Goal: Task Accomplishment & Management: Use online tool/utility

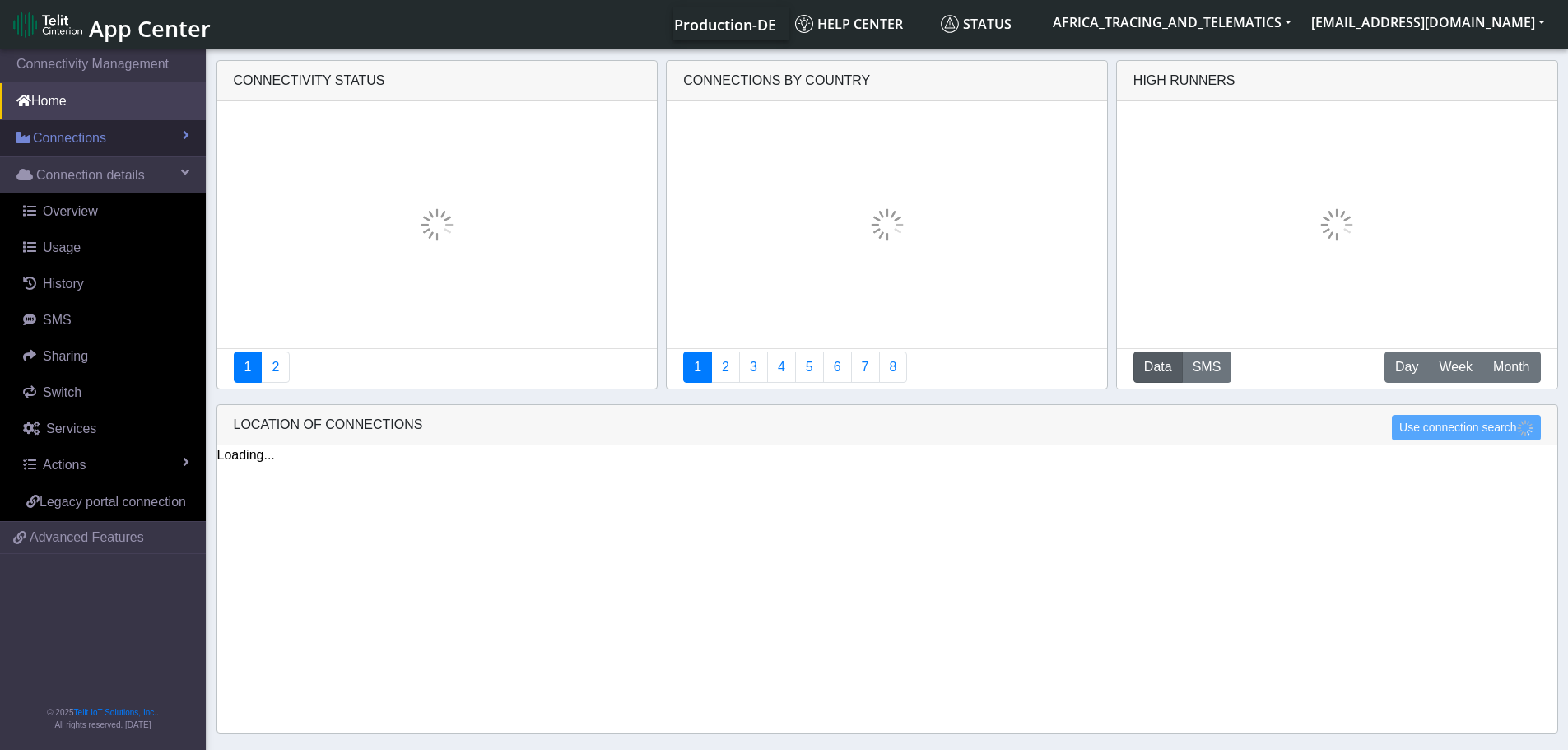
click at [72, 141] on span "Connections" at bounding box center [70, 138] width 73 height 20
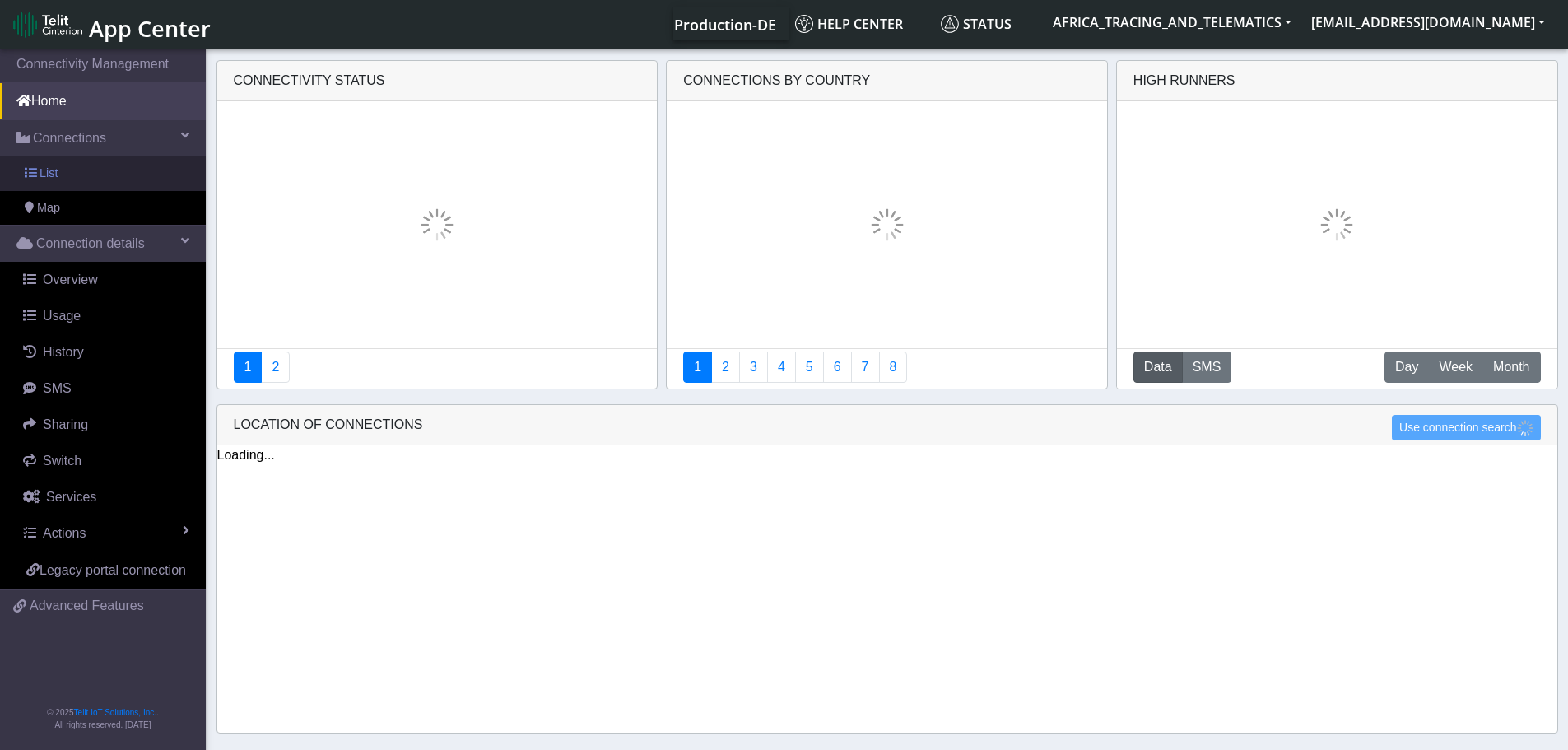
click at [67, 176] on link "List" at bounding box center [103, 174] width 206 height 35
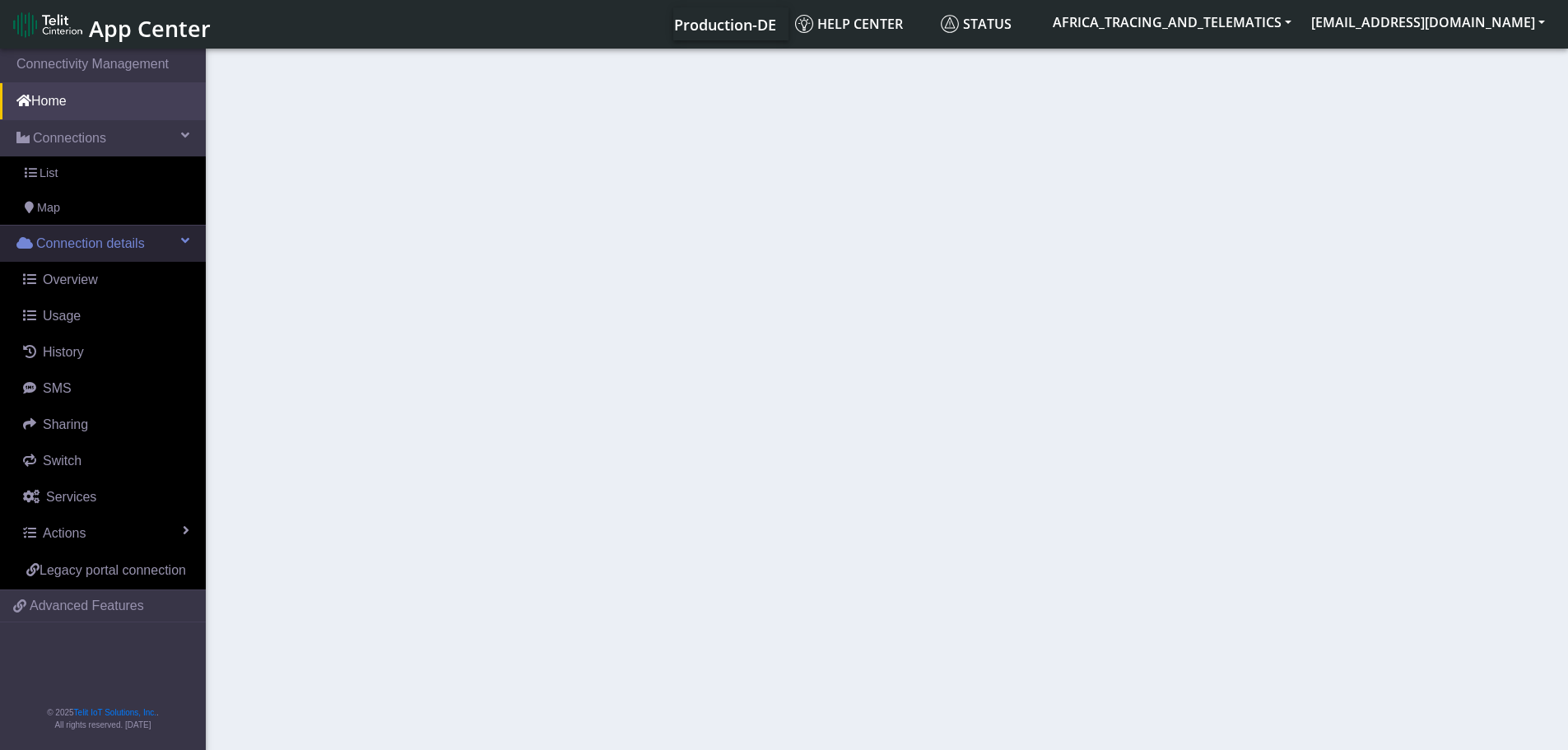
click at [177, 240] on link "Connection details" at bounding box center [103, 244] width 206 height 37
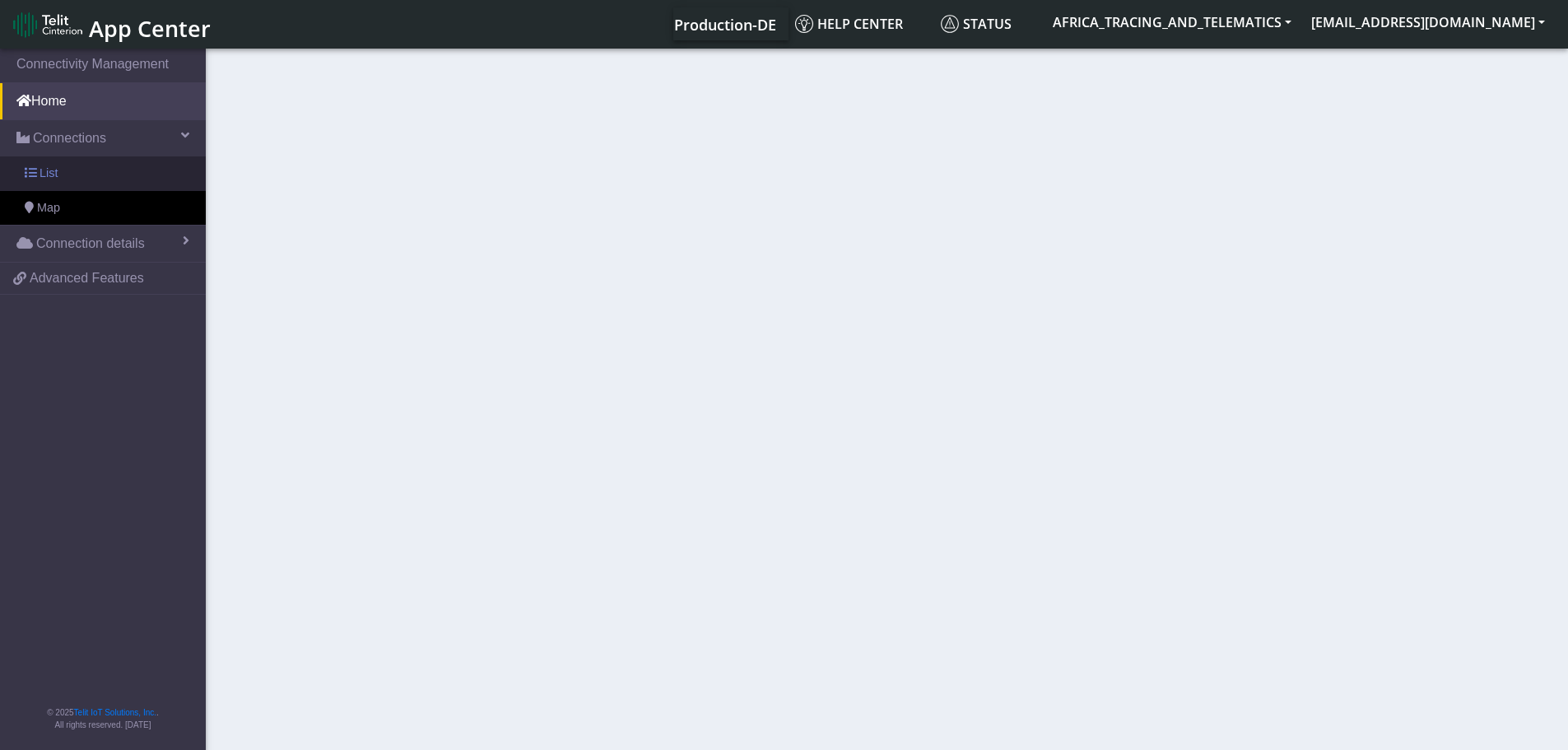
click at [99, 169] on link "List" at bounding box center [103, 174] width 206 height 35
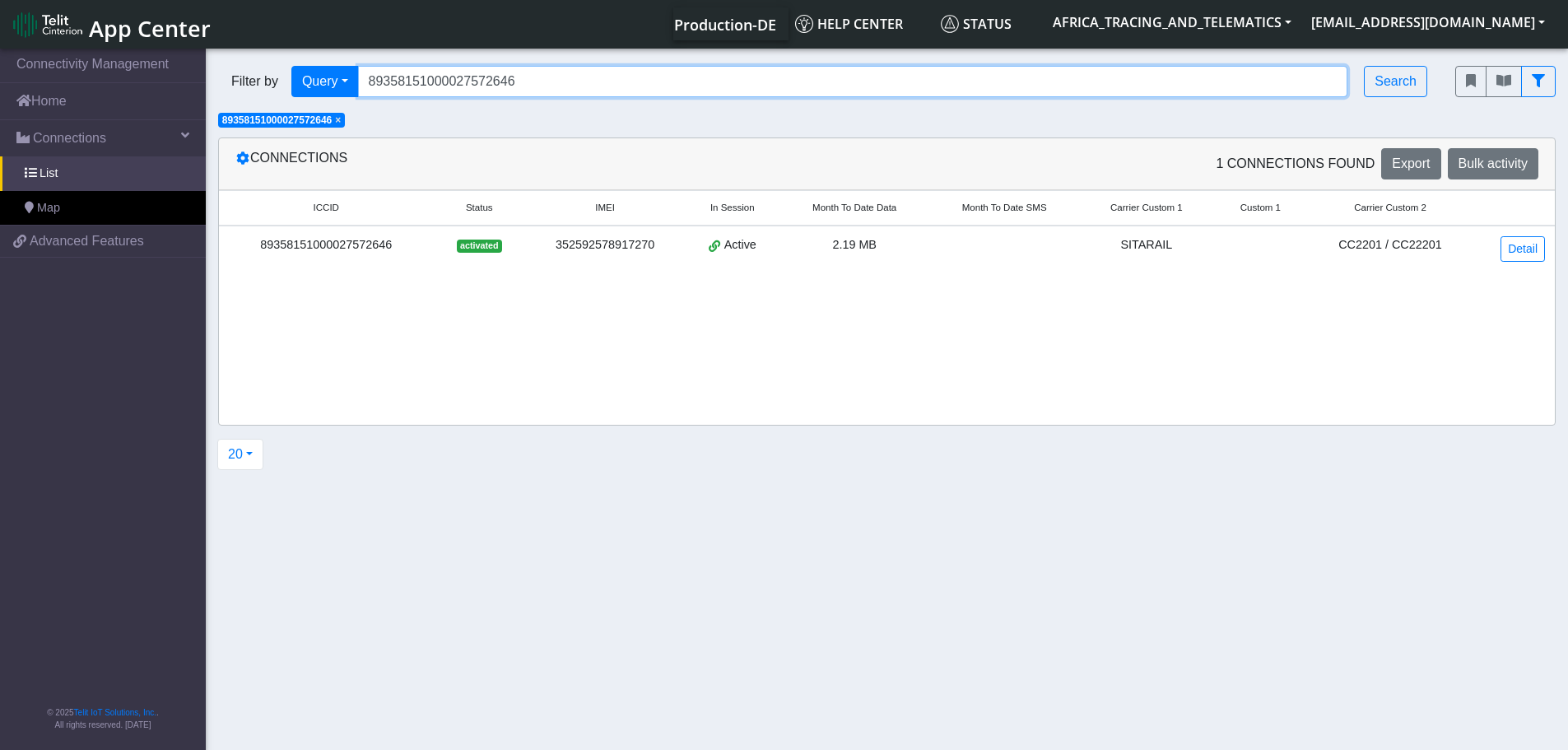
drag, startPoint x: 375, startPoint y: 71, endPoint x: 257, endPoint y: 66, distance: 118.1
click at [257, 66] on div "Filter by Query Query In Session Not connected Tags Country Operator 8935815100…" at bounding box center [824, 82] width 1213 height 31
paste input "151000027572638"
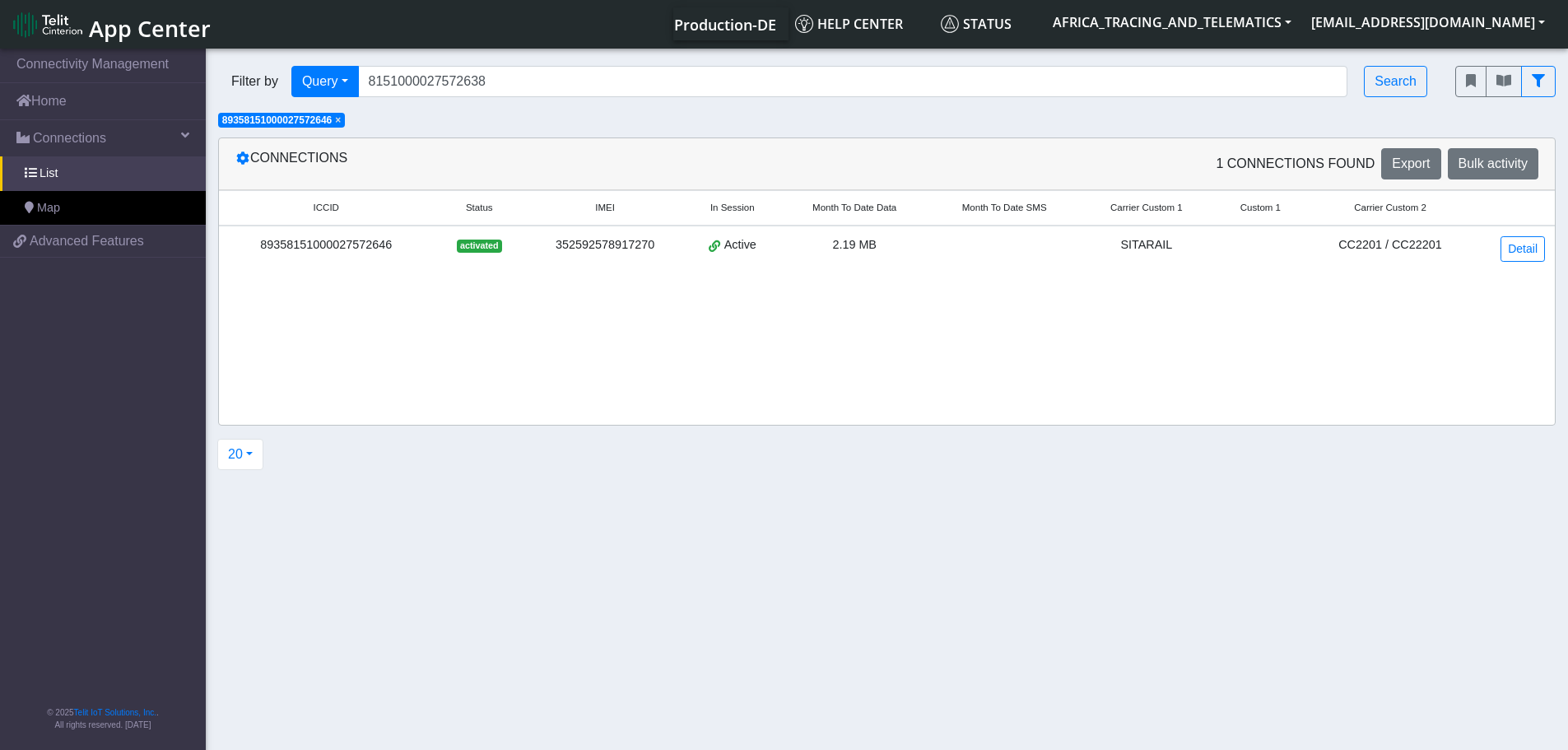
click at [341, 120] on span "×" at bounding box center [337, 119] width 6 height 11
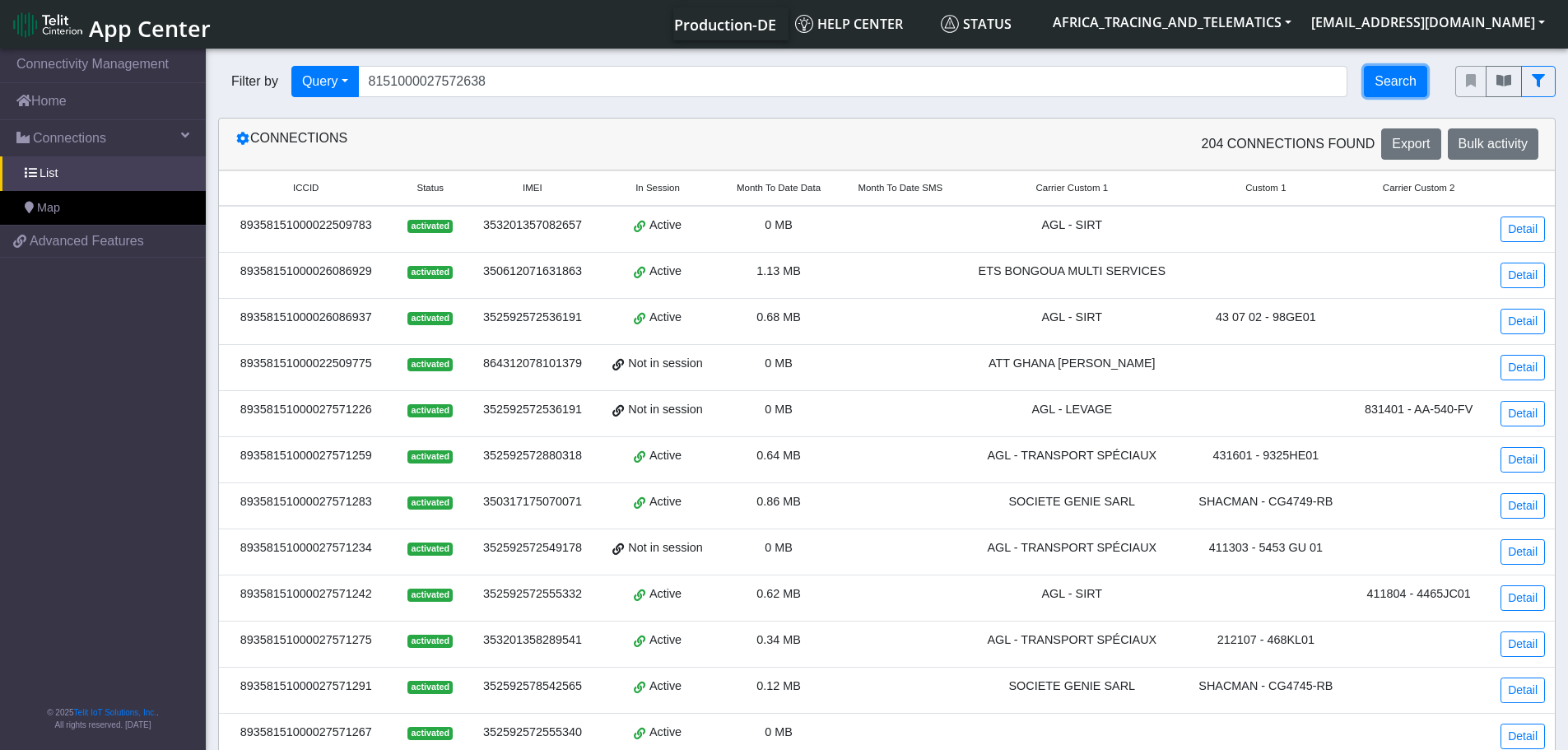
click at [1407, 88] on button "Search" at bounding box center [1395, 82] width 64 height 31
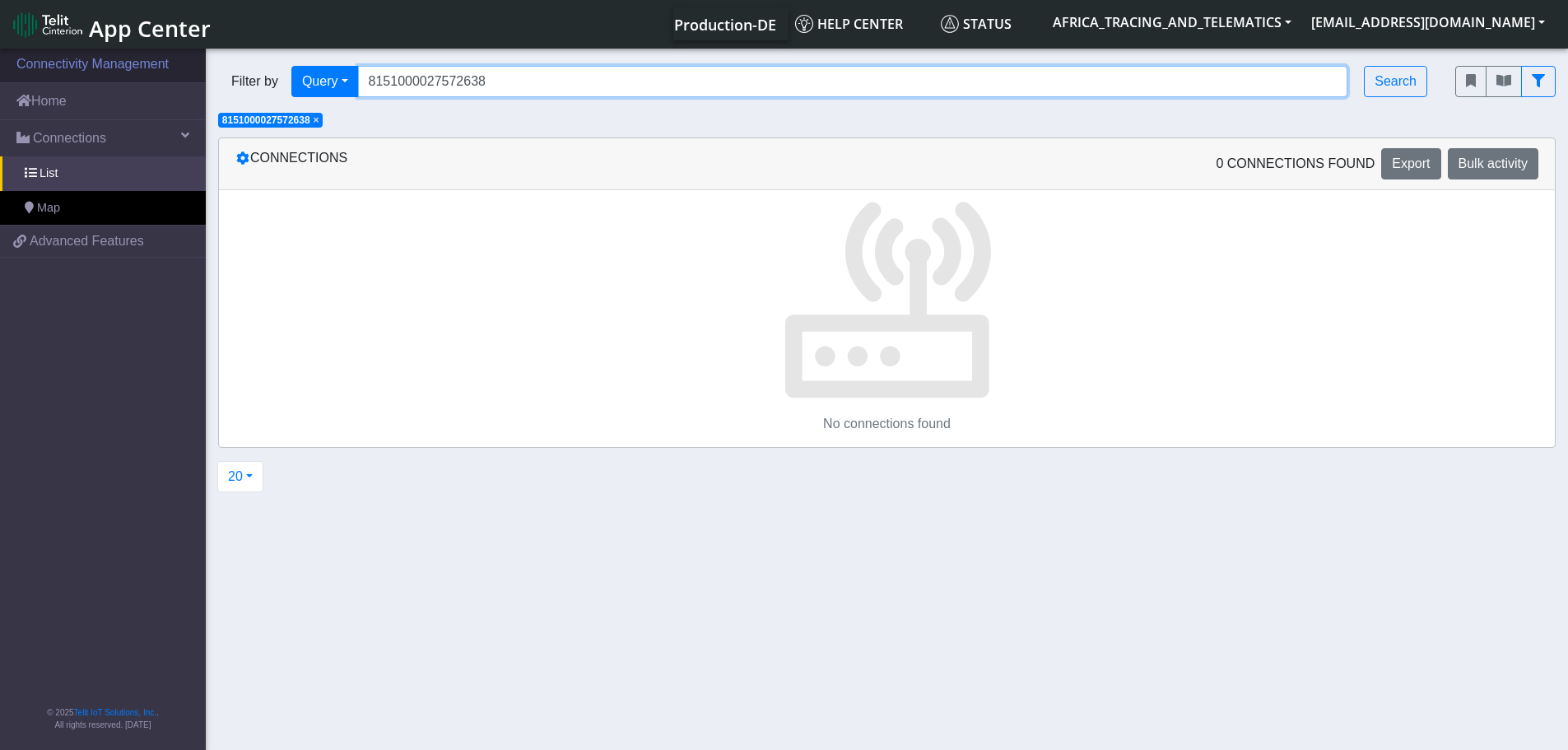
drag, startPoint x: 522, startPoint y: 85, endPoint x: 77, endPoint y: 58, distance: 445.8
click at [152, 72] on section "Connectivity Management Home Connections List Map 585f15894e267b15b0066b2001805…" at bounding box center [784, 400] width 1568 height 711
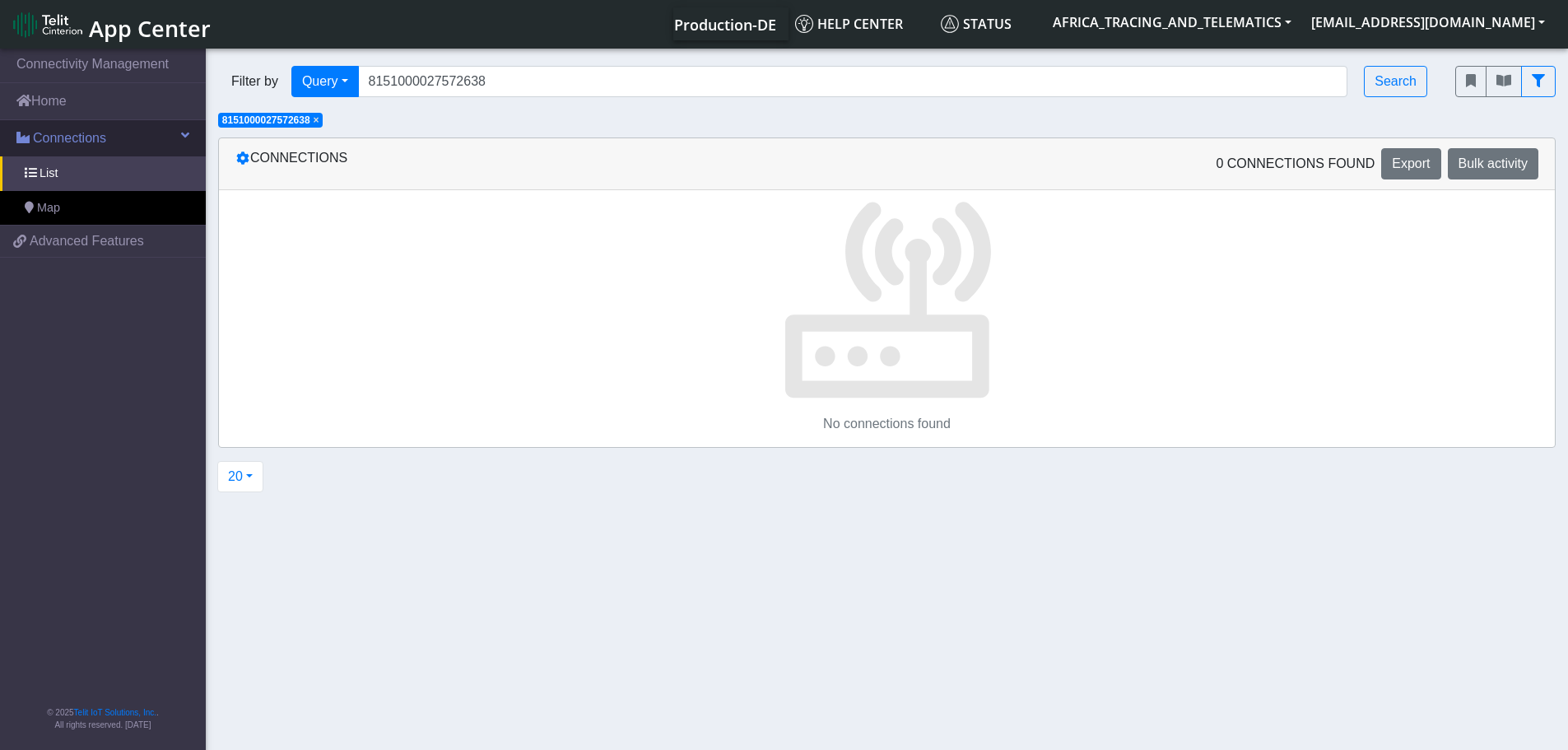
click at [26, 140] on span at bounding box center [23, 137] width 13 height 13
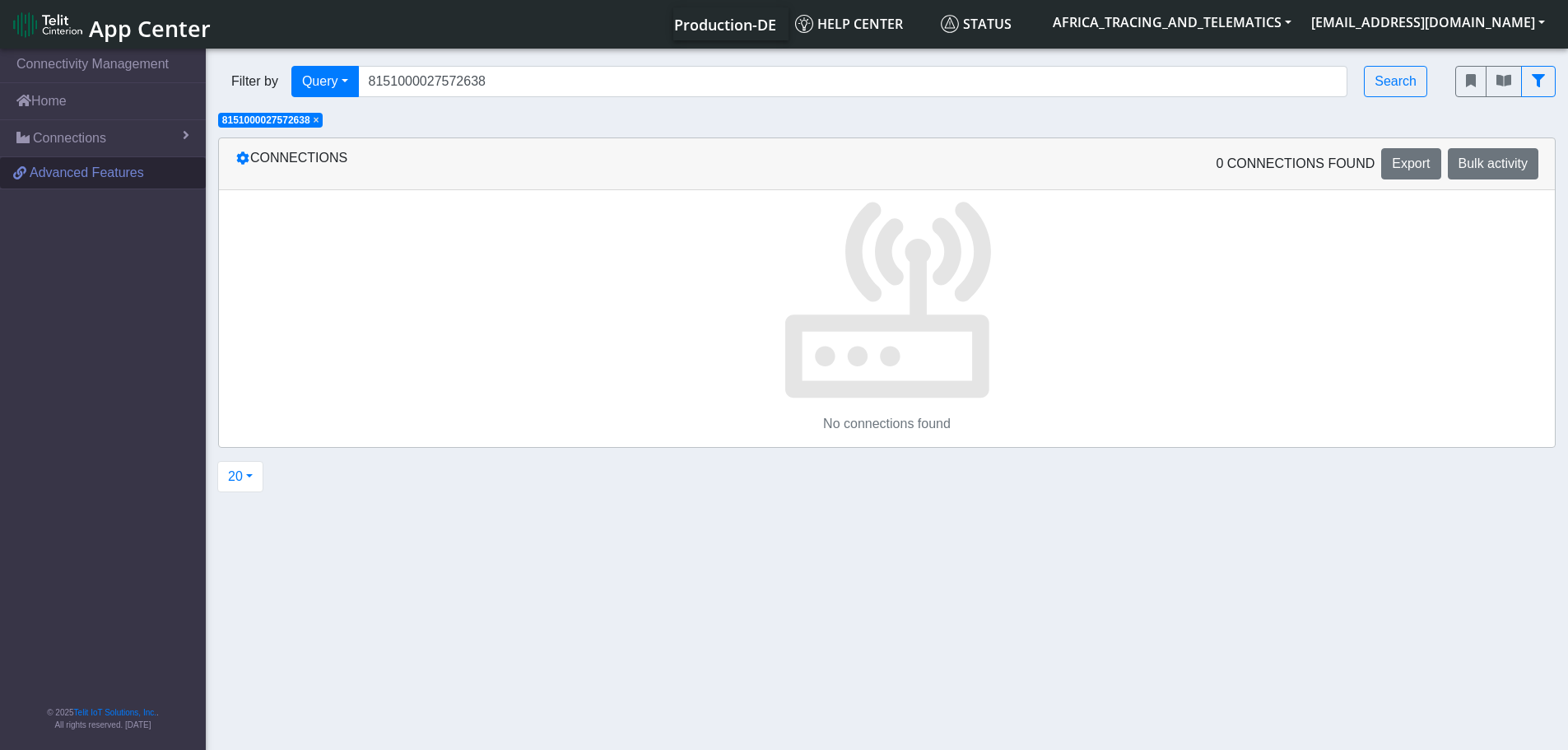
click at [77, 164] on span "Advanced Features" at bounding box center [86, 173] width 114 height 20
click at [46, 108] on link "Home" at bounding box center [103, 101] width 206 height 37
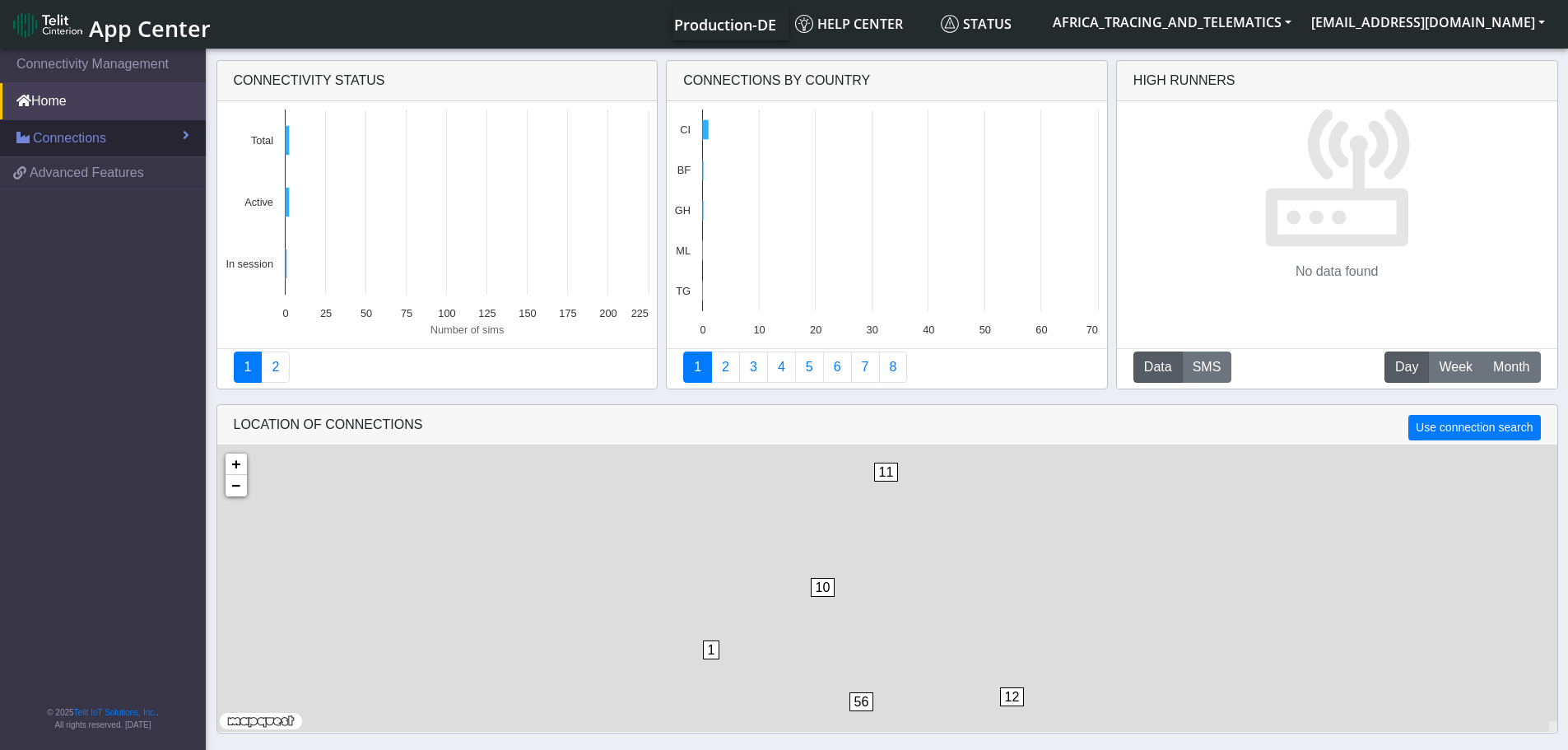
click at [52, 140] on span "Connections" at bounding box center [70, 138] width 73 height 20
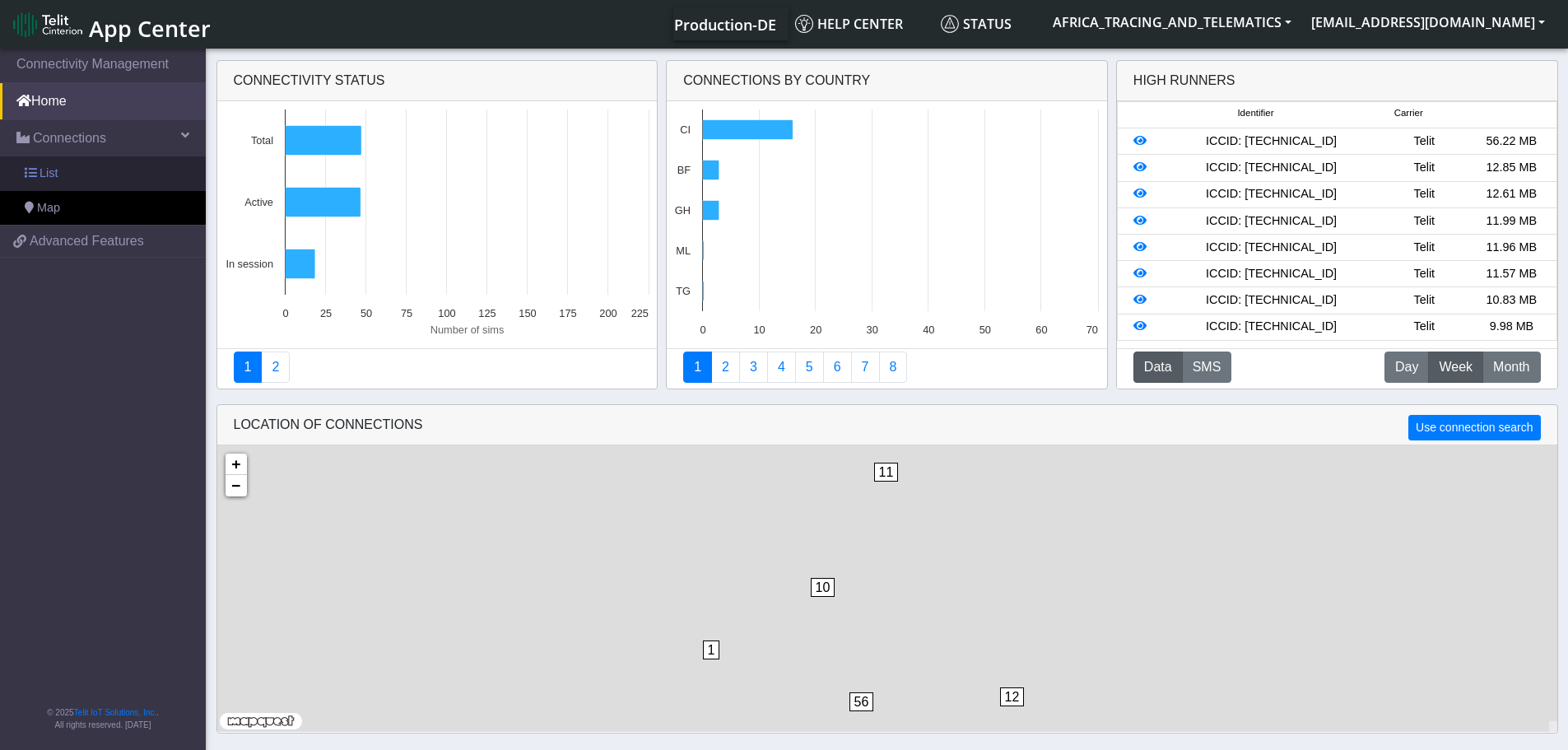
click at [66, 167] on link "List" at bounding box center [103, 174] width 206 height 35
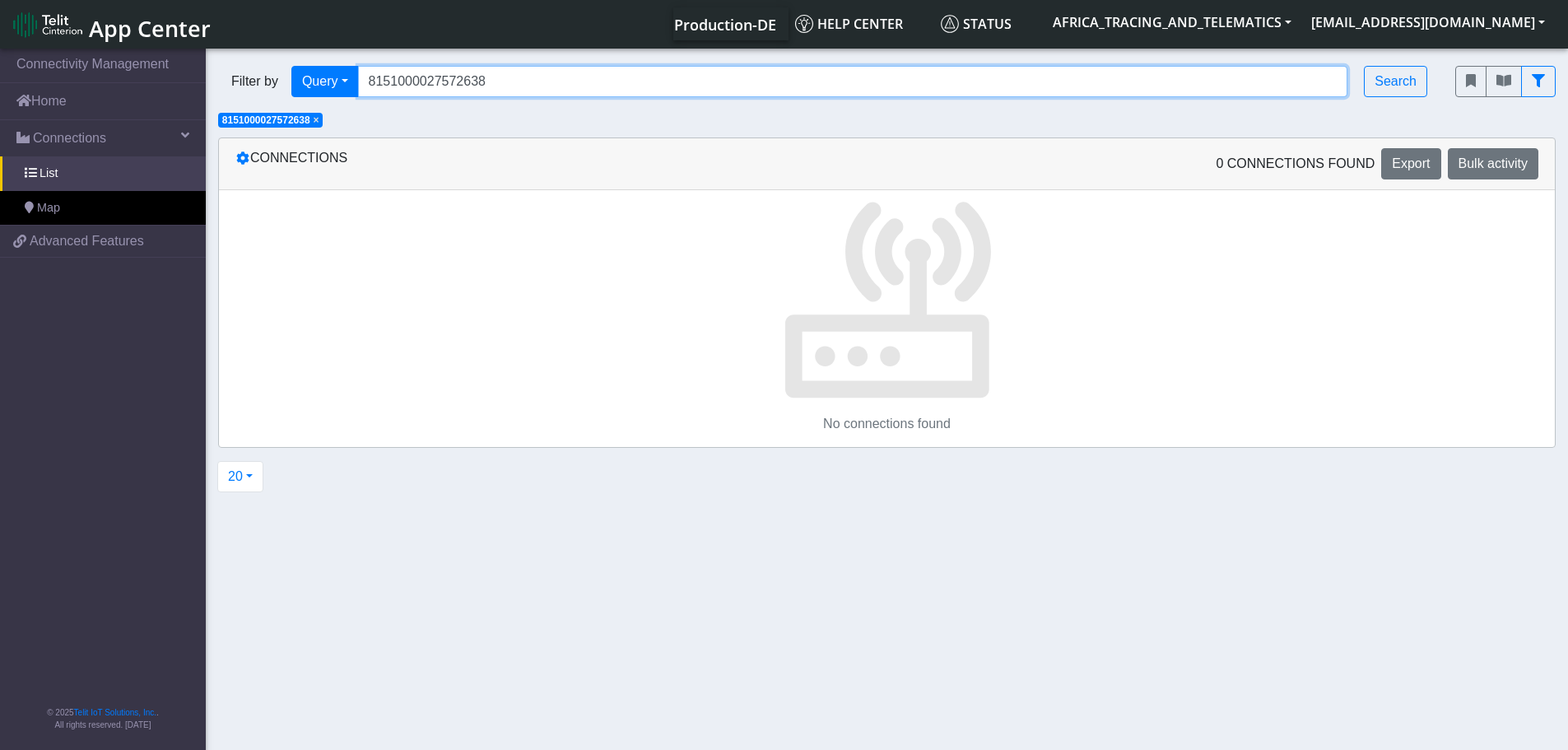
paste input "Search..."
type input "27572638"
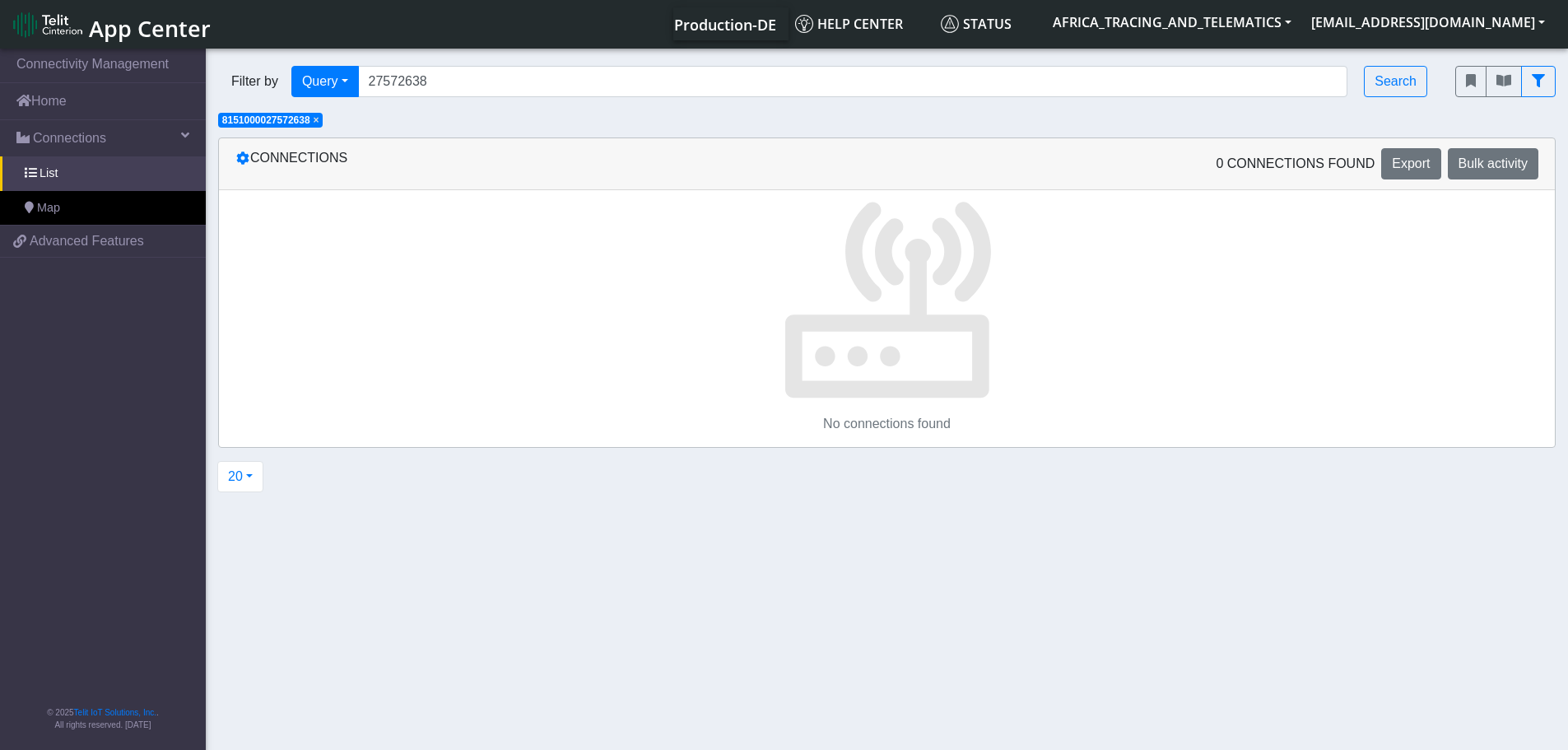
click at [319, 124] on span "×" at bounding box center [317, 119] width 6 height 11
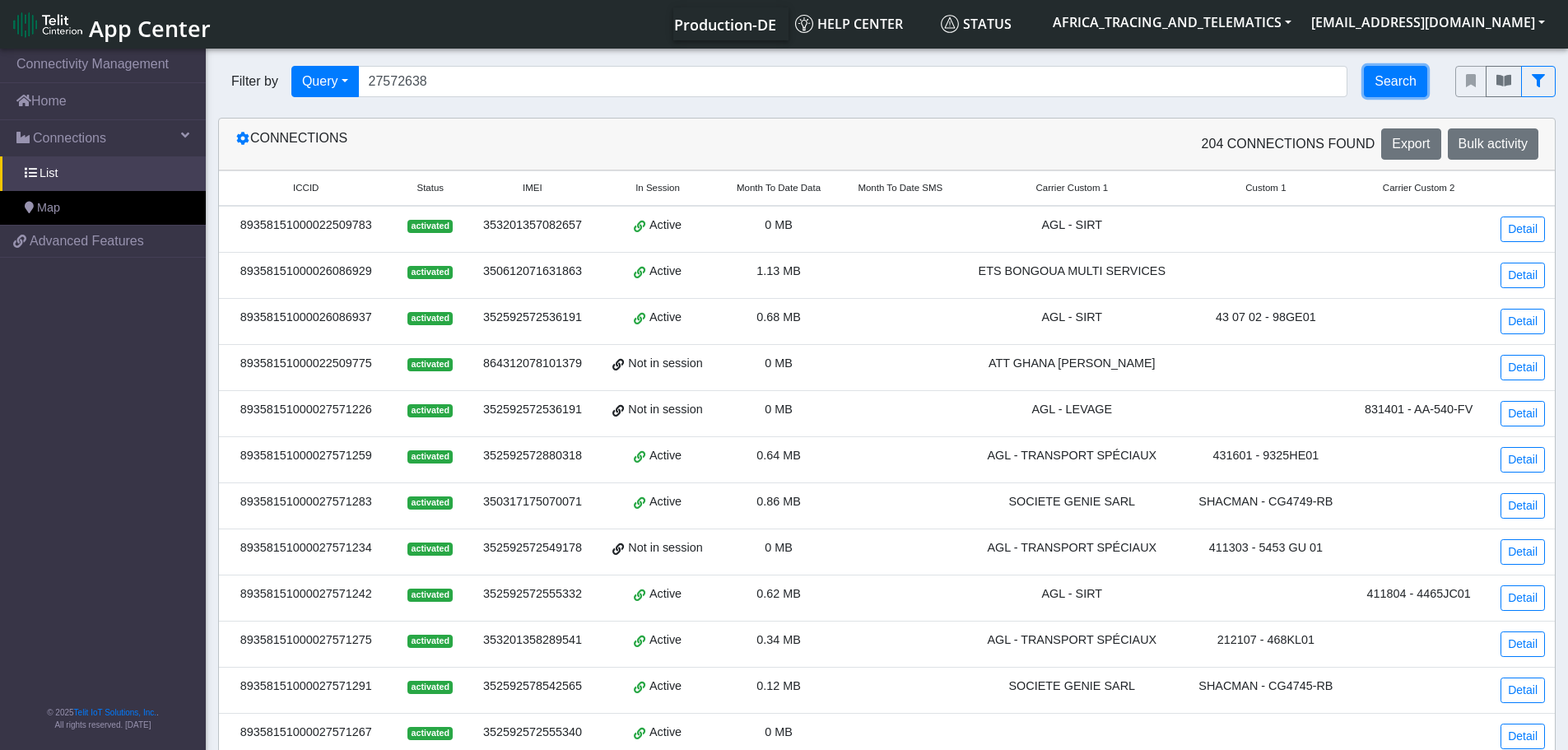
click at [1409, 76] on button "Search" at bounding box center [1395, 82] width 64 height 31
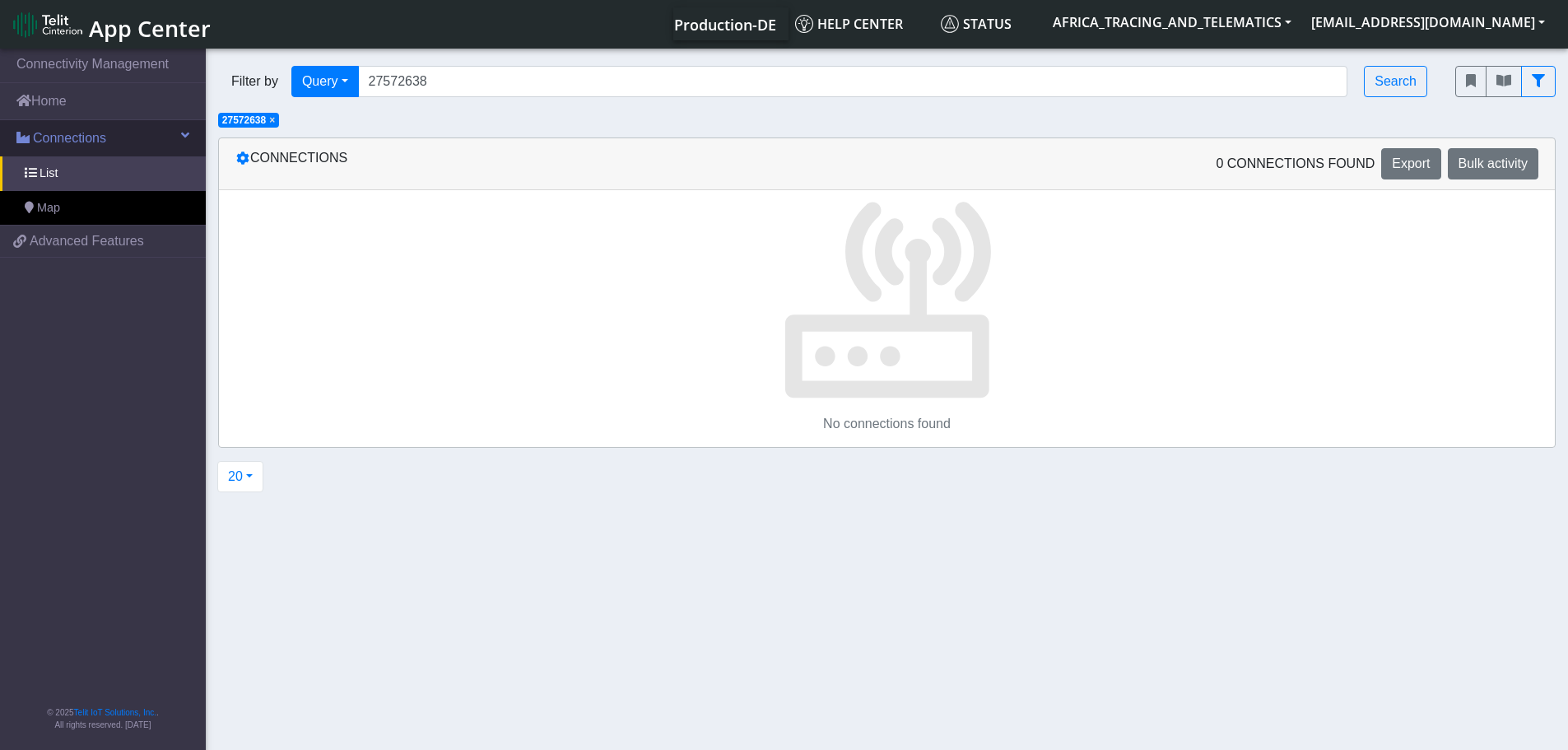
click at [109, 146] on link "Connections" at bounding box center [103, 139] width 206 height 37
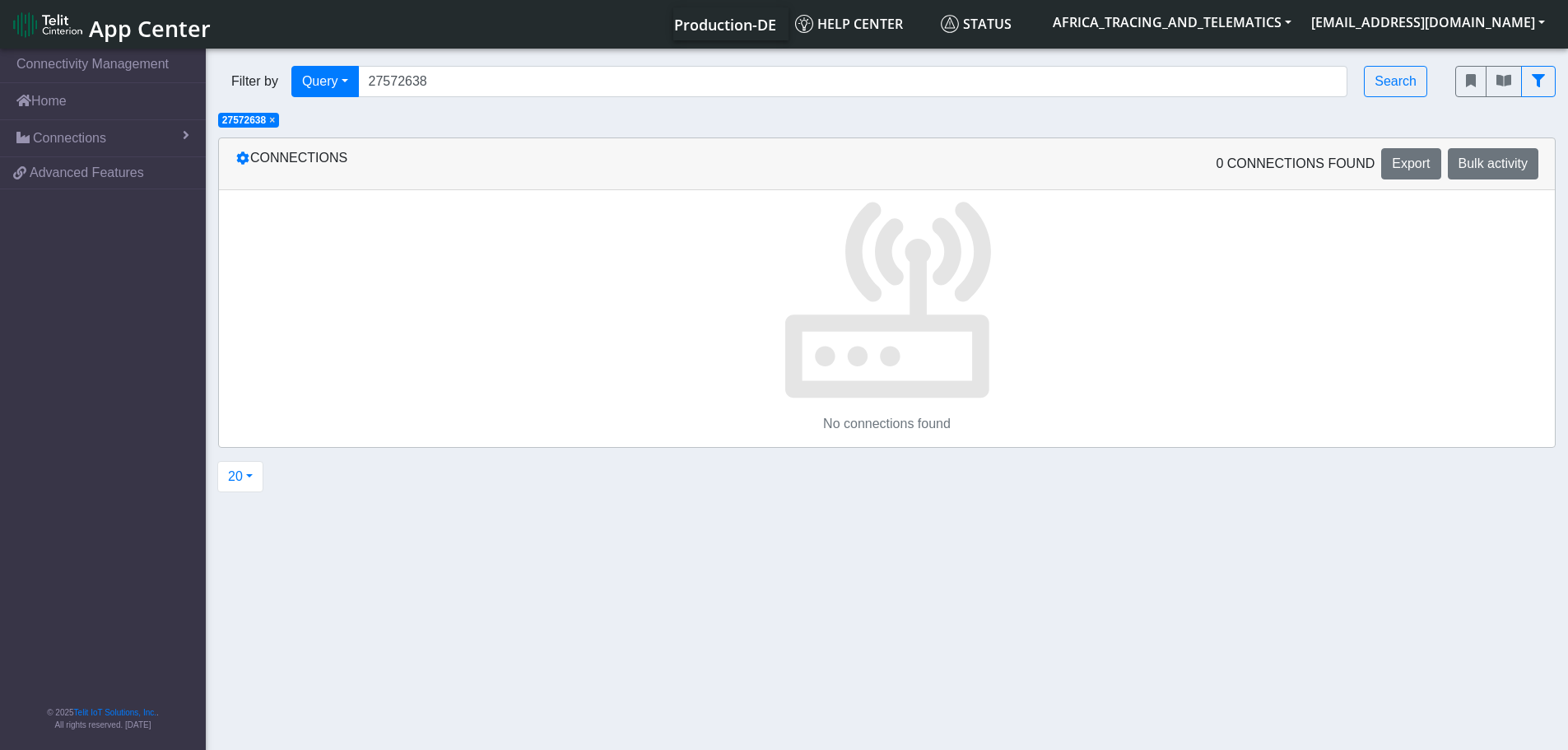
click at [273, 123] on span "×" at bounding box center [272, 119] width 6 height 11
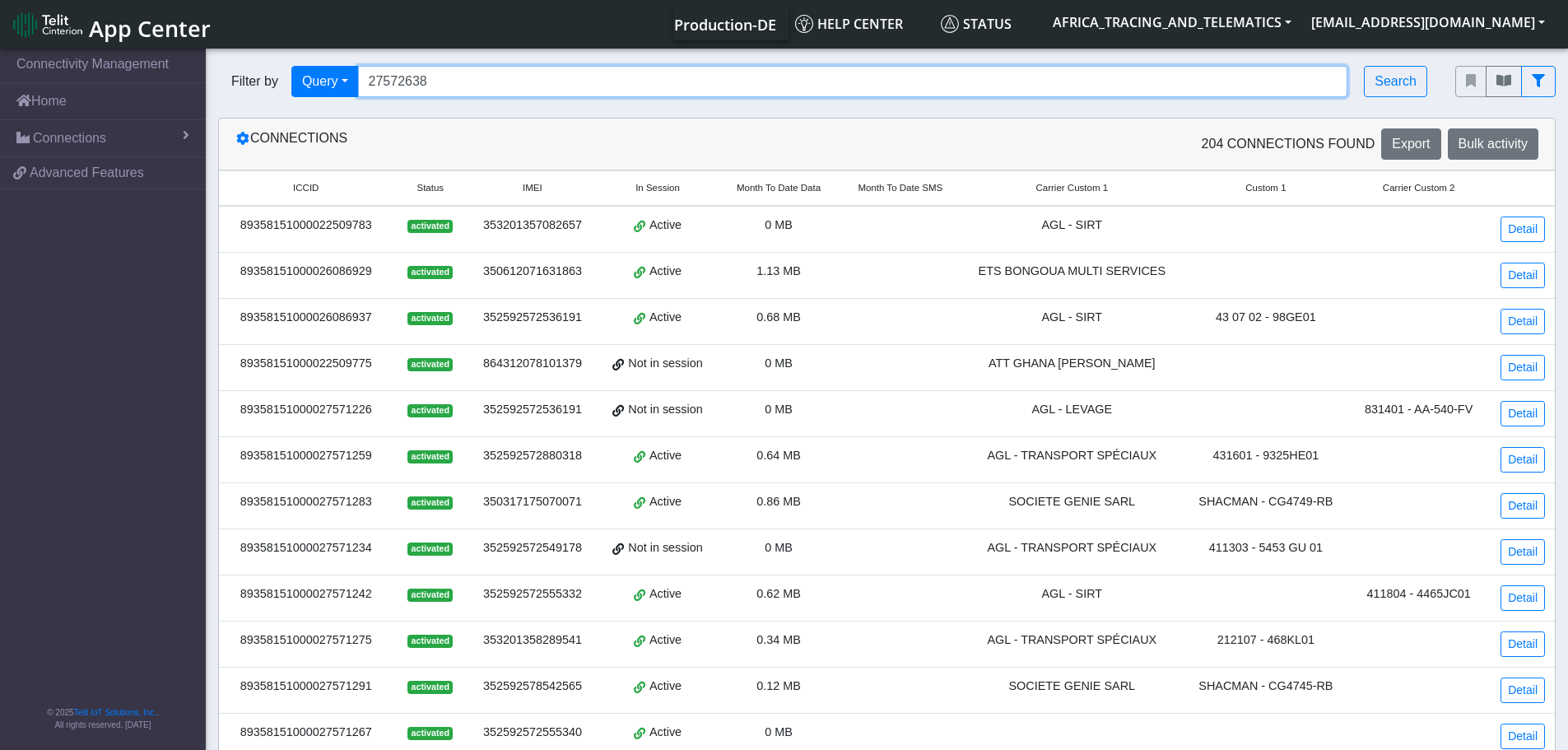
click at [404, 81] on input "27572638" at bounding box center [854, 82] width 991 height 31
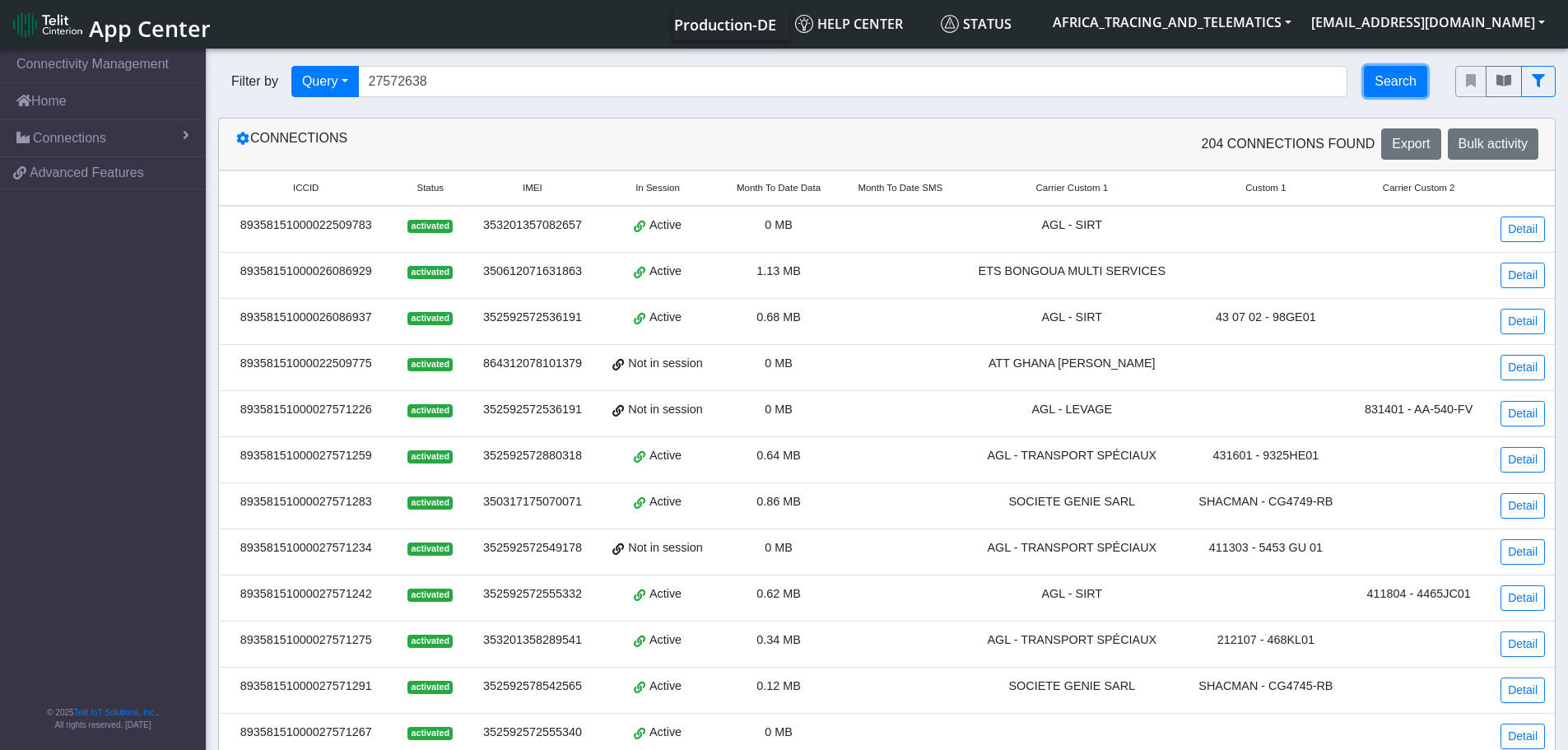
click at [1420, 91] on button "Search" at bounding box center [1395, 82] width 64 height 31
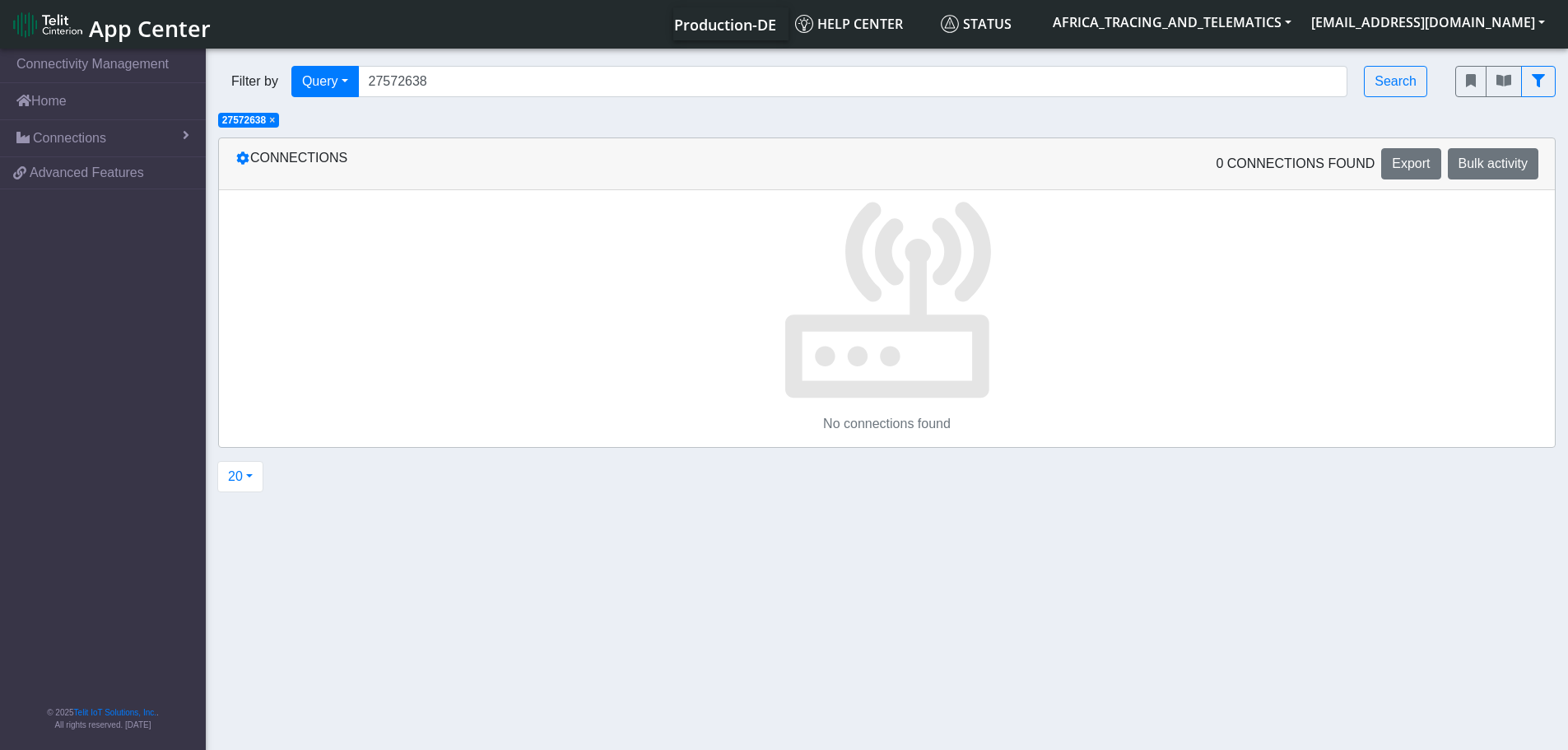
click at [270, 123] on span "× 27572638" at bounding box center [249, 119] width 61 height 15
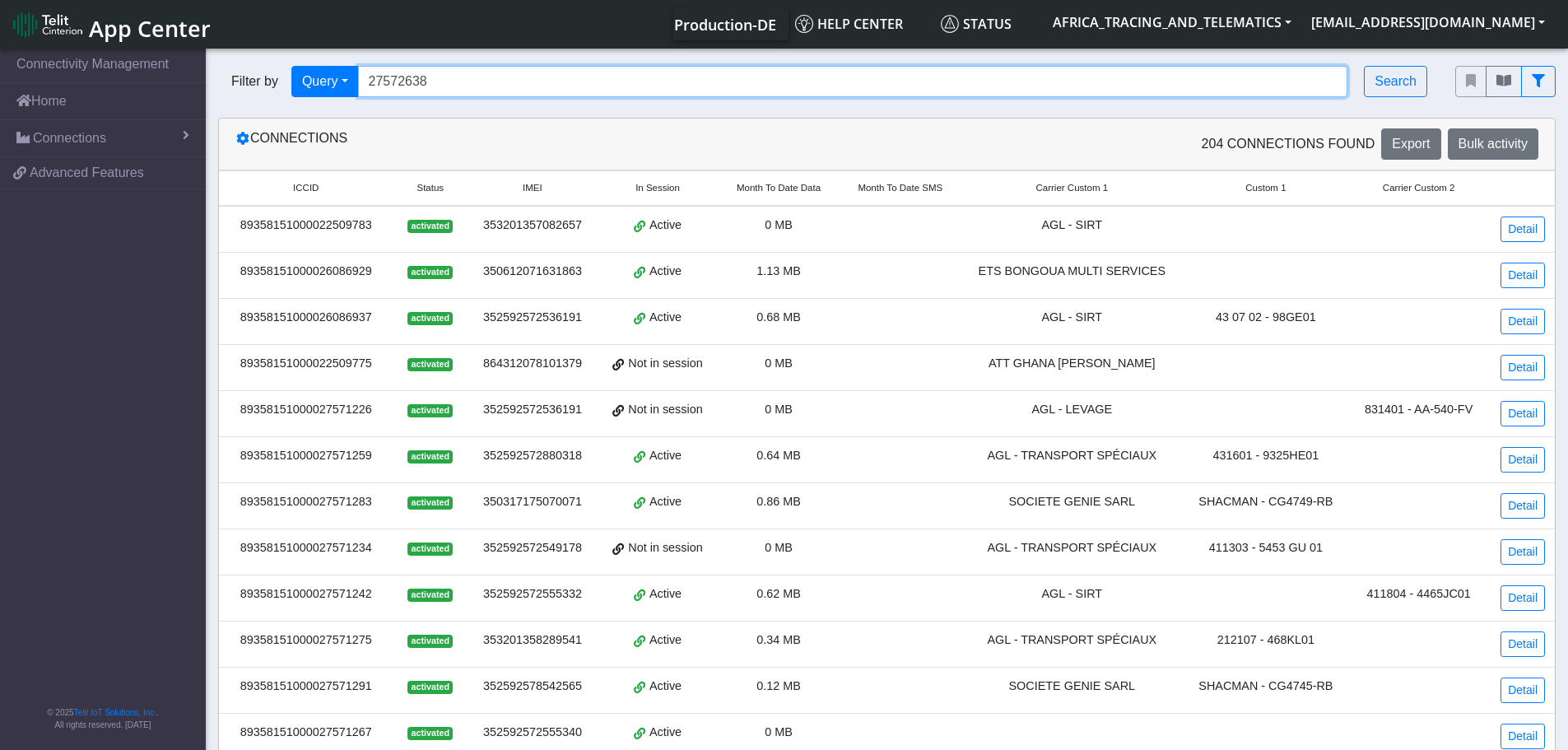
drag, startPoint x: 467, startPoint y: 89, endPoint x: 322, endPoint y: 98, distance: 145.3
click at [322, 98] on div "Filter by Query Query In Session Not connected Tags Country Operator 27572638 S…" at bounding box center [824, 81] width 1237 height 56
click at [451, 82] on input "27572638" at bounding box center [854, 82] width 991 height 31
click at [434, 83] on input "27572638" at bounding box center [854, 82] width 991 height 31
click at [331, 72] on div "Filter by Query Query In Session Not connected Tags Country Operator 27572638 S…" at bounding box center [824, 82] width 1213 height 31
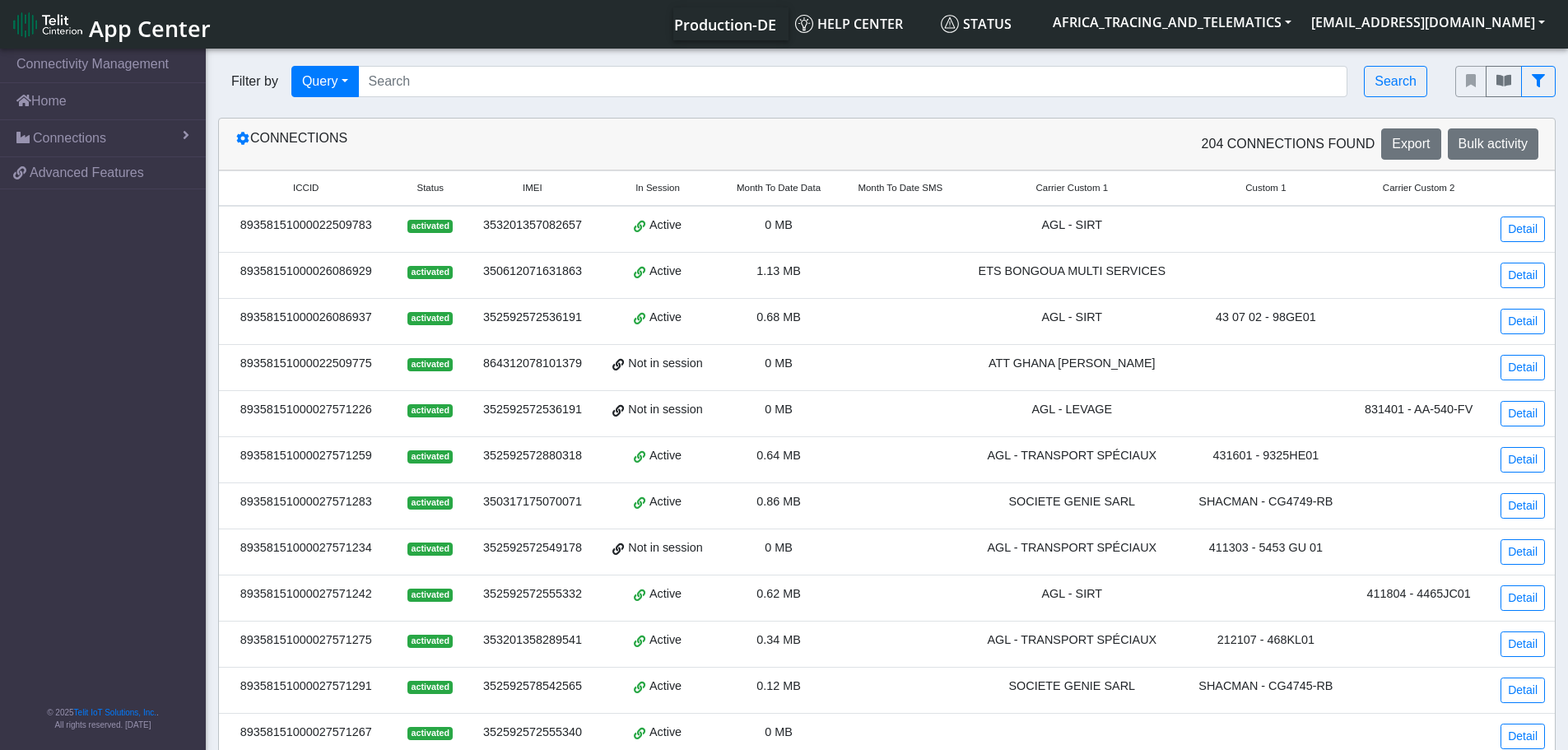
click at [296, 142] on div "Connections" at bounding box center [556, 144] width 665 height 31
click at [296, 141] on div "Connections" at bounding box center [556, 144] width 665 height 31
click at [436, 109] on section "Connectivity Management Home Connections List Map 585f15894e267b15b0066b2001805…" at bounding box center [784, 629] width 1568 height 1168
click at [387, 116] on section "Connectivity Management Home Connections List Map 585f15894e267b15b0066b2001805…" at bounding box center [784, 629] width 1568 height 1168
click at [330, 140] on div "Connections" at bounding box center [556, 144] width 665 height 31
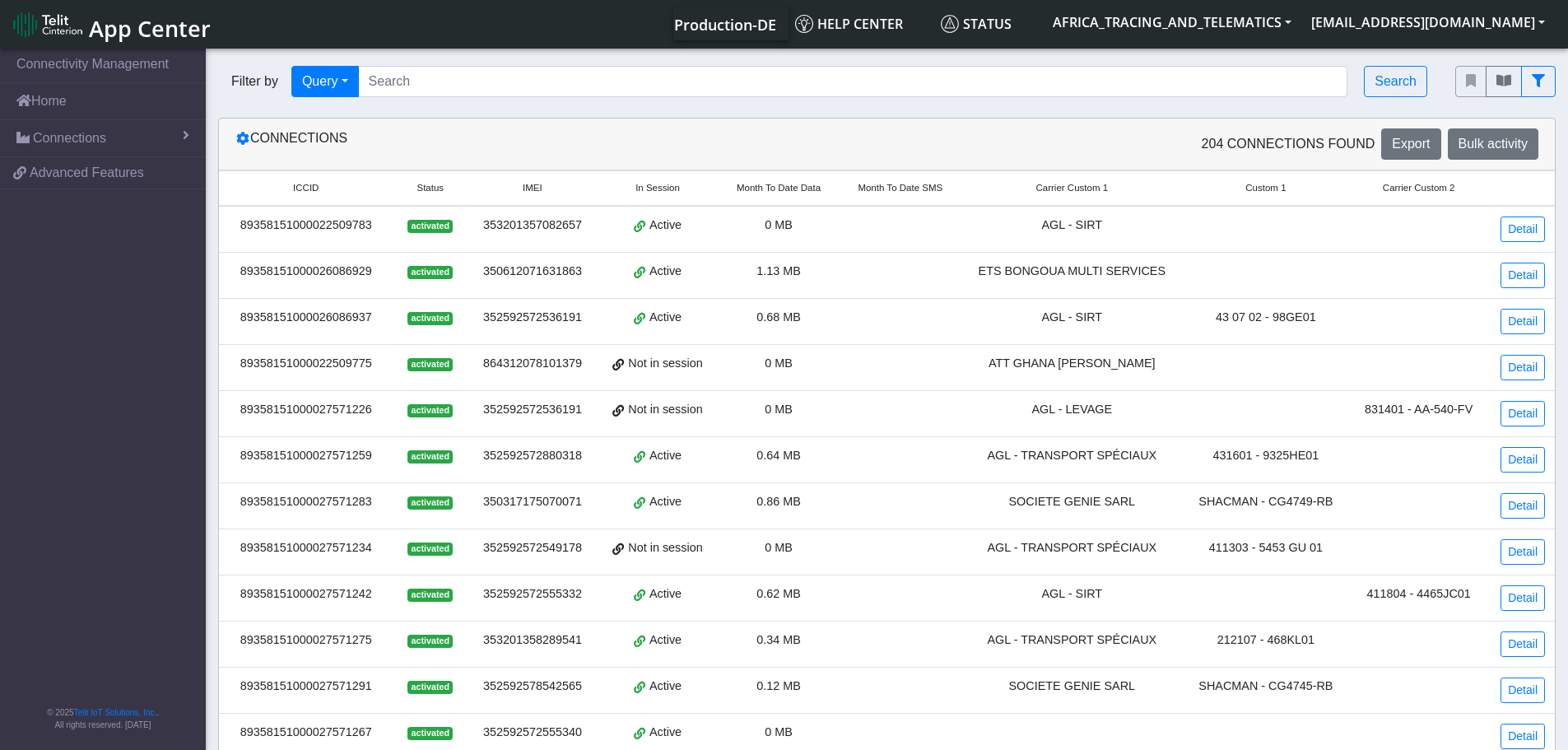
click at [330, 139] on div "Connections" at bounding box center [556, 144] width 665 height 31
click at [392, 134] on div "Connections" at bounding box center [556, 144] width 665 height 31
click at [306, 136] on div "Connections" at bounding box center [556, 144] width 665 height 31
click at [390, 134] on div "Connections" at bounding box center [556, 144] width 665 height 31
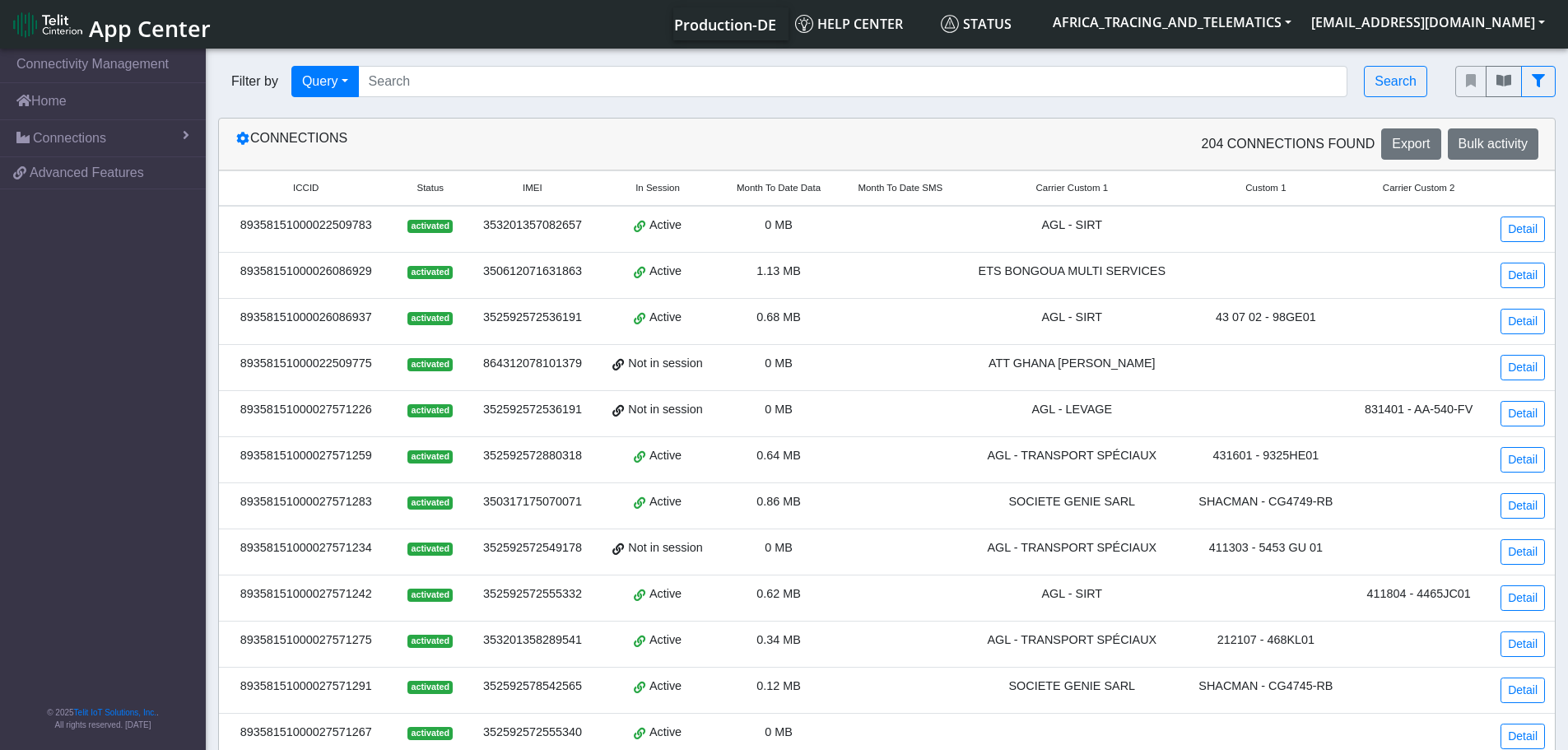
click at [298, 133] on div "Connections" at bounding box center [556, 144] width 665 height 31
drag, startPoint x: 298, startPoint y: 133, endPoint x: 308, endPoint y: 132, distance: 10.0
click at [298, 131] on div "Connections" at bounding box center [556, 144] width 665 height 31
click at [493, 126] on div "Connections 204 Connections found Export Bulk activity" at bounding box center [887, 144] width 1336 height 51
click at [1344, 143] on span "204 Connections found" at bounding box center [1288, 144] width 174 height 20
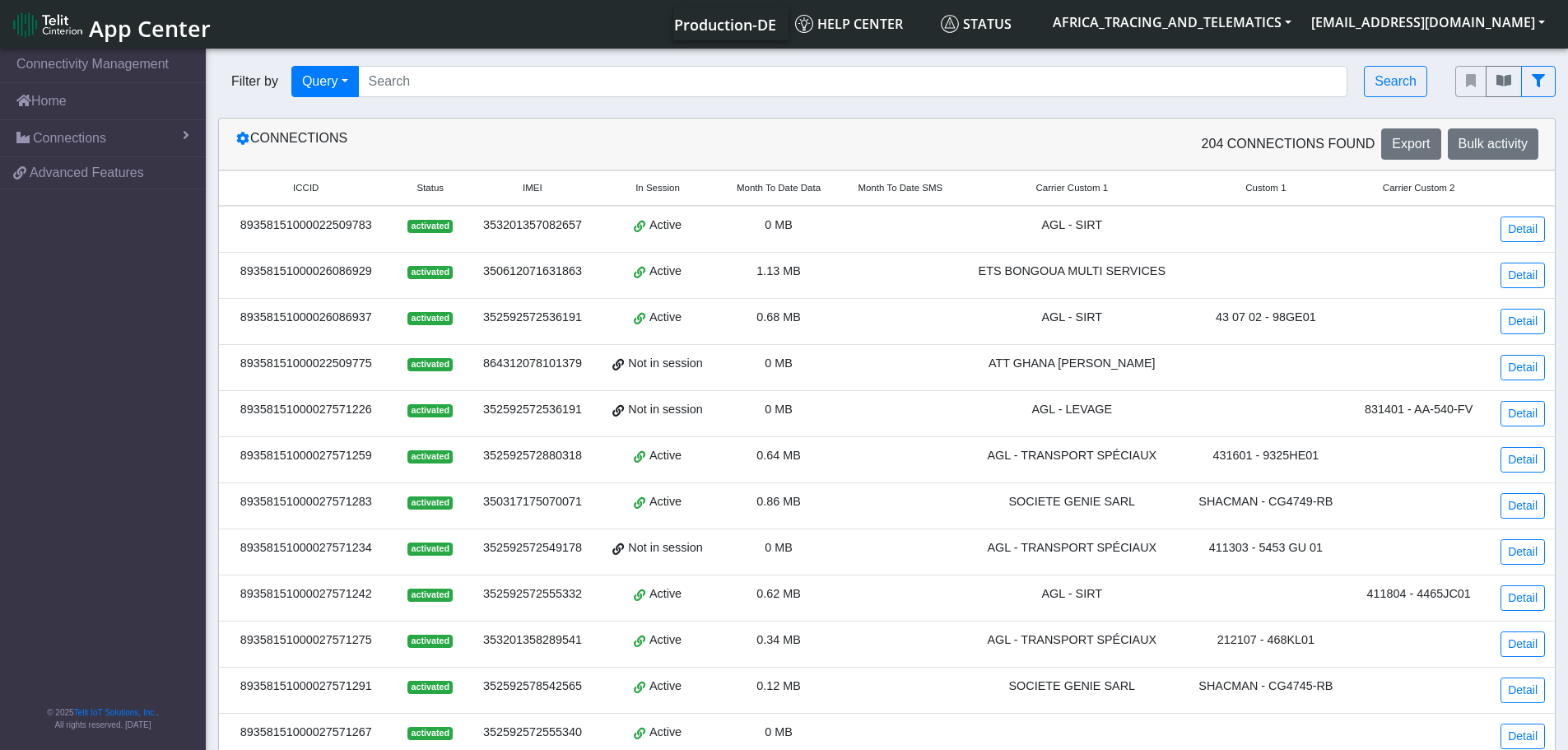
click at [1345, 143] on span "204 Connections found" at bounding box center [1288, 144] width 174 height 20
click at [56, 101] on link "Home" at bounding box center [103, 101] width 206 height 37
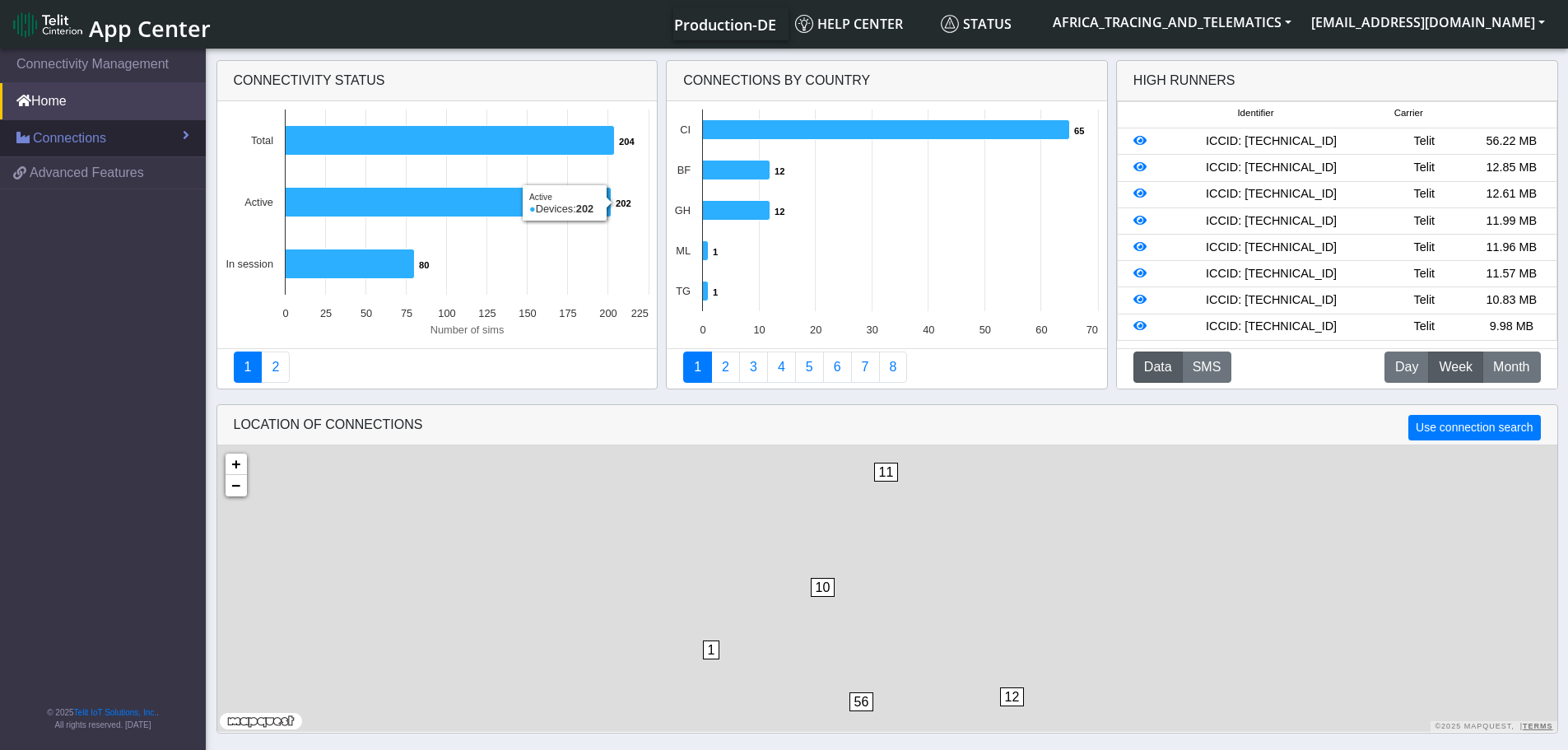
click at [101, 138] on span "Connections" at bounding box center [70, 138] width 73 height 20
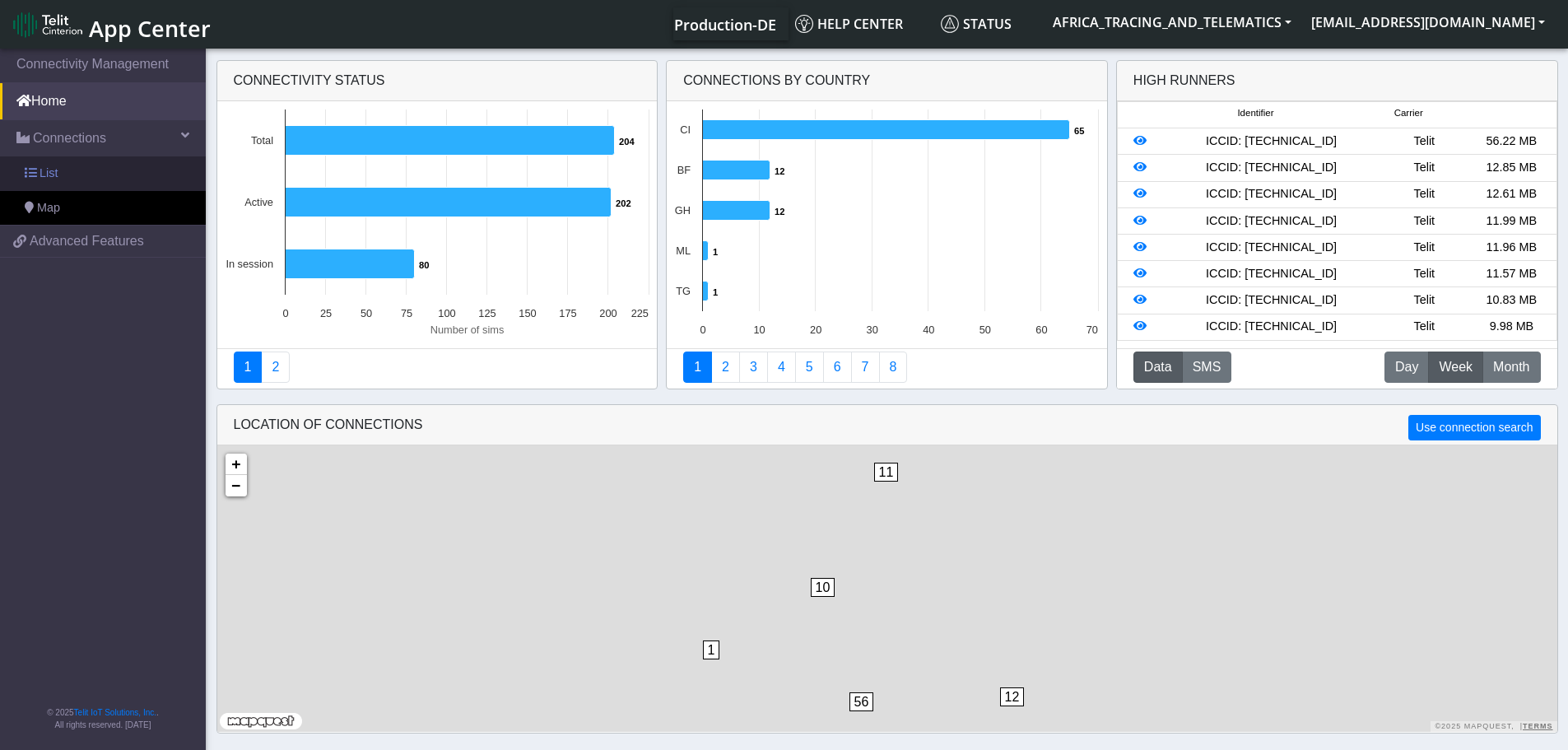
click at [98, 169] on link "List" at bounding box center [103, 174] width 206 height 35
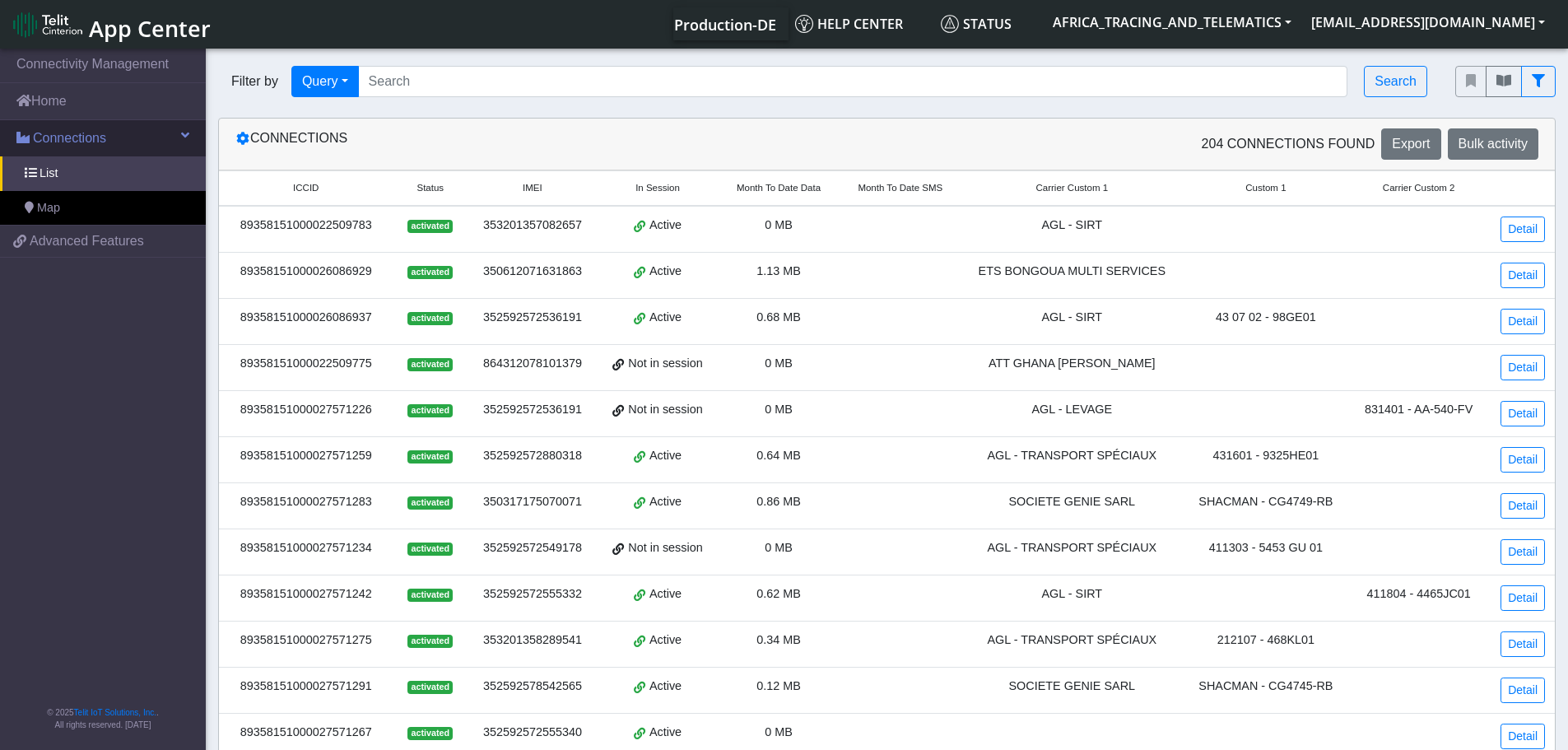
click at [181, 140] on link "Connections" at bounding box center [103, 139] width 206 height 37
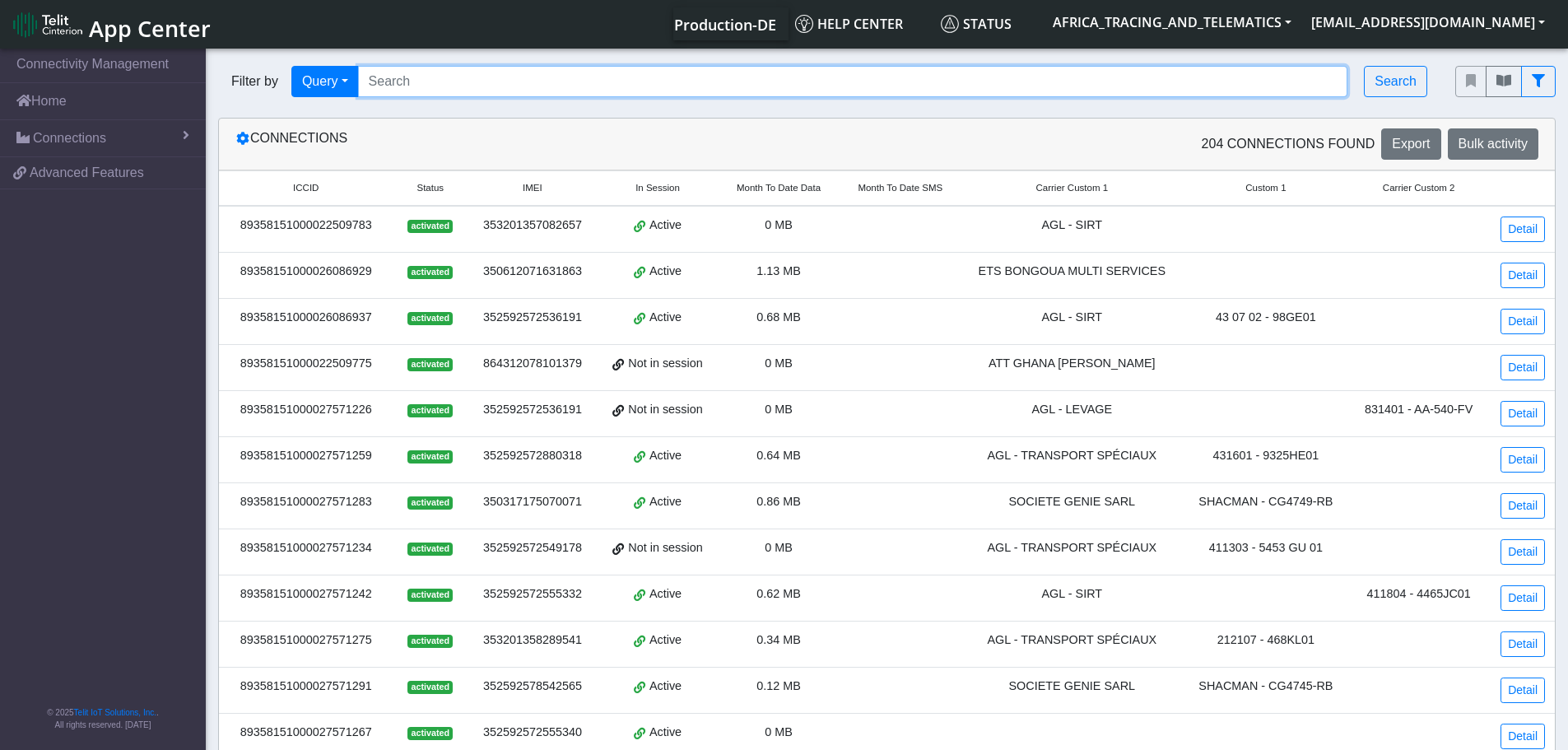
click at [453, 91] on input "Search..." at bounding box center [854, 82] width 991 height 31
paste input "4285 KF 01"
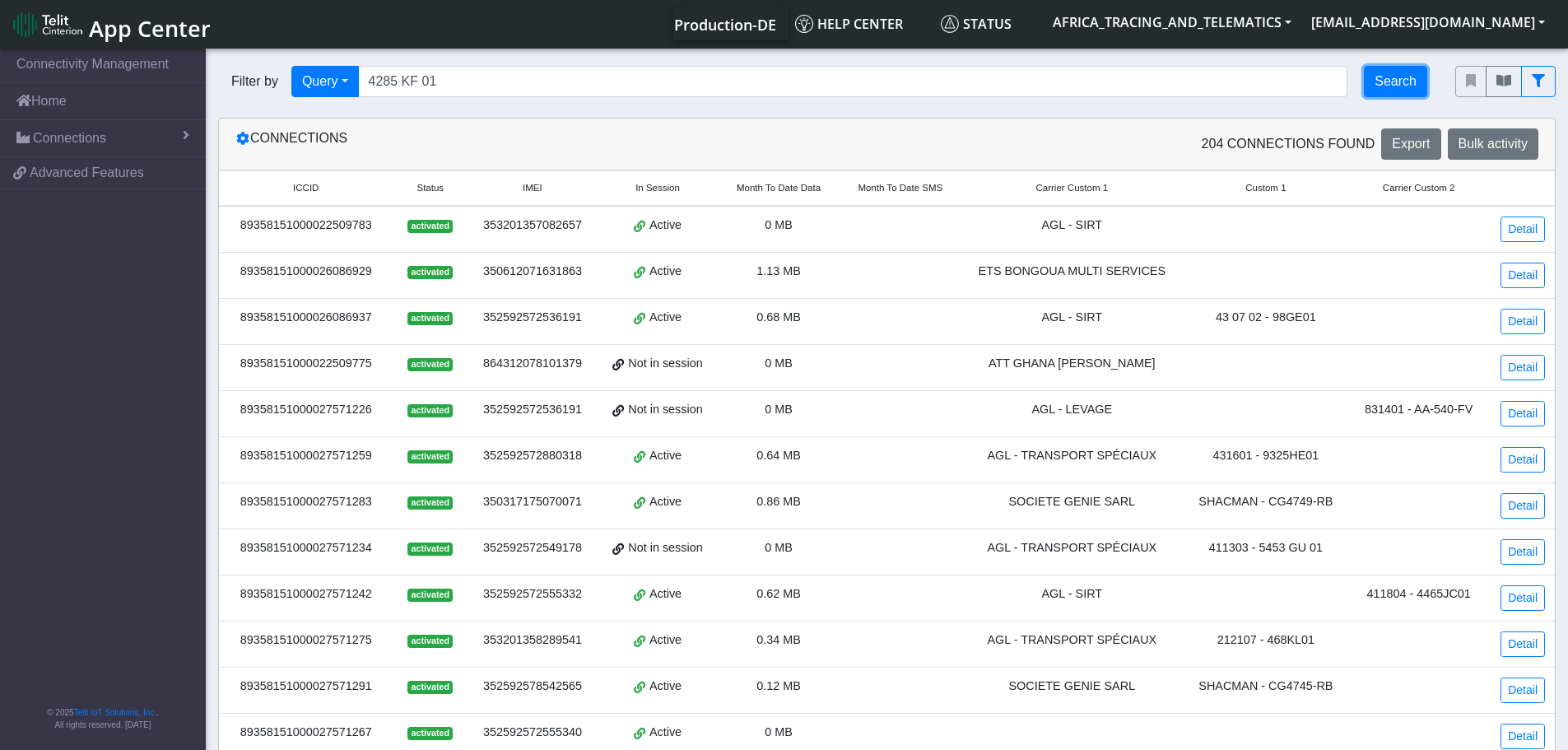
click at [1379, 87] on button "Search" at bounding box center [1395, 82] width 64 height 31
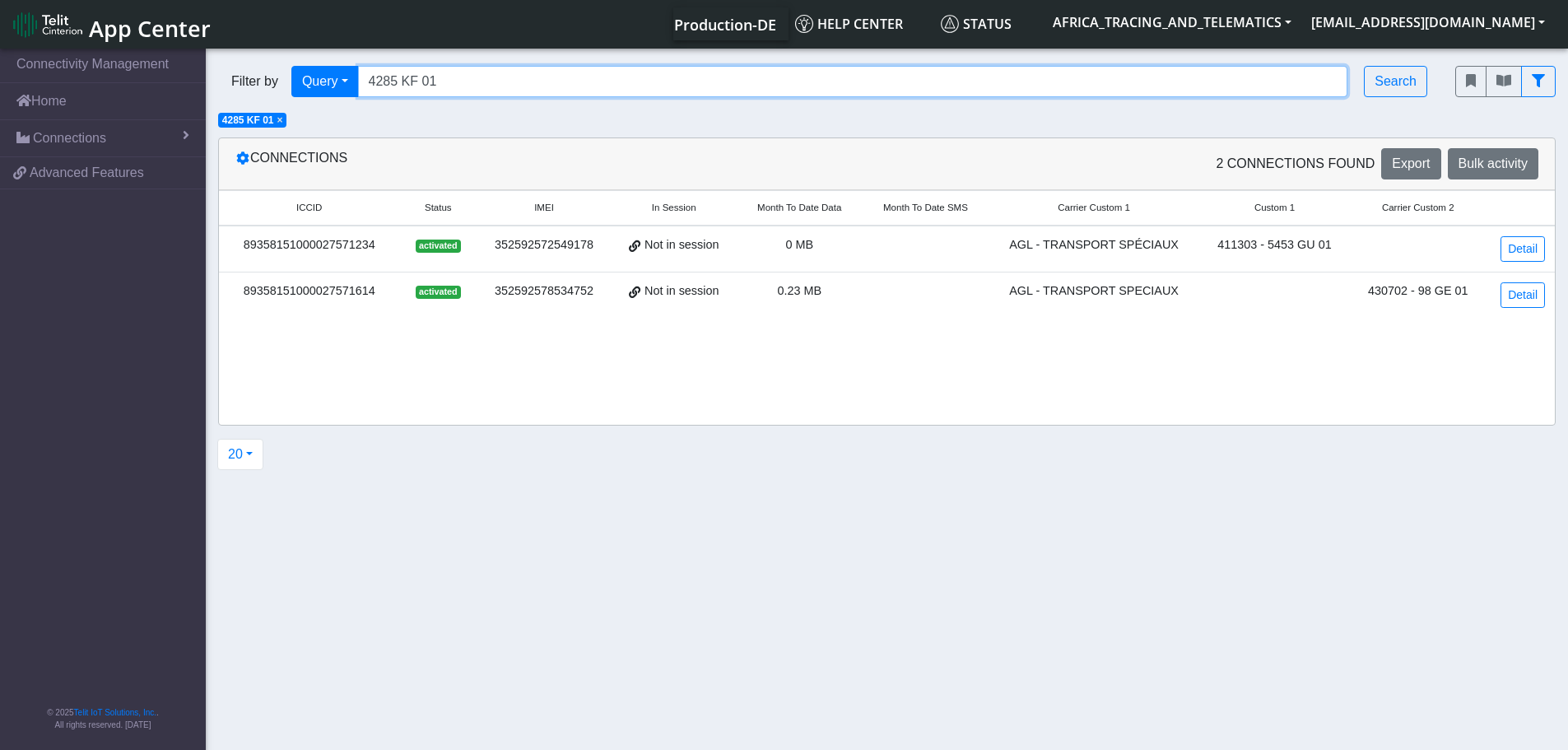
drag, startPoint x: 453, startPoint y: 70, endPoint x: 399, endPoint y: 78, distance: 54.6
click at [399, 78] on input "4285 KF 01" at bounding box center [854, 82] width 991 height 31
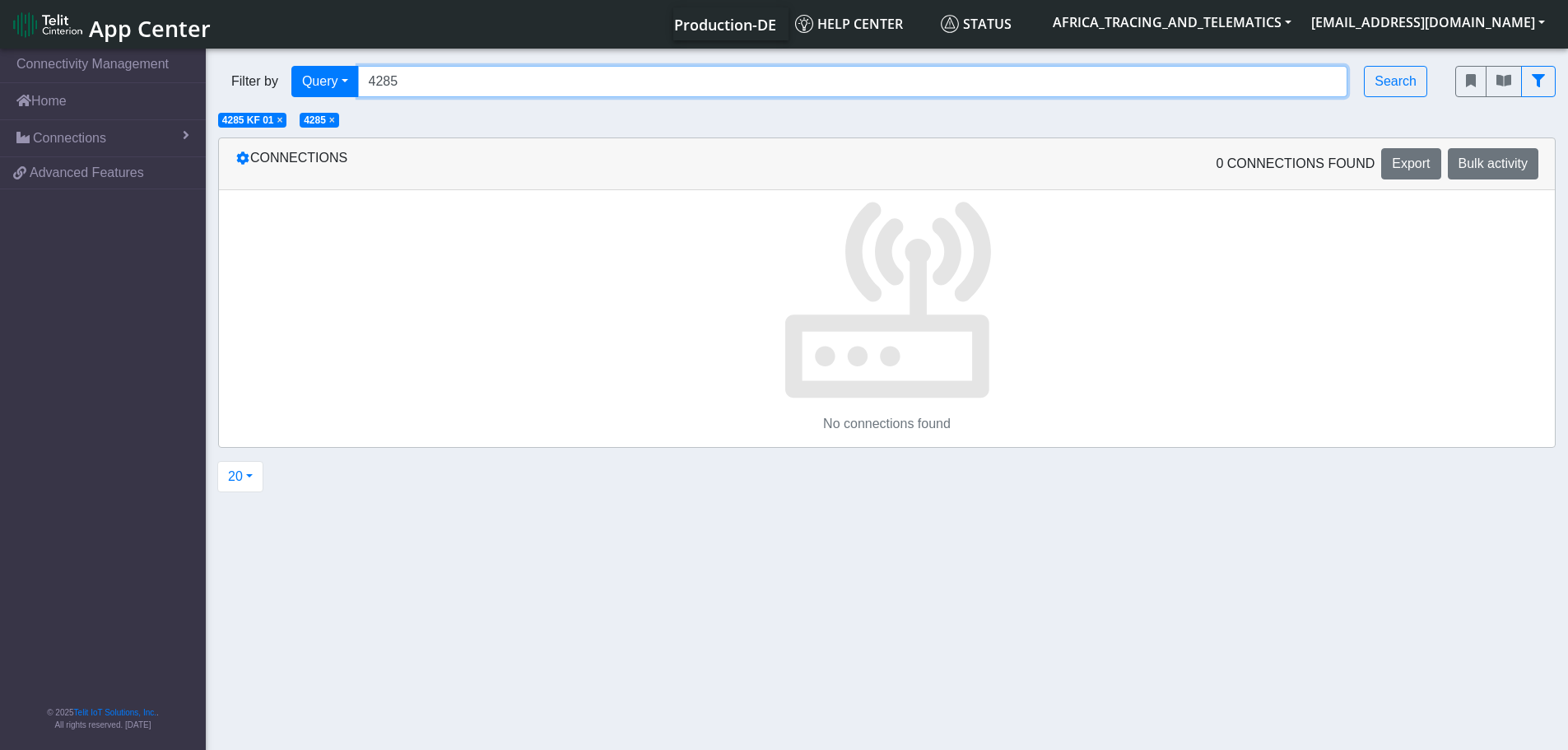
click at [432, 76] on input "4285" at bounding box center [854, 82] width 991 height 31
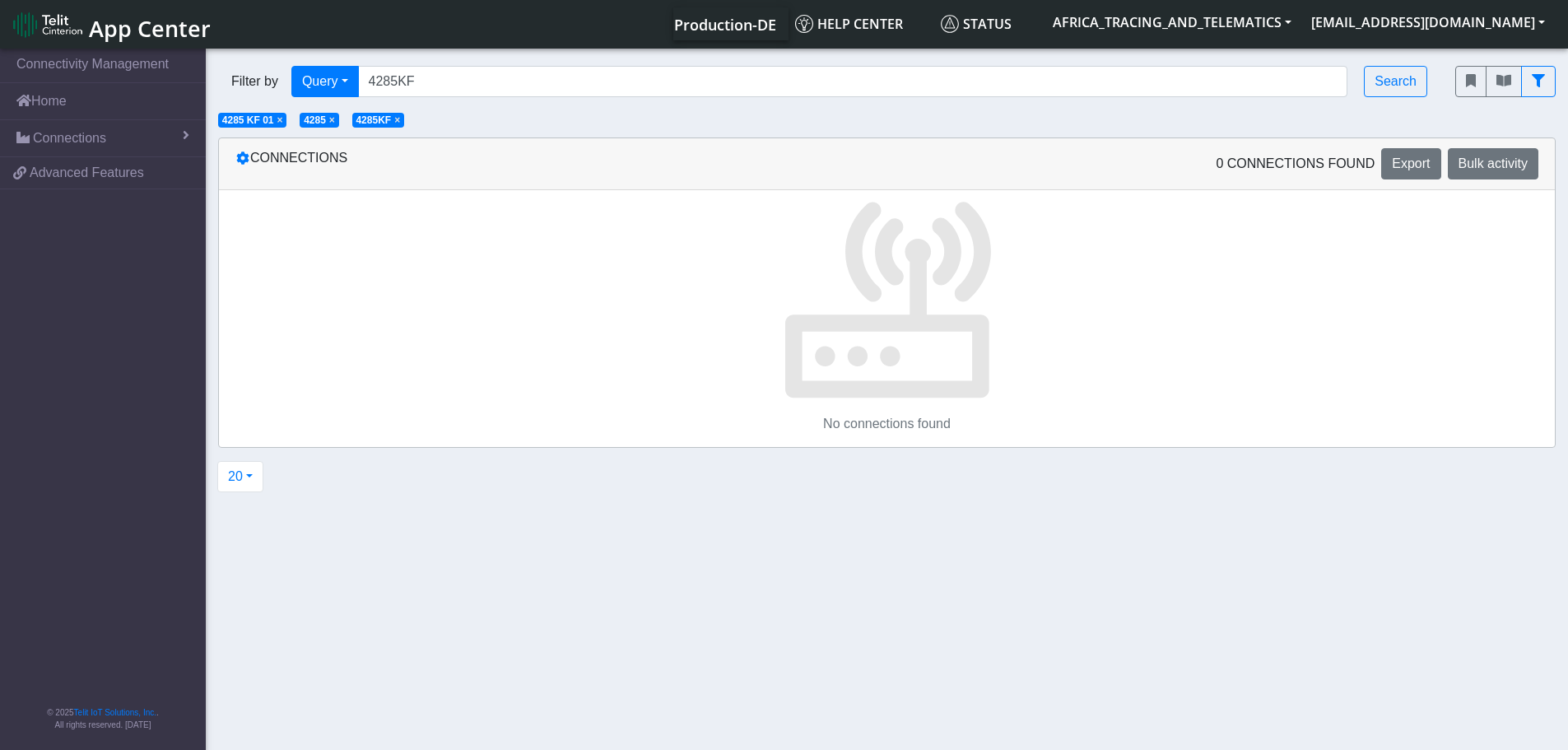
click at [278, 116] on span "×" at bounding box center [280, 119] width 6 height 11
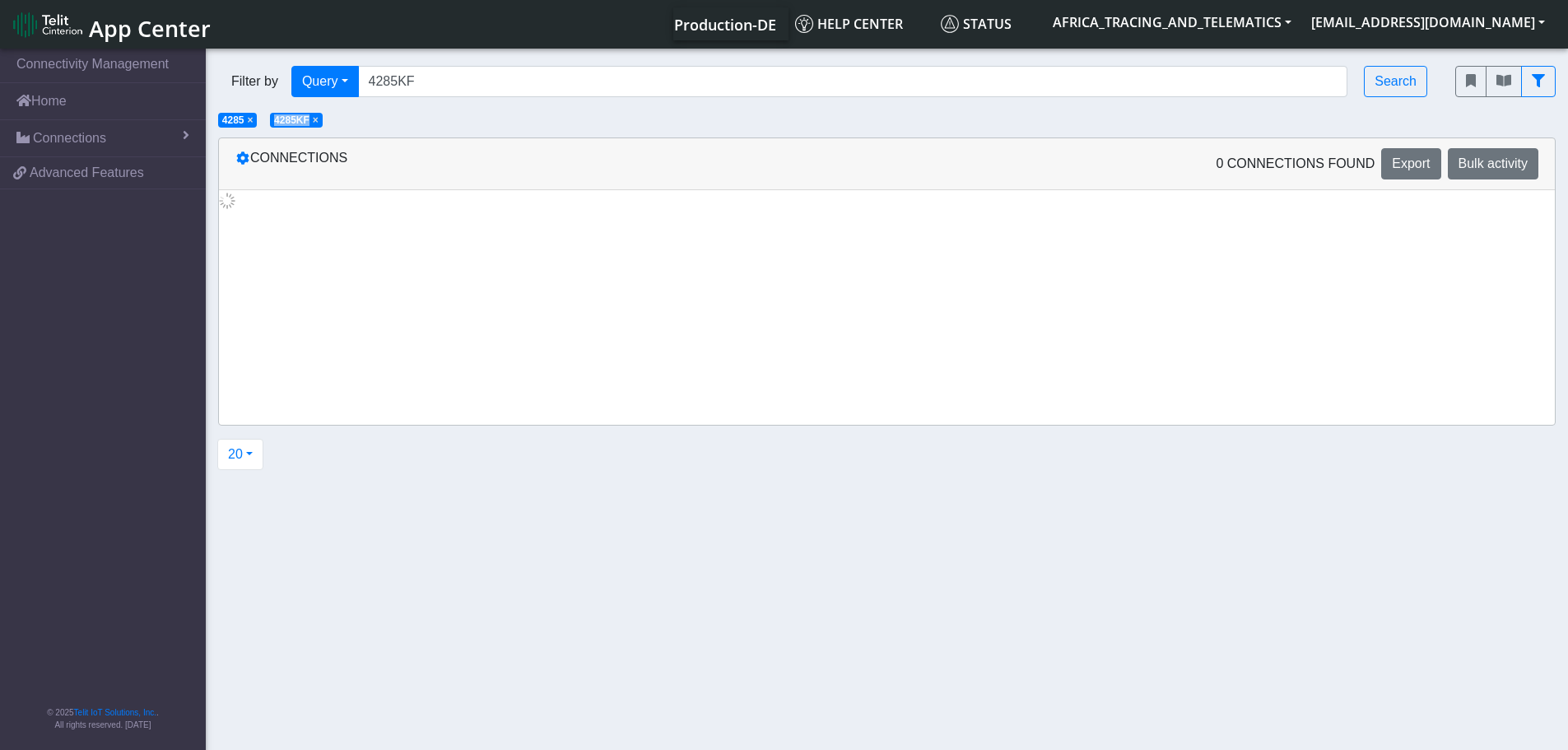
click at [278, 117] on span "4285KF" at bounding box center [291, 119] width 36 height 11
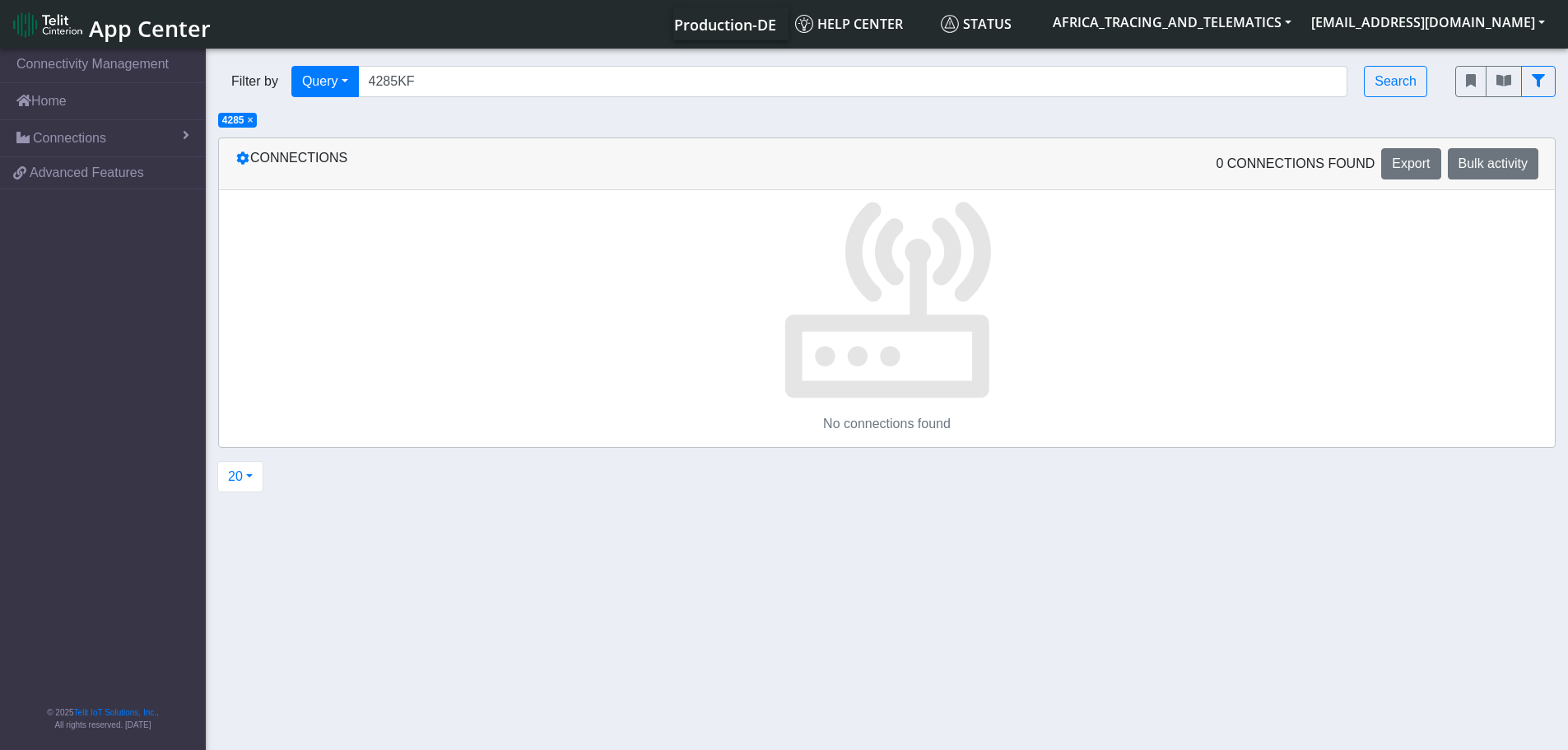
click at [252, 119] on span "×" at bounding box center [250, 119] width 6 height 11
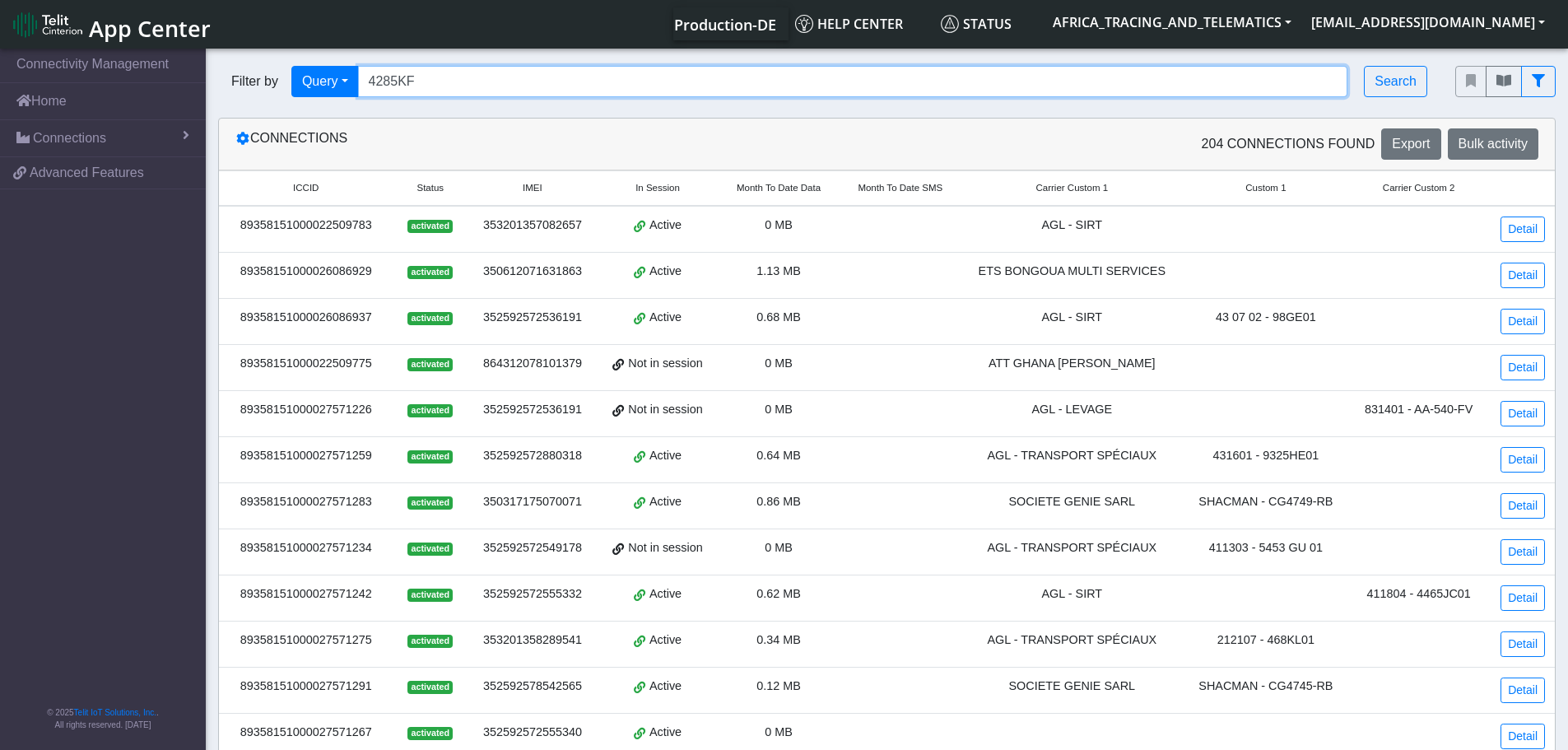
click at [434, 79] on input "4285KF" at bounding box center [854, 82] width 991 height 31
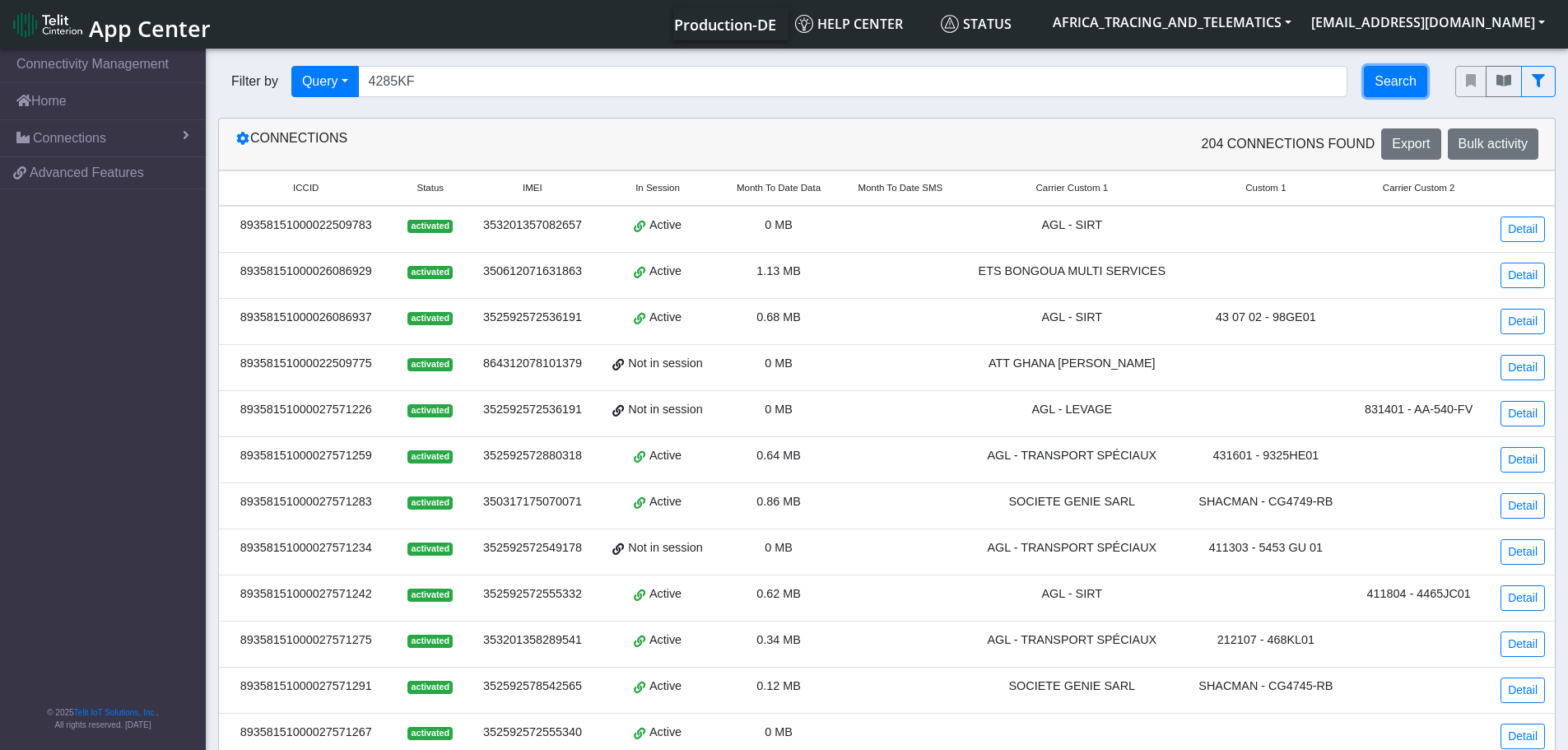
click at [1394, 85] on button "Search" at bounding box center [1395, 82] width 64 height 31
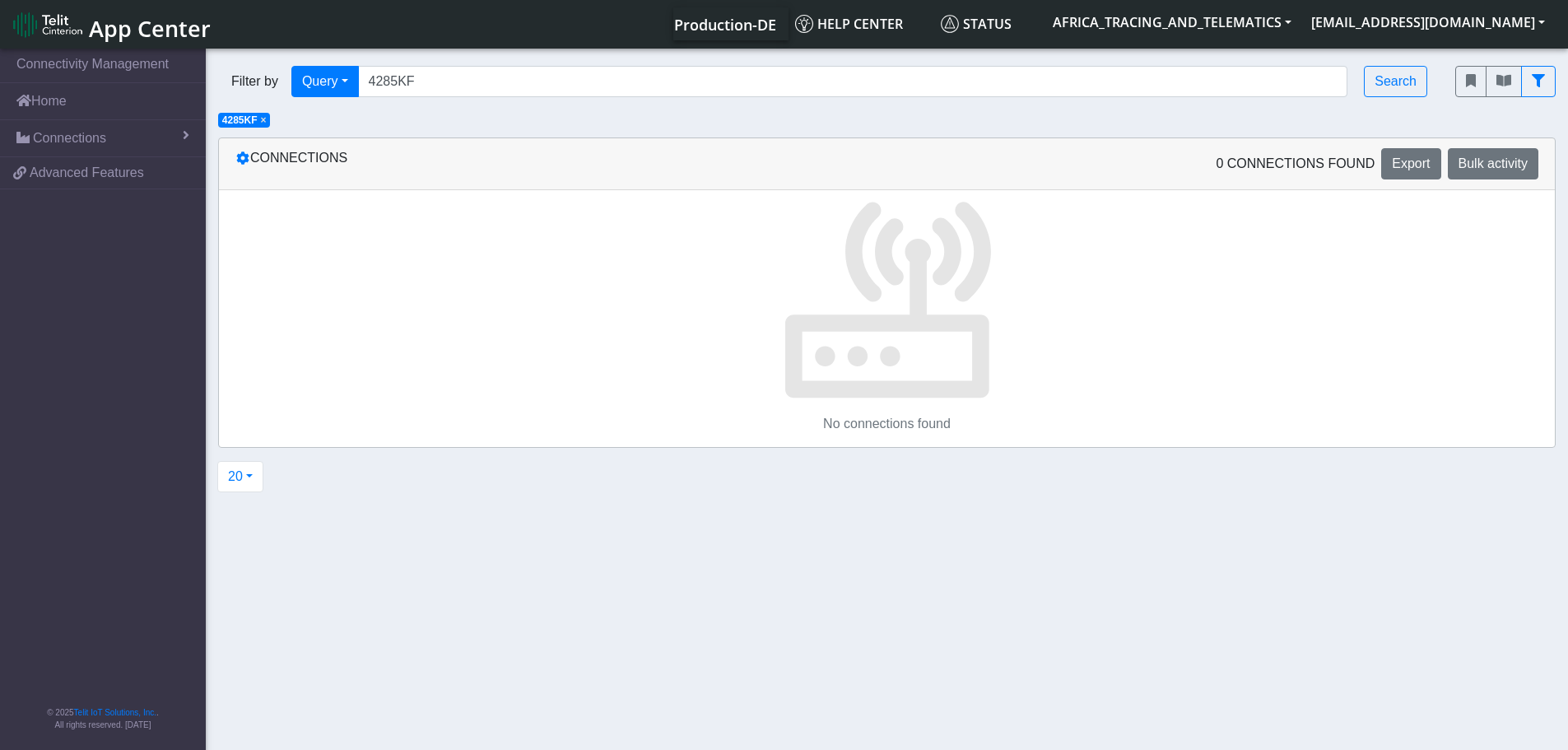
drag, startPoint x: 433, startPoint y: 62, endPoint x: 254, endPoint y: 65, distance: 179.0
click at [254, 65] on div "Filter by Query Query Not connected Tags Country Operator 4285KF Search" at bounding box center [824, 81] width 1237 height 56
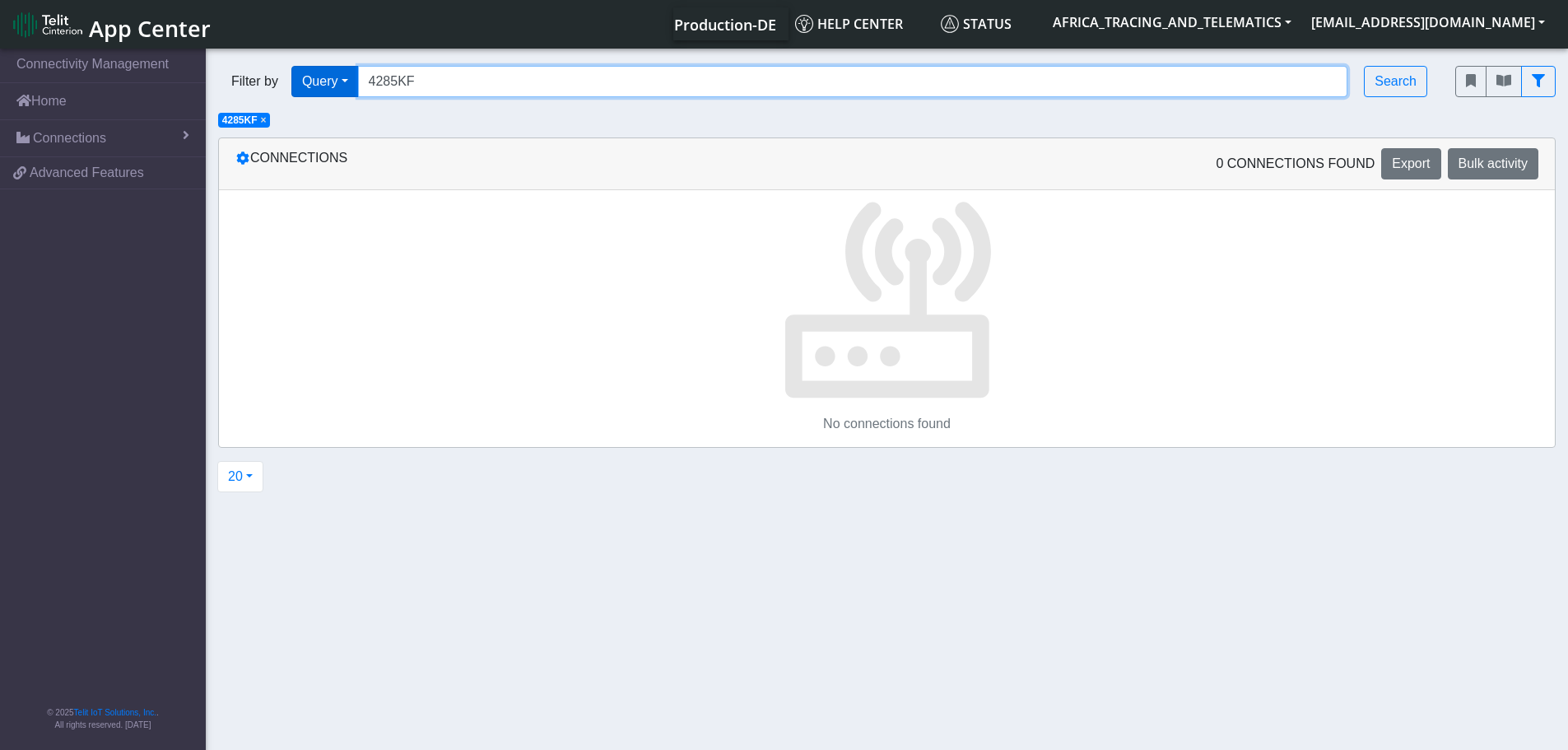
drag, startPoint x: 510, startPoint y: 87, endPoint x: 351, endPoint y: 80, distance: 159.2
click at [312, 81] on div "Filter by Query Query Not connected Tags Country Operator 4285KF Search" at bounding box center [824, 82] width 1213 height 31
click at [403, 79] on input "TRANCOLD" at bounding box center [854, 82] width 991 height 31
type input "TRANSCOLD"
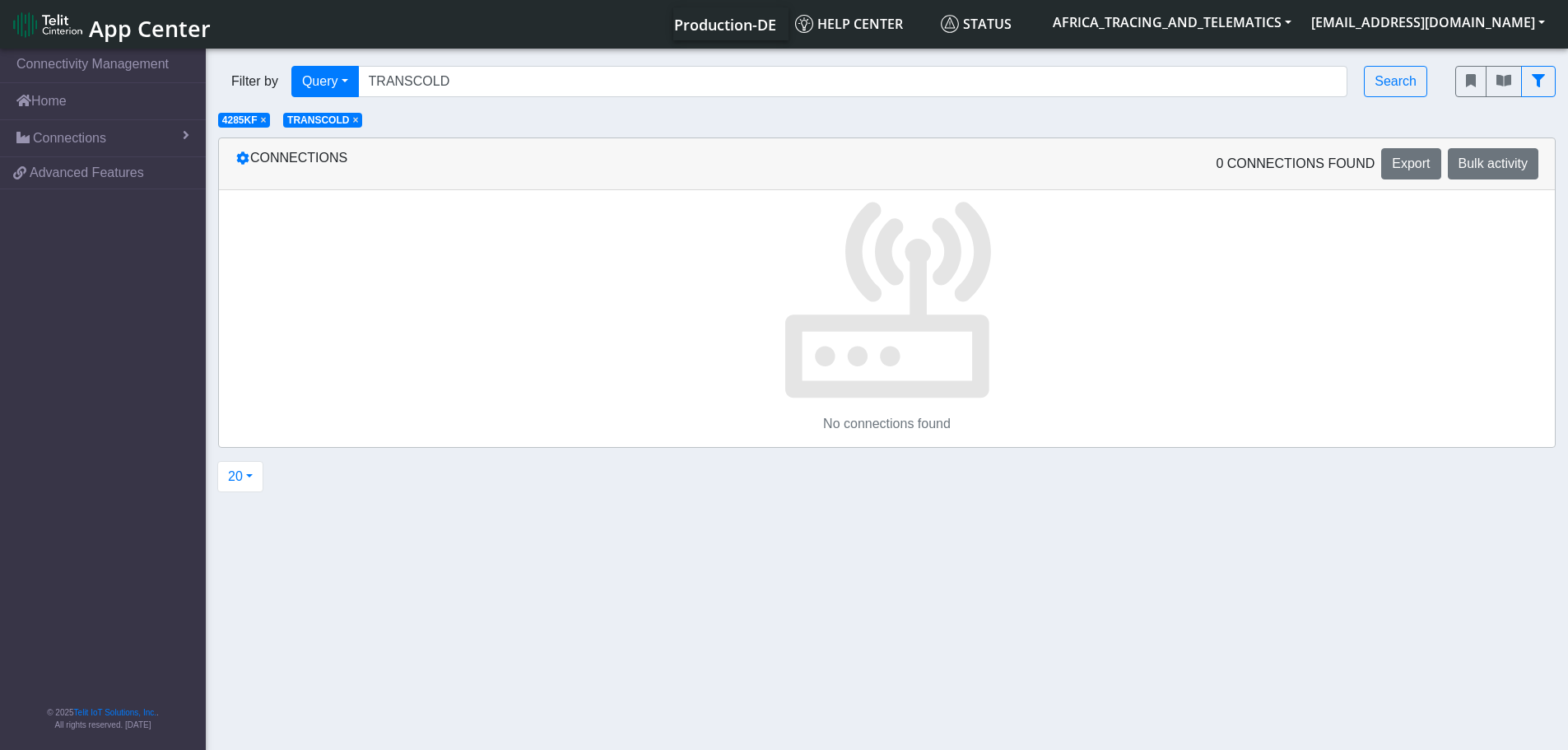
click at [262, 122] on span "×" at bounding box center [263, 119] width 6 height 11
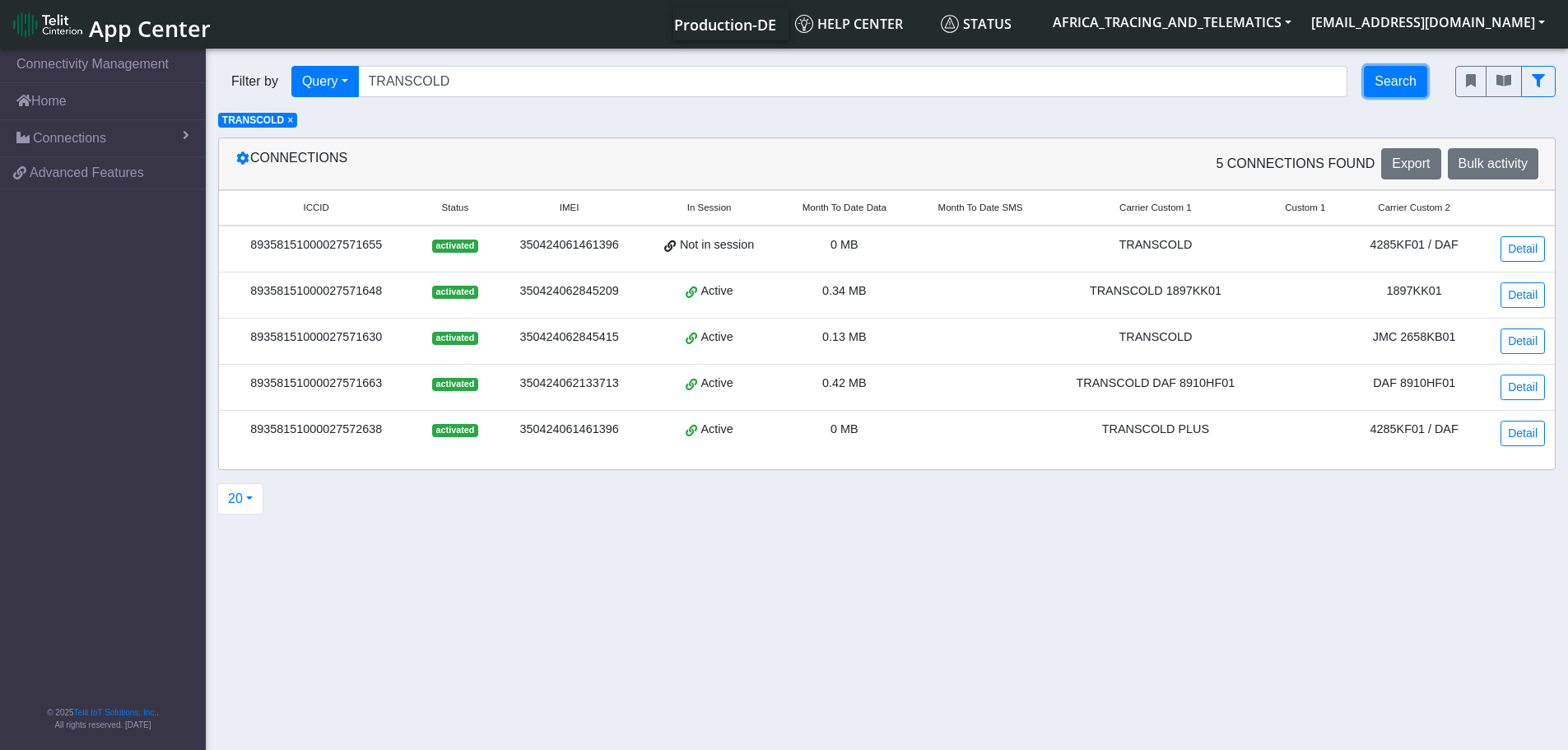
click at [1398, 79] on button "Search" at bounding box center [1395, 82] width 64 height 31
click at [1526, 243] on link "Detail" at bounding box center [1523, 249] width 44 height 25
drag, startPoint x: 1520, startPoint y: 434, endPoint x: 1487, endPoint y: 431, distance: 33.1
click at [1520, 434] on link "Detail" at bounding box center [1523, 433] width 44 height 25
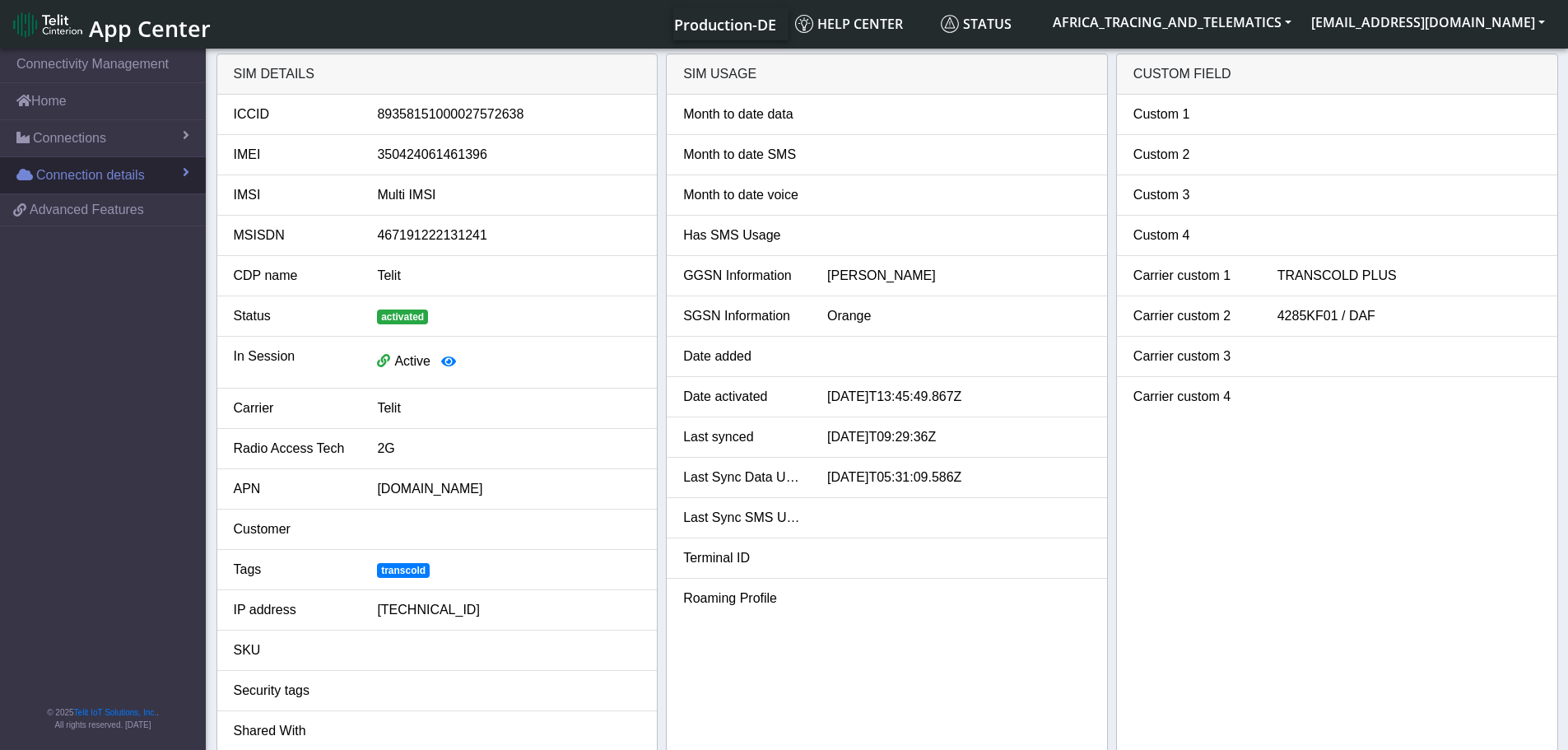
click at [101, 172] on span "Connection details" at bounding box center [91, 175] width 109 height 20
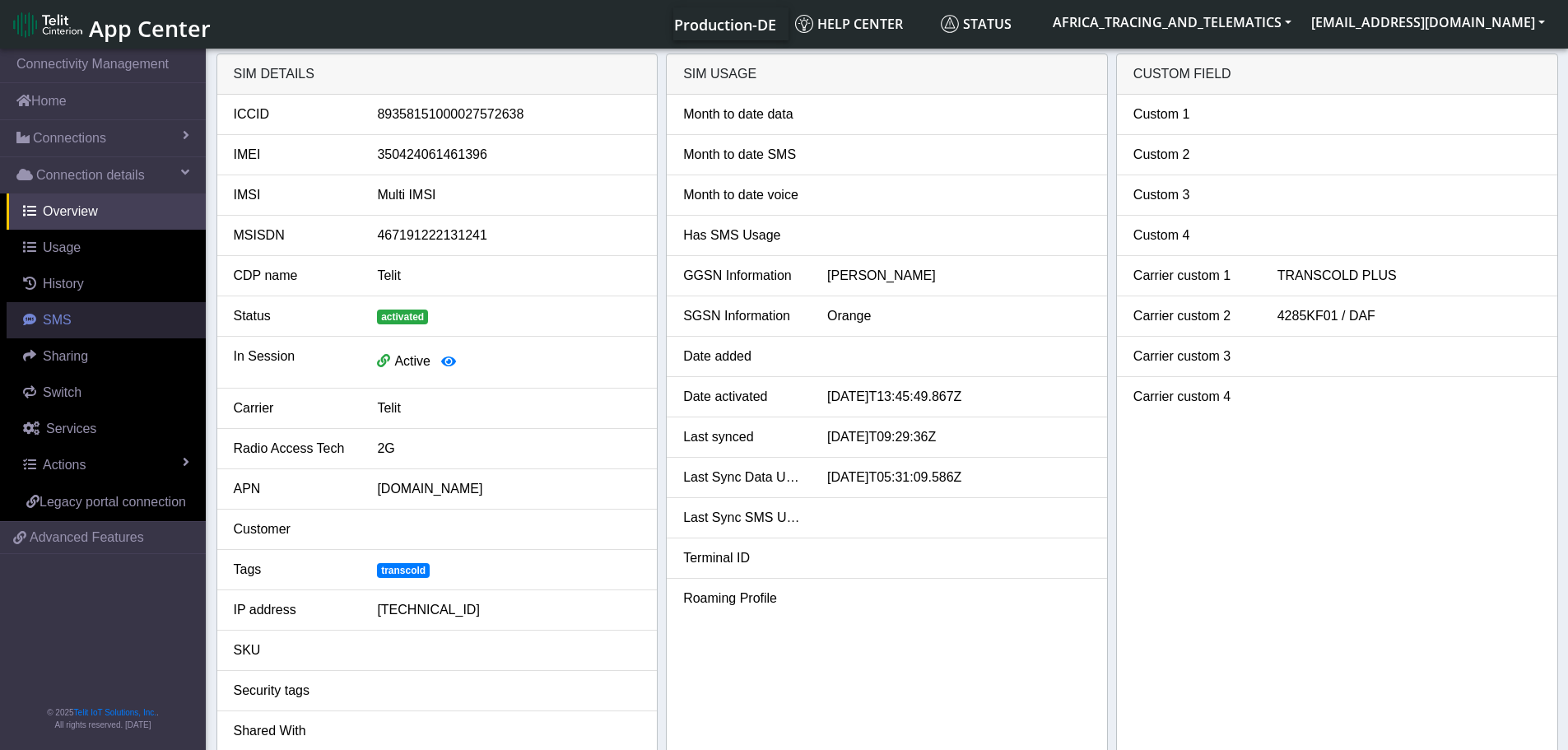
click at [81, 324] on link "SMS" at bounding box center [106, 320] width 199 height 37
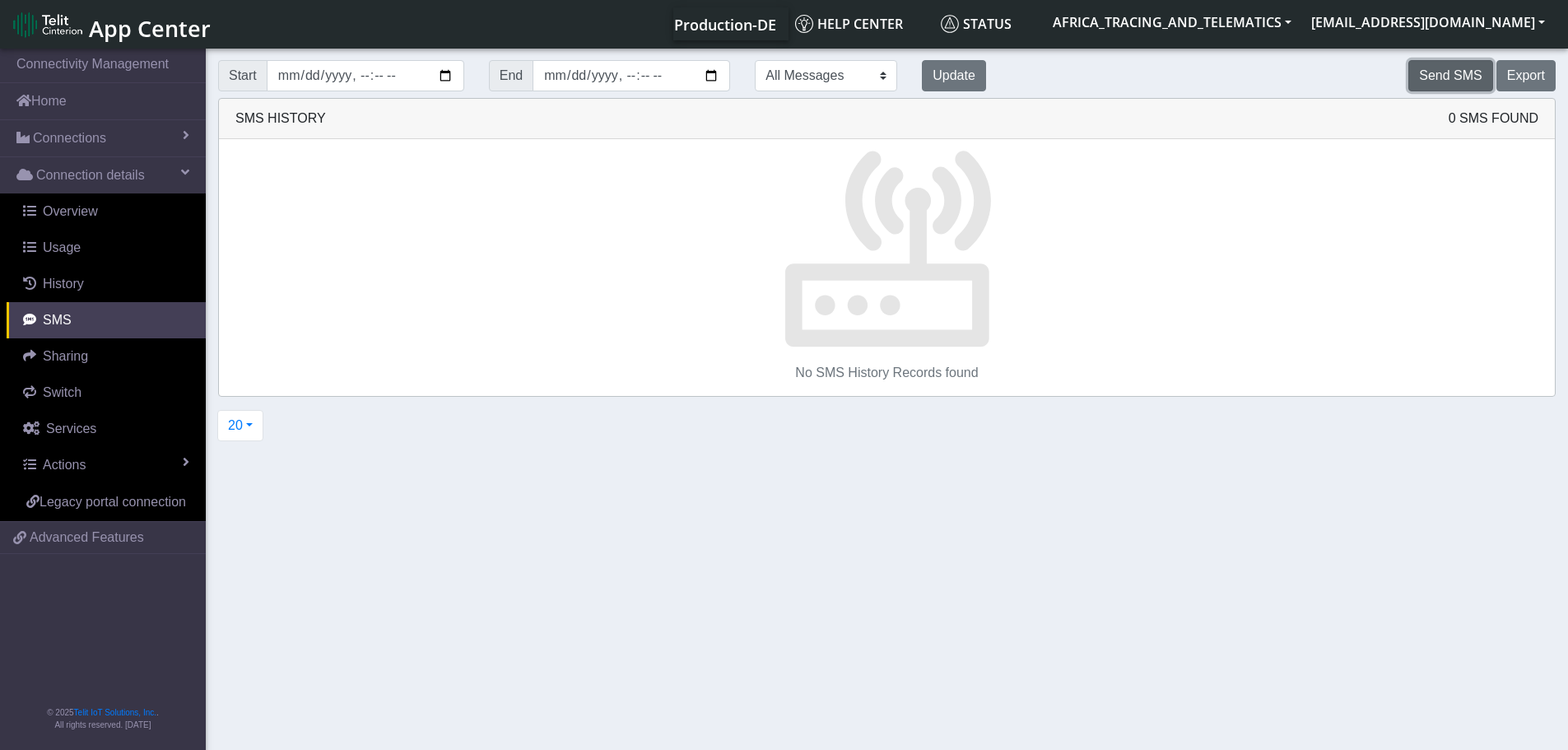
click at [1453, 75] on button "Send SMS" at bounding box center [1450, 76] width 84 height 31
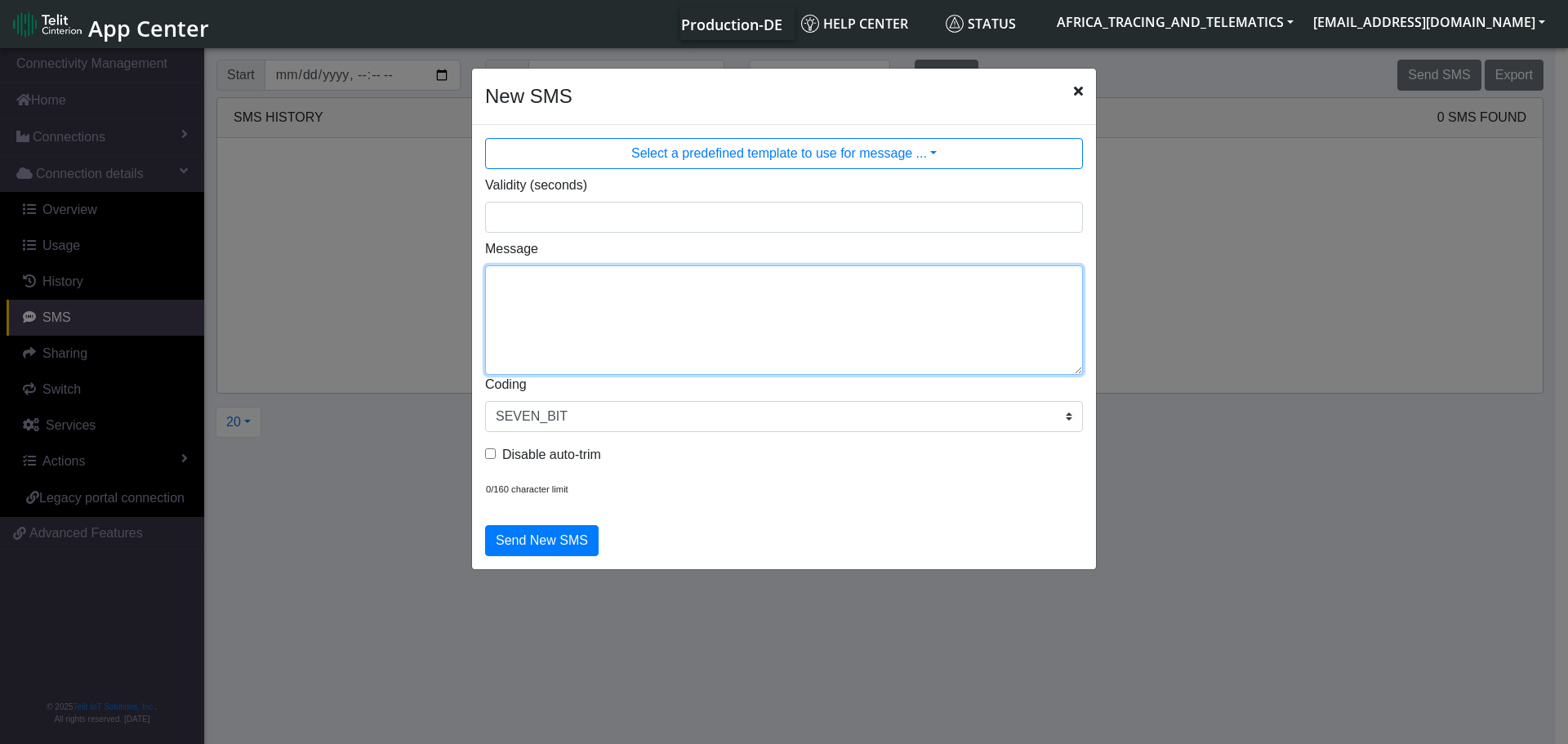
click at [671, 303] on textarea "Message" at bounding box center [784, 320] width 598 height 110
type textarea "F M cpureset"
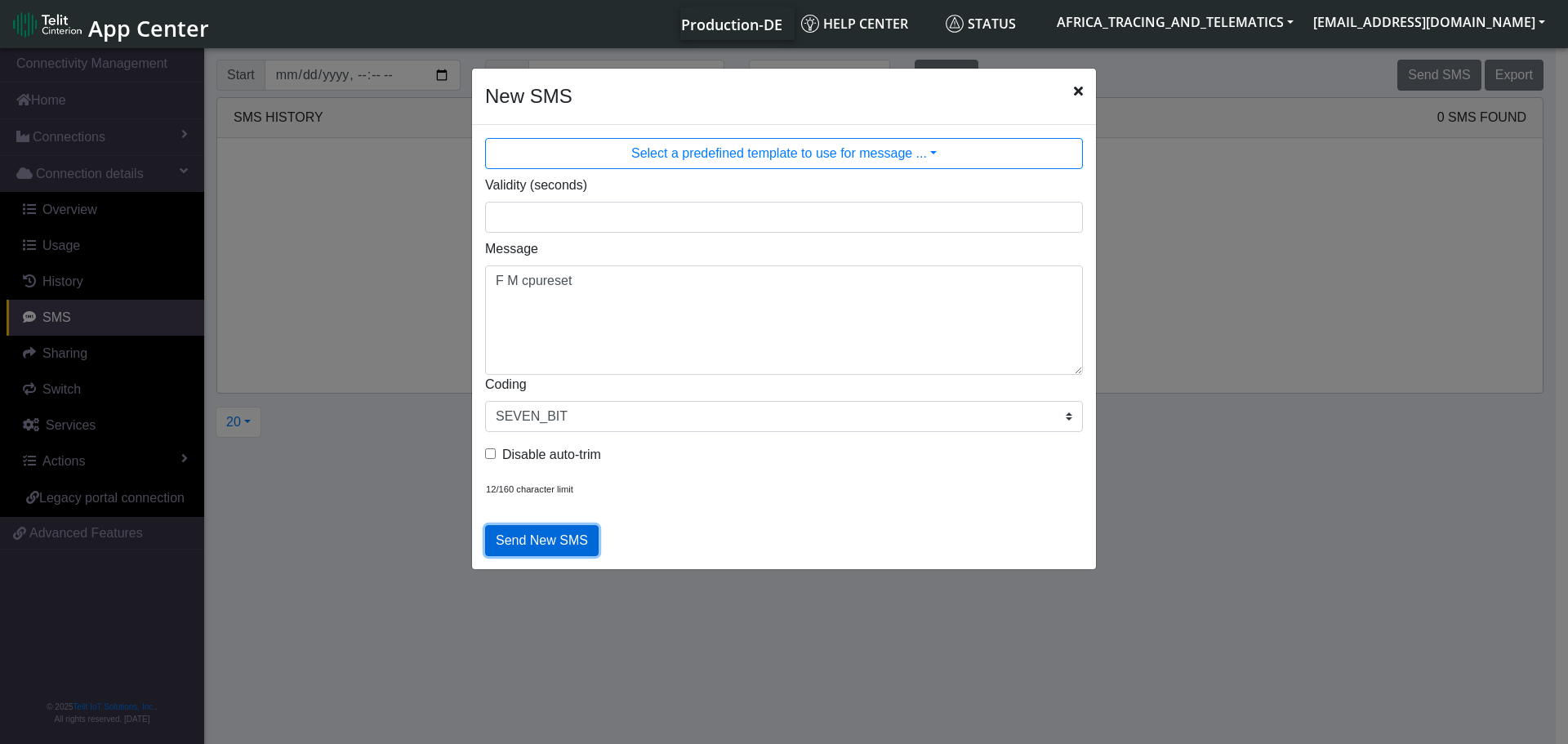
click at [550, 533] on button "Send New SMS" at bounding box center [541, 541] width 113 height 31
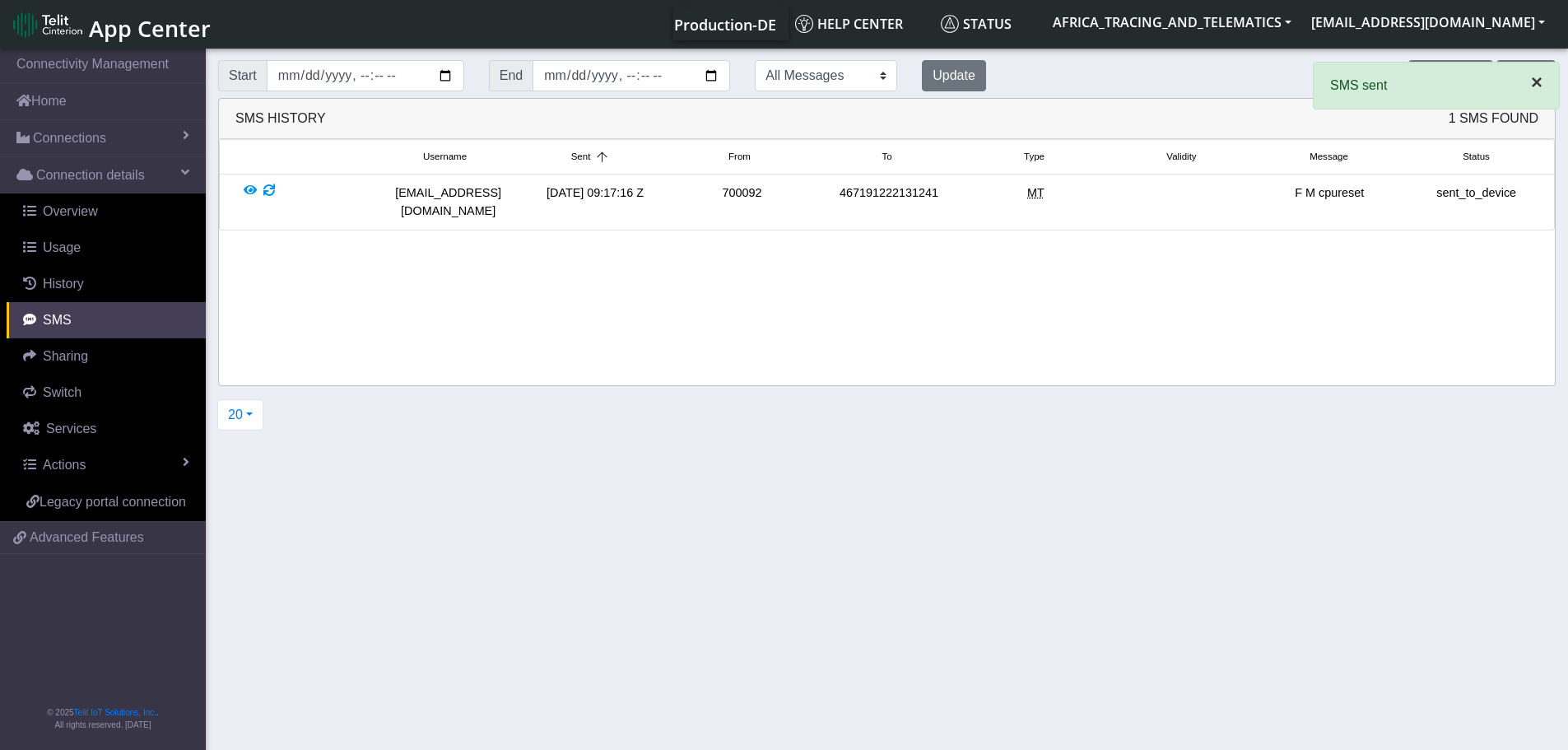
click at [1528, 82] on button "×" at bounding box center [1537, 82] width 44 height 39
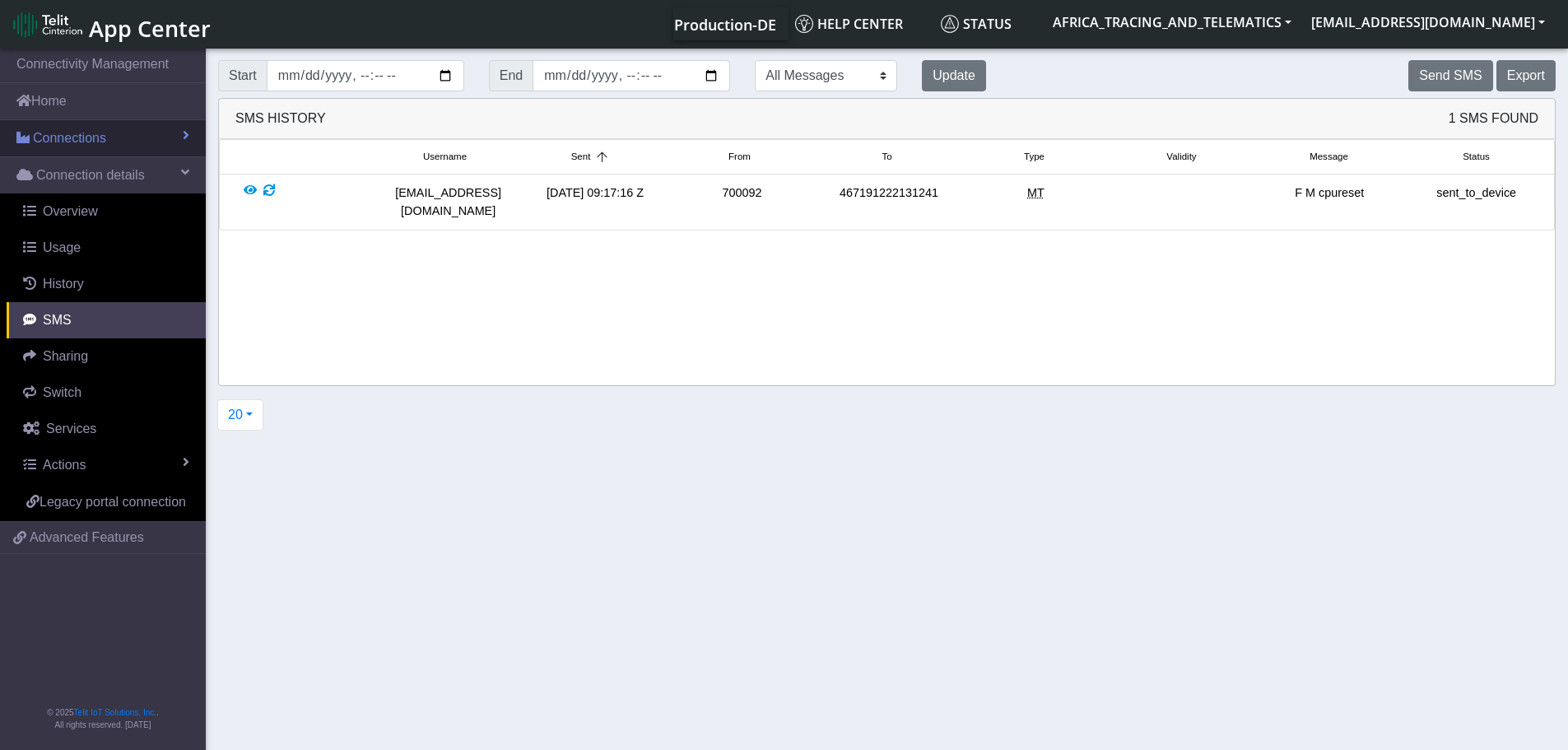
click at [75, 132] on span "Connections" at bounding box center [70, 138] width 73 height 20
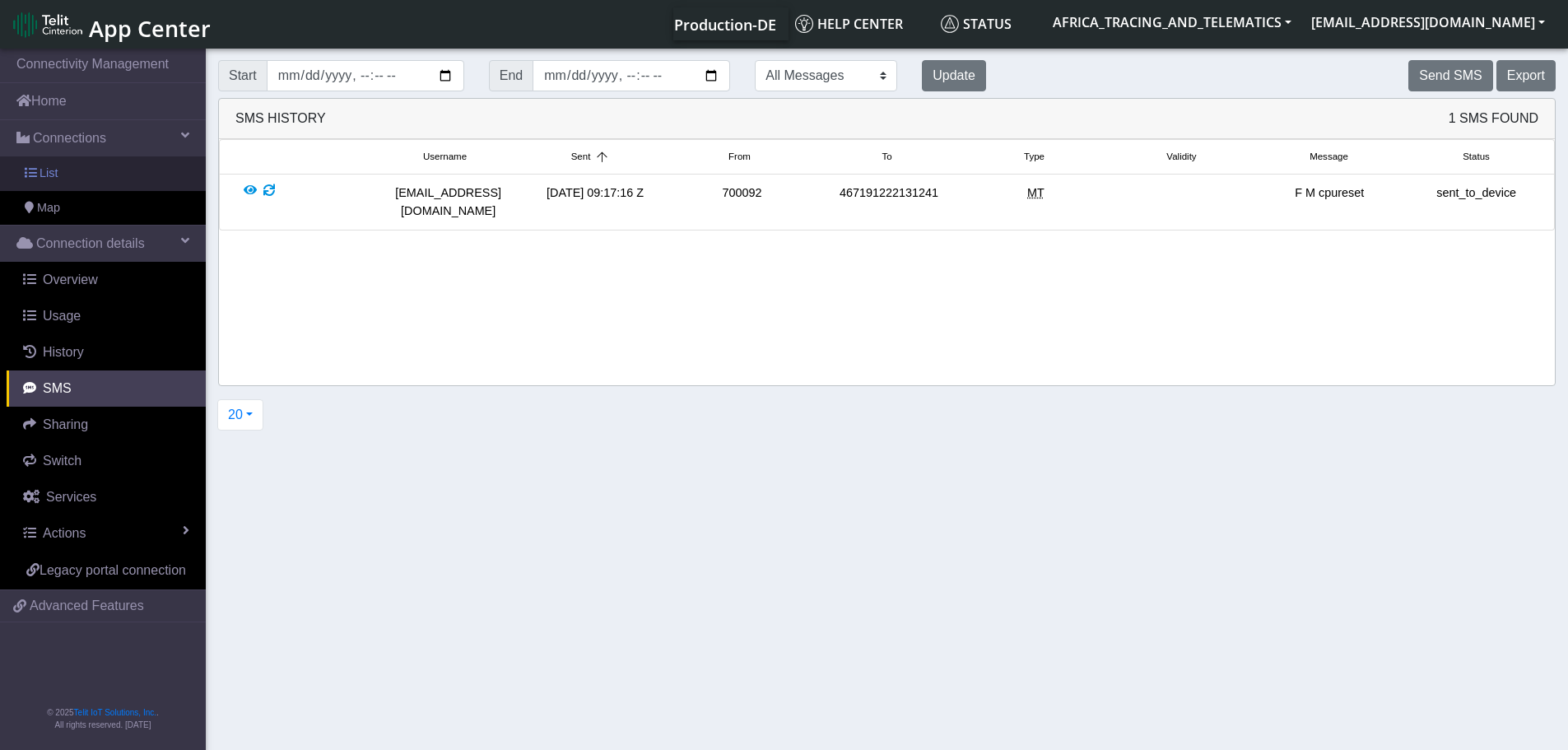
click at [76, 171] on link "List" at bounding box center [103, 174] width 206 height 35
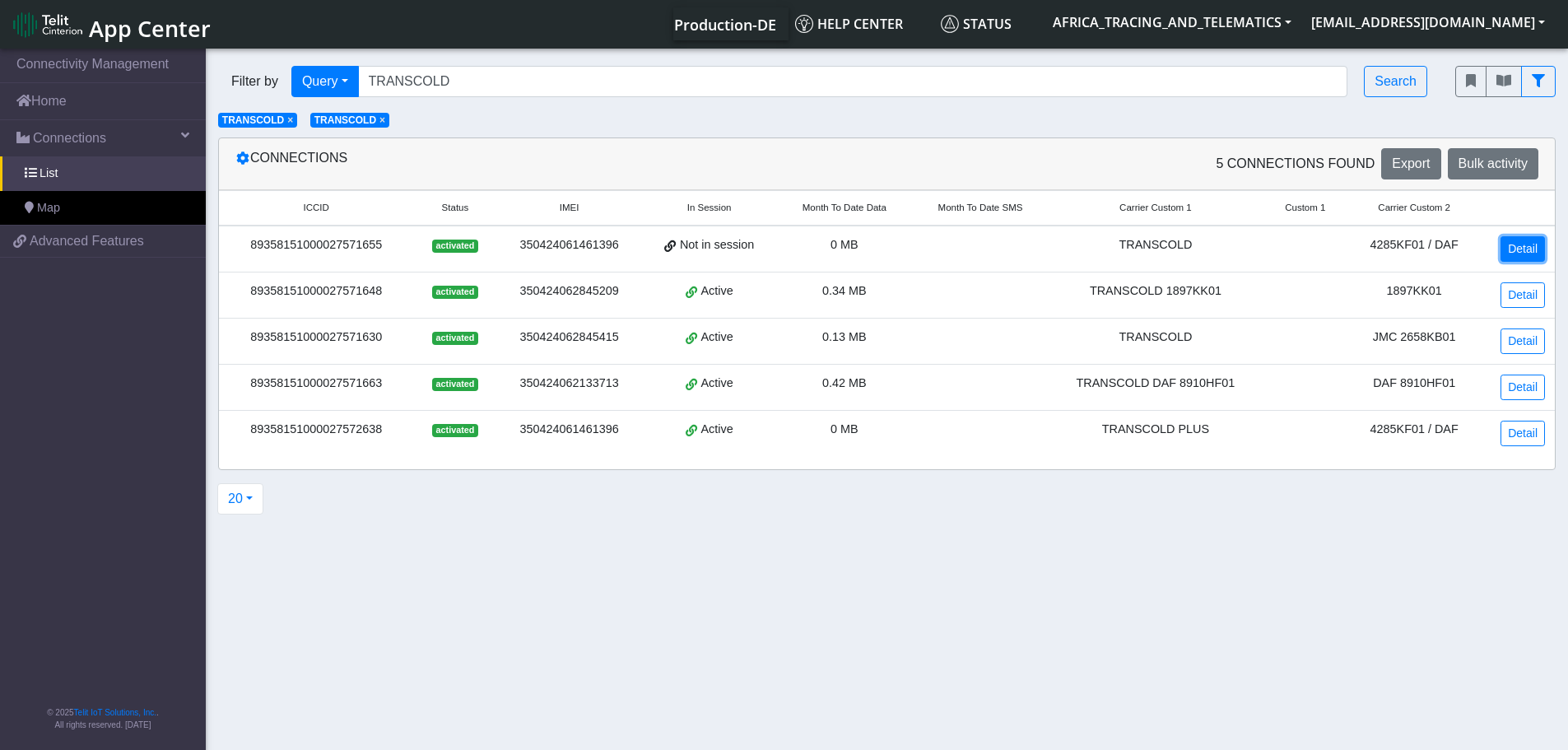
click at [1511, 247] on link "Detail" at bounding box center [1523, 249] width 44 height 25
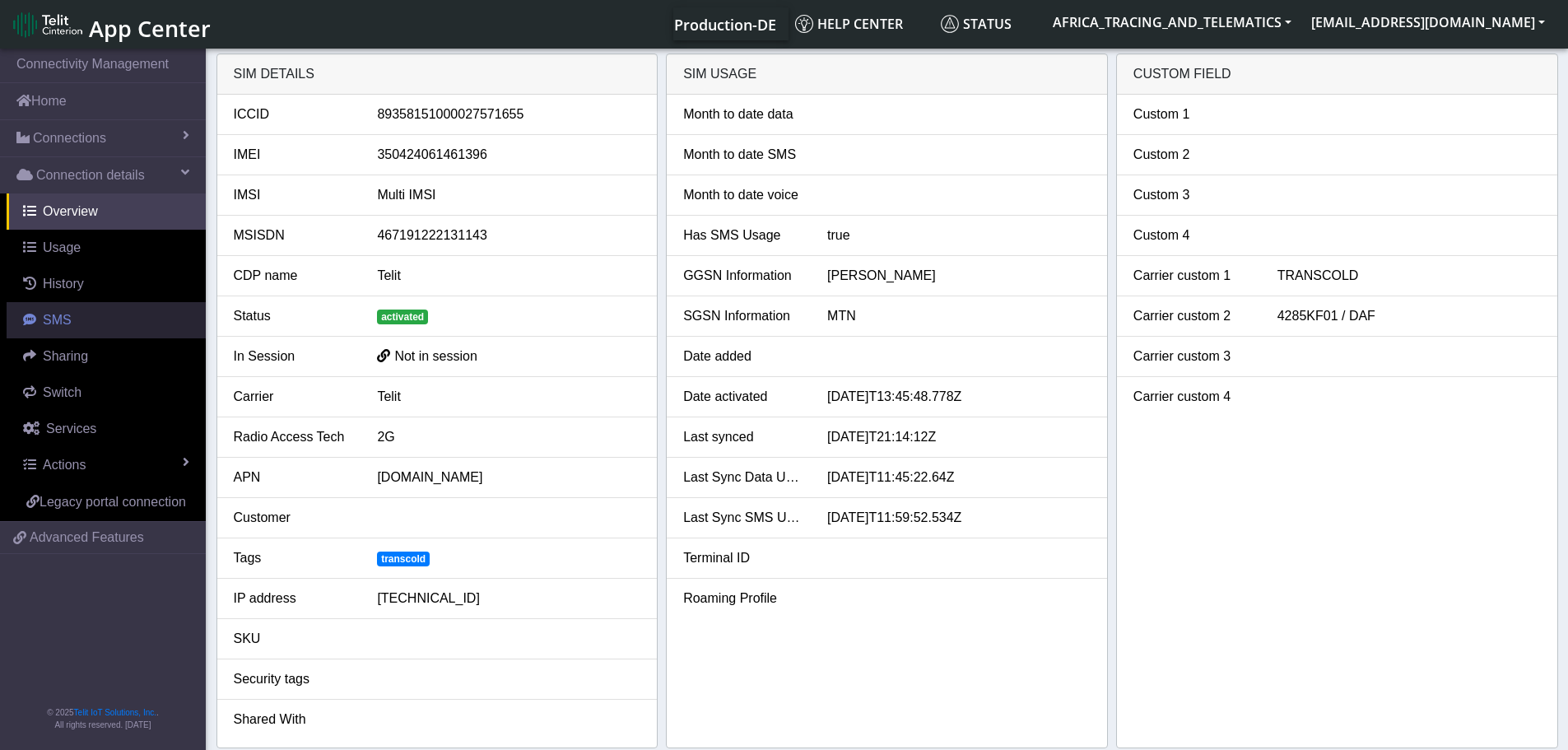
click at [59, 325] on span "SMS" at bounding box center [57, 320] width 29 height 14
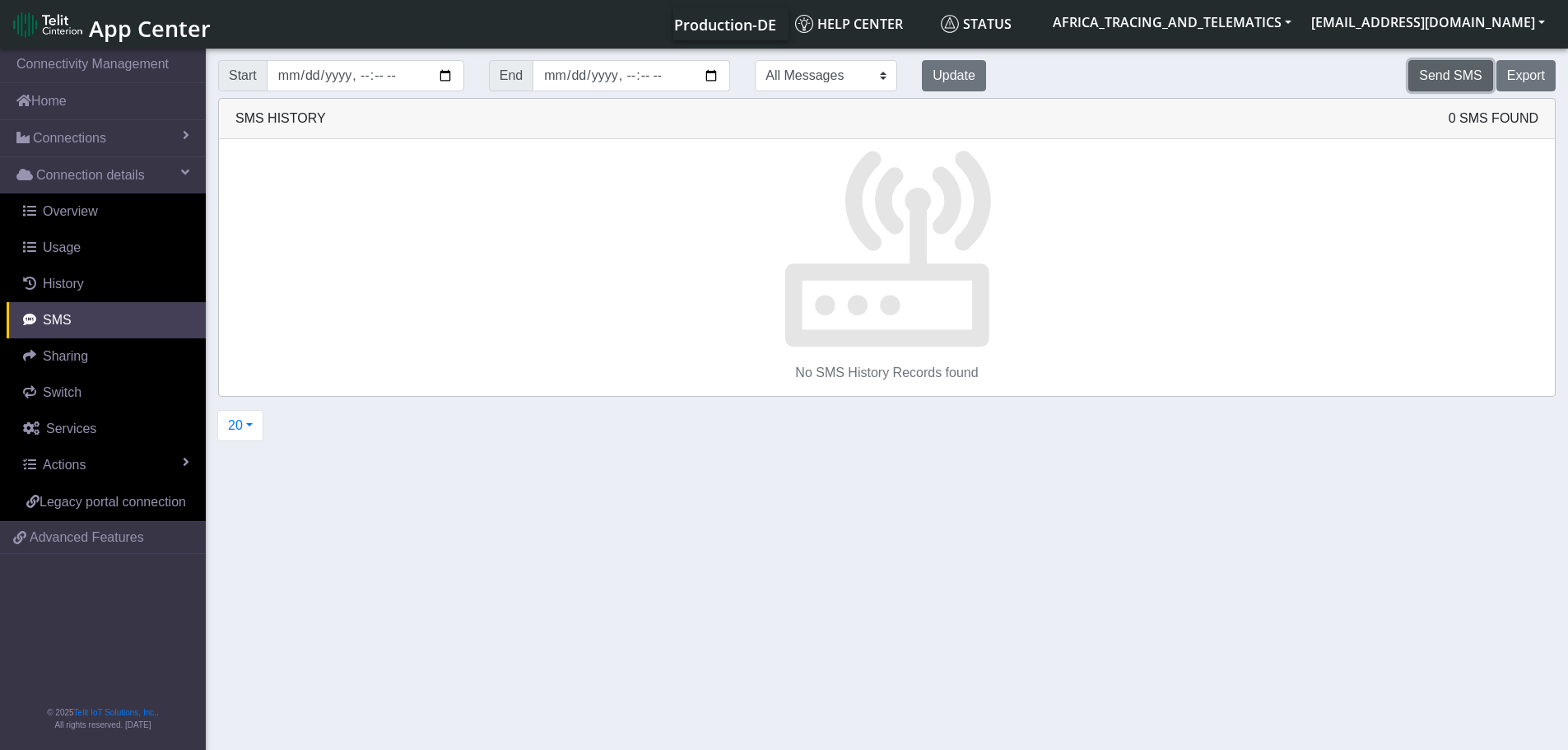
click at [1447, 76] on button "Send SMS" at bounding box center [1450, 76] width 84 height 31
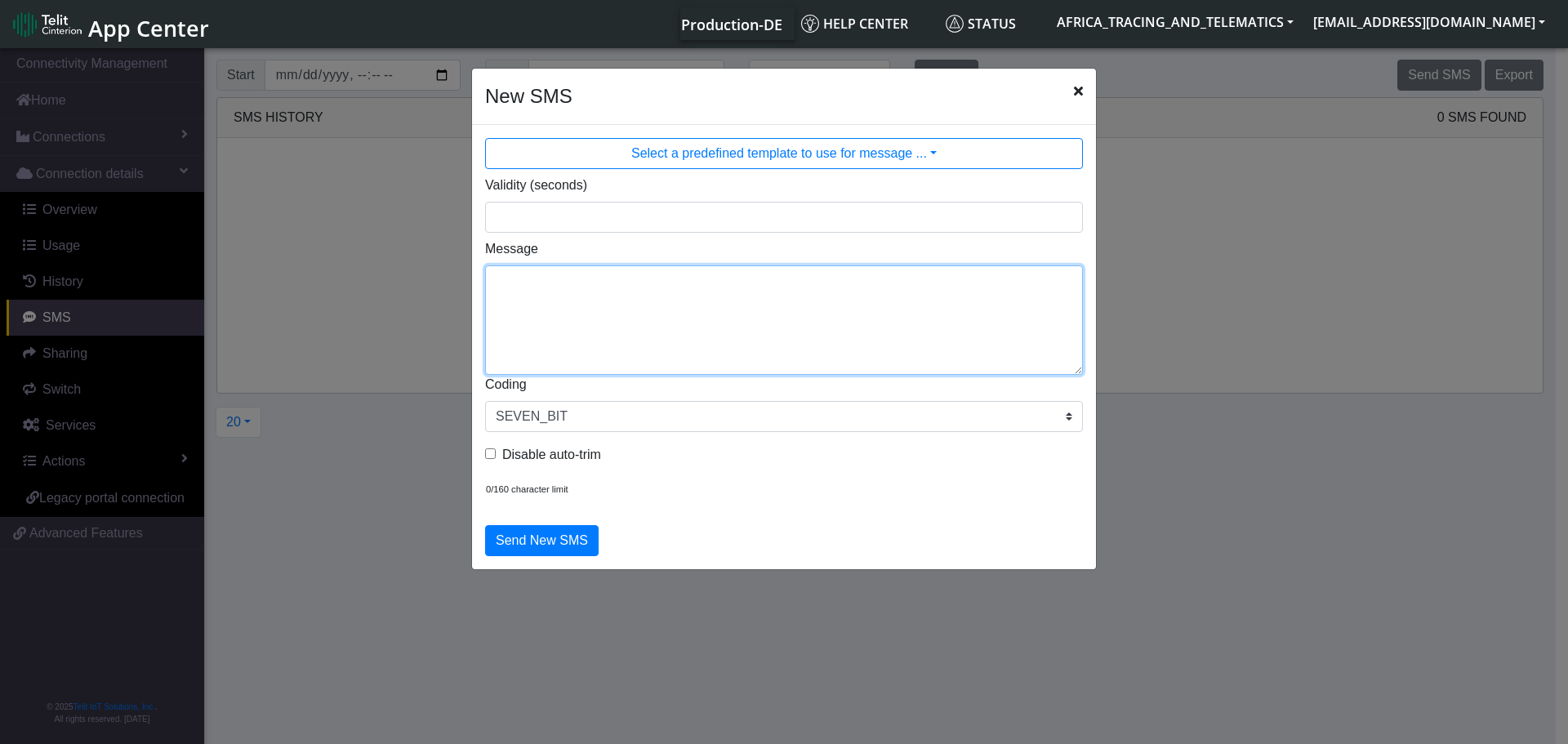
click at [737, 334] on textarea "Message" at bounding box center [784, 320] width 598 height 110
type textarea "F M cpureset"
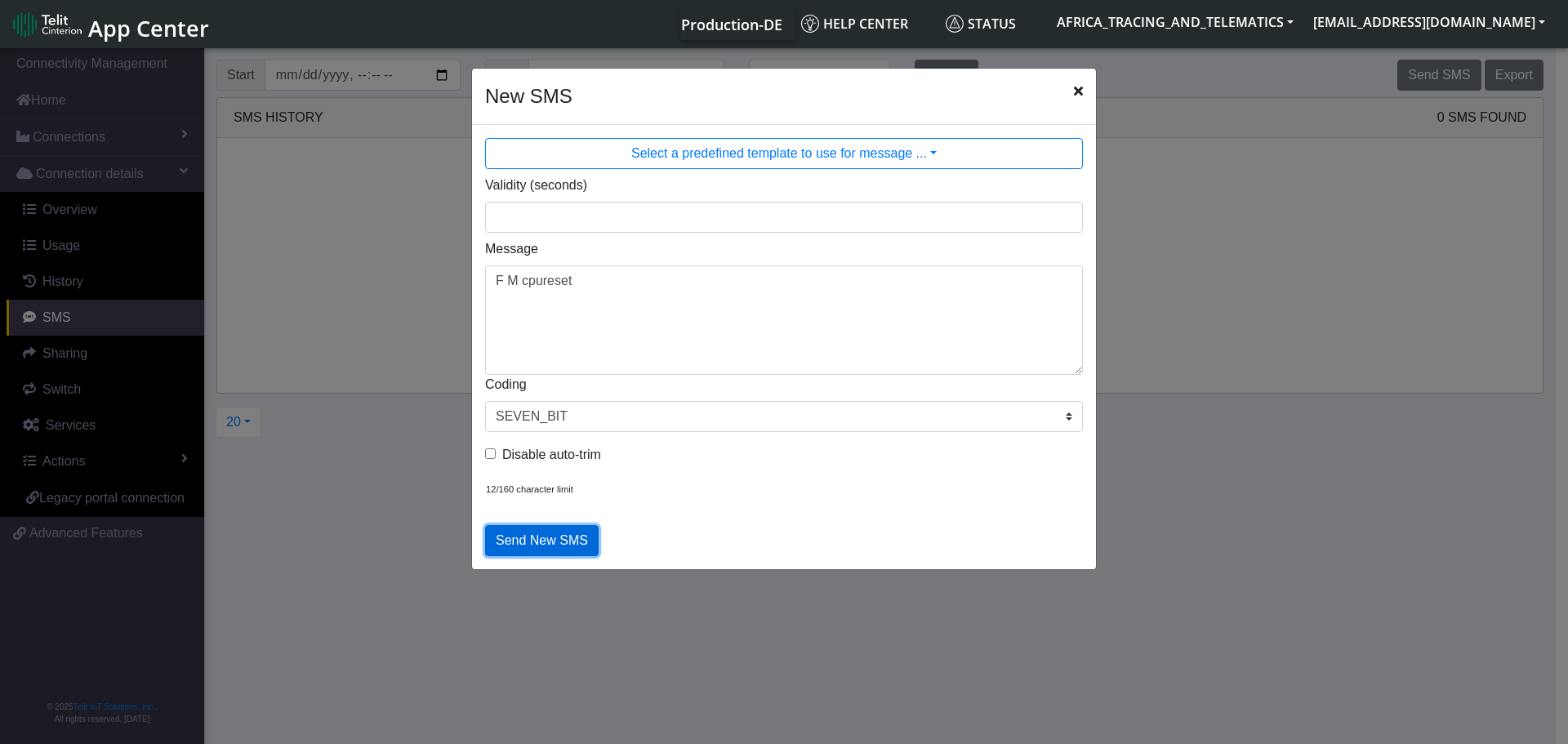
click at [543, 533] on button "Send New SMS" at bounding box center [541, 541] width 113 height 31
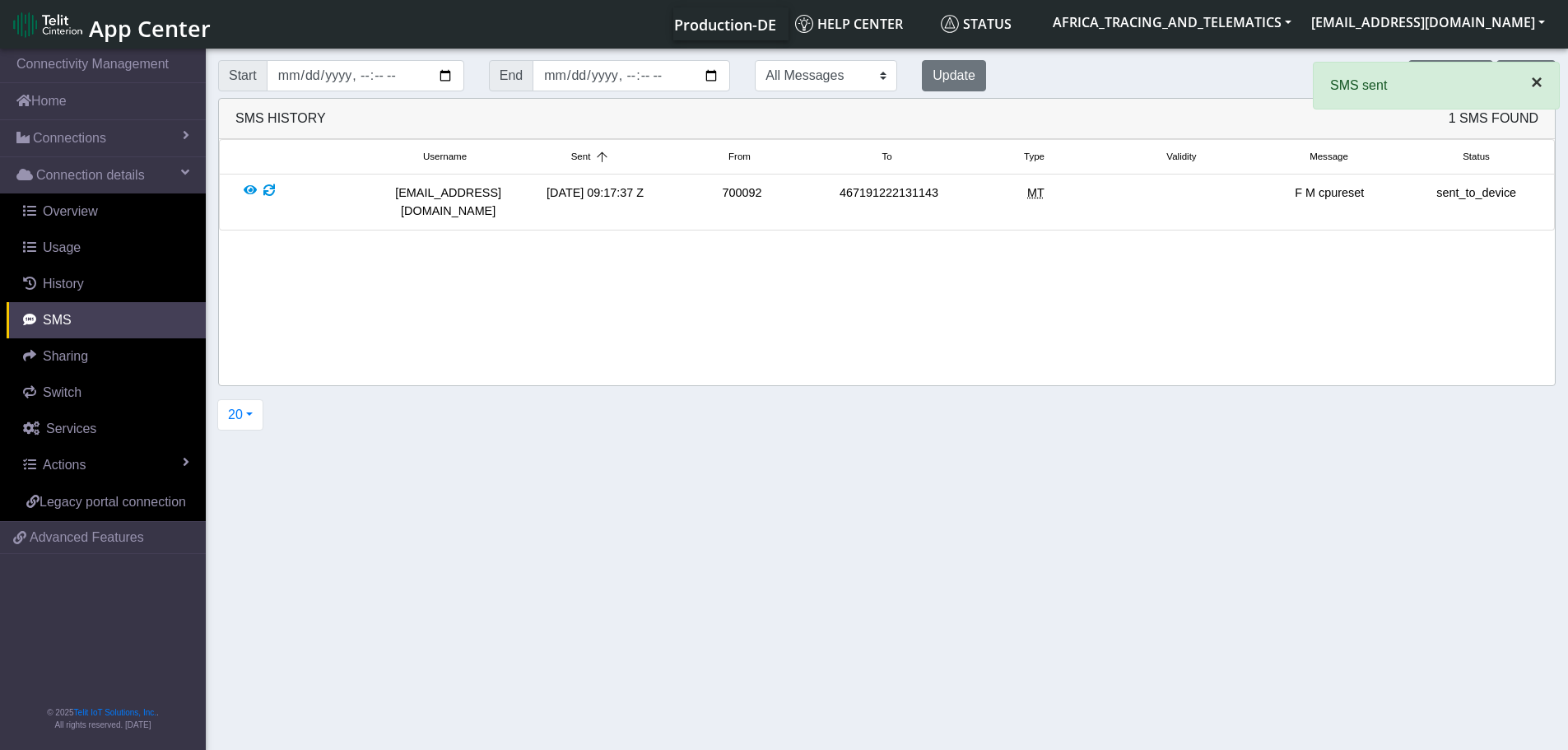
click at [1531, 87] on span "×" at bounding box center [1537, 81] width 11 height 22
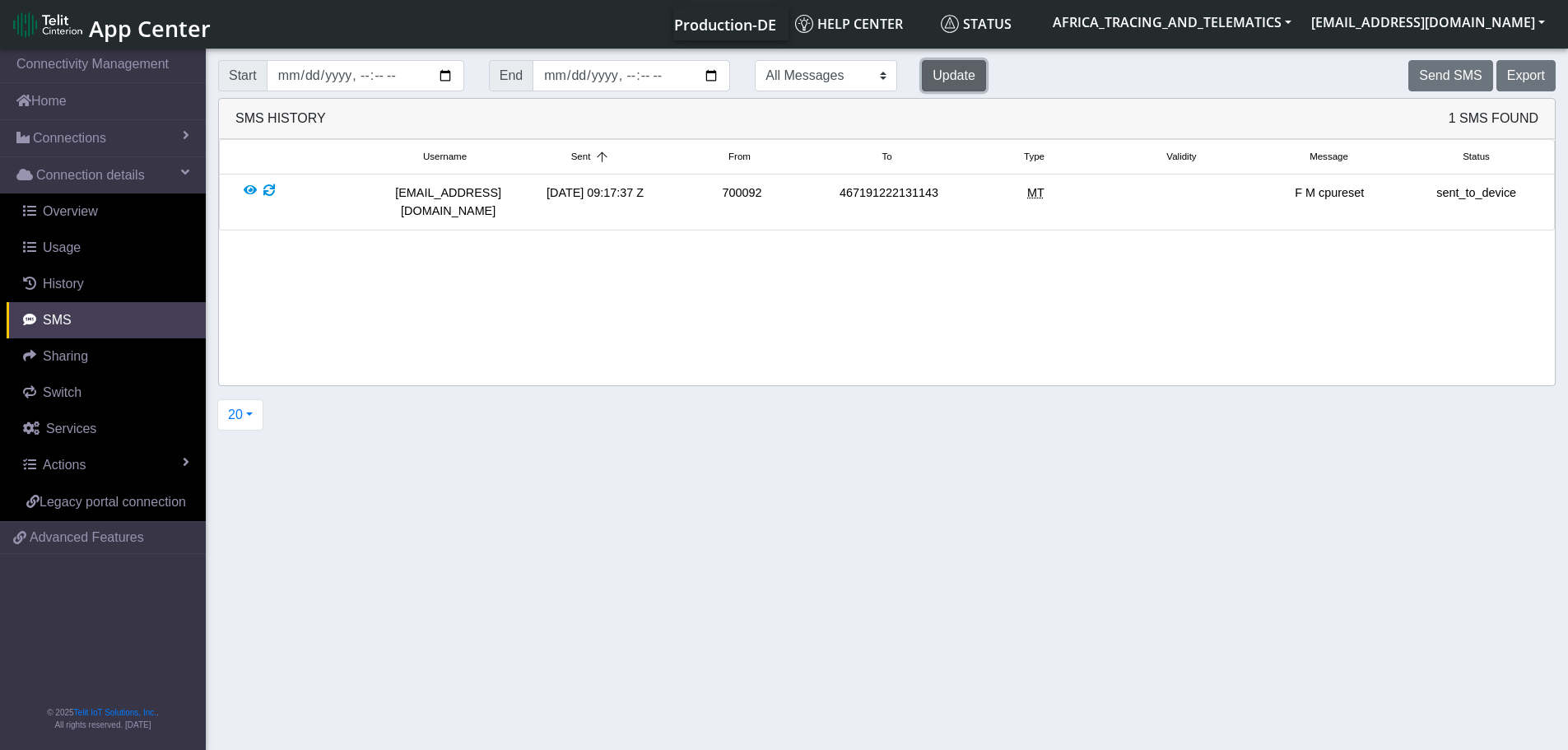
click at [922, 68] on button "Update" at bounding box center [954, 76] width 65 height 31
click at [922, 70] on button "Update" at bounding box center [954, 76] width 65 height 31
click at [97, 141] on span "Connections" at bounding box center [70, 138] width 73 height 20
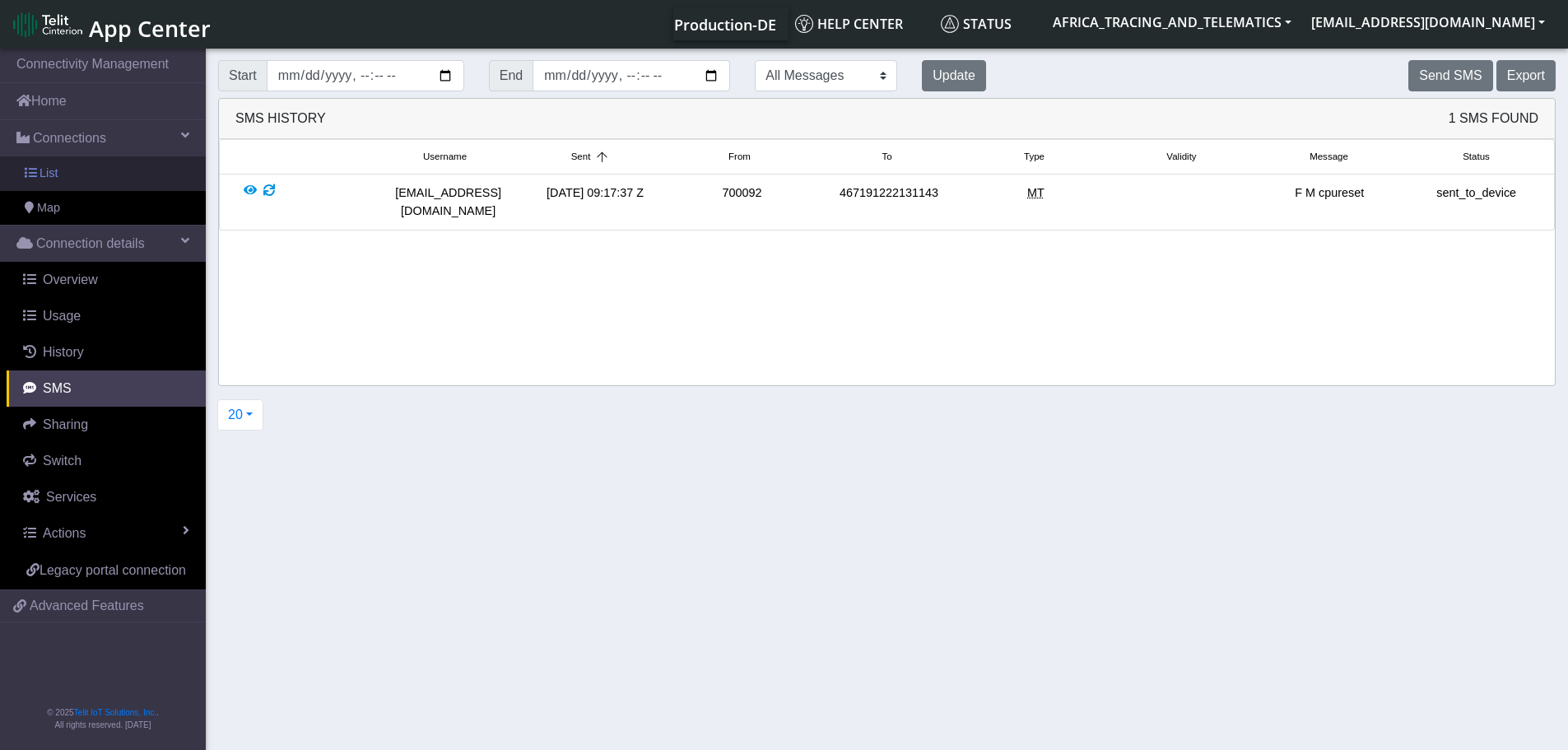
click at [58, 182] on link "List" at bounding box center [103, 174] width 206 height 35
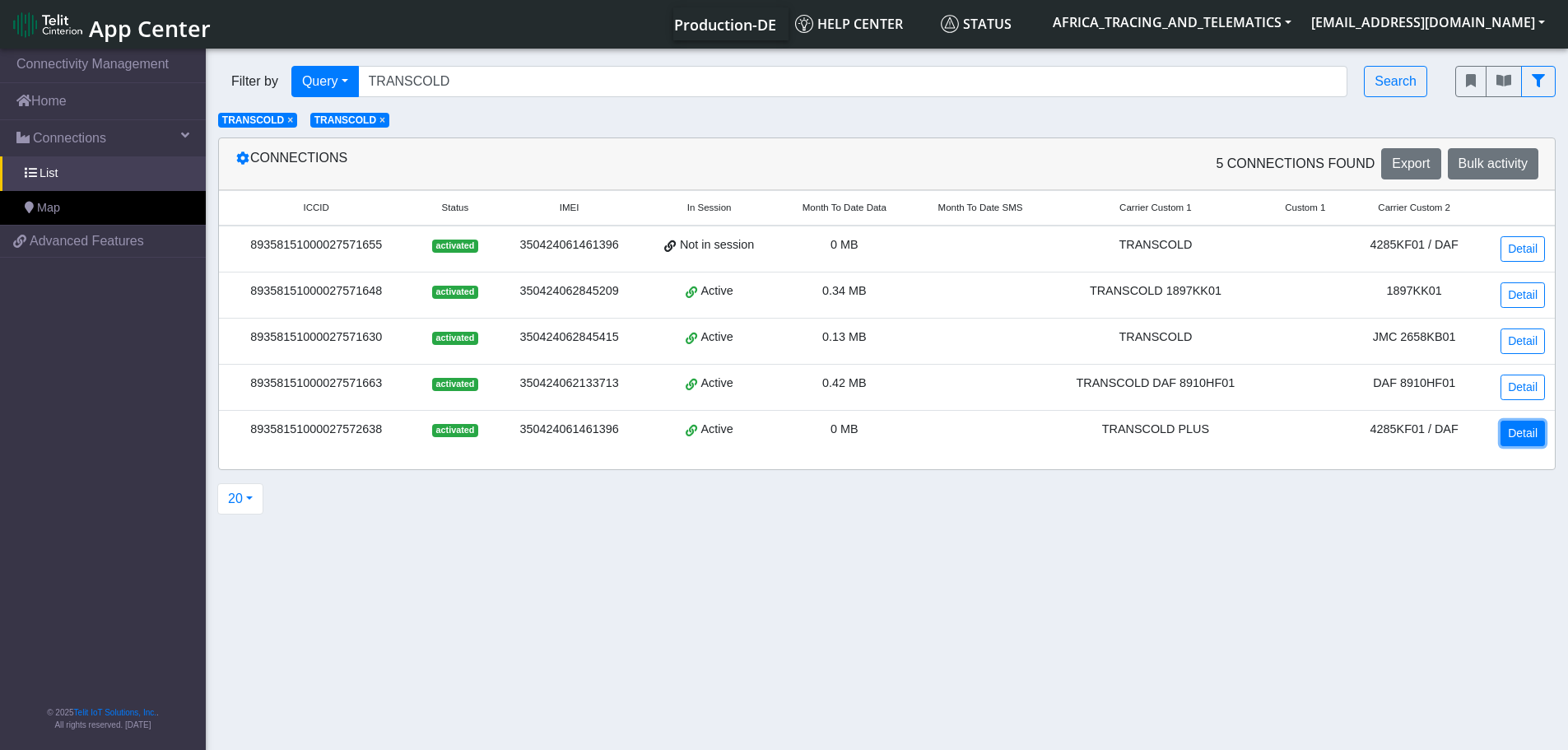
click at [1508, 431] on link "Detail" at bounding box center [1523, 433] width 44 height 25
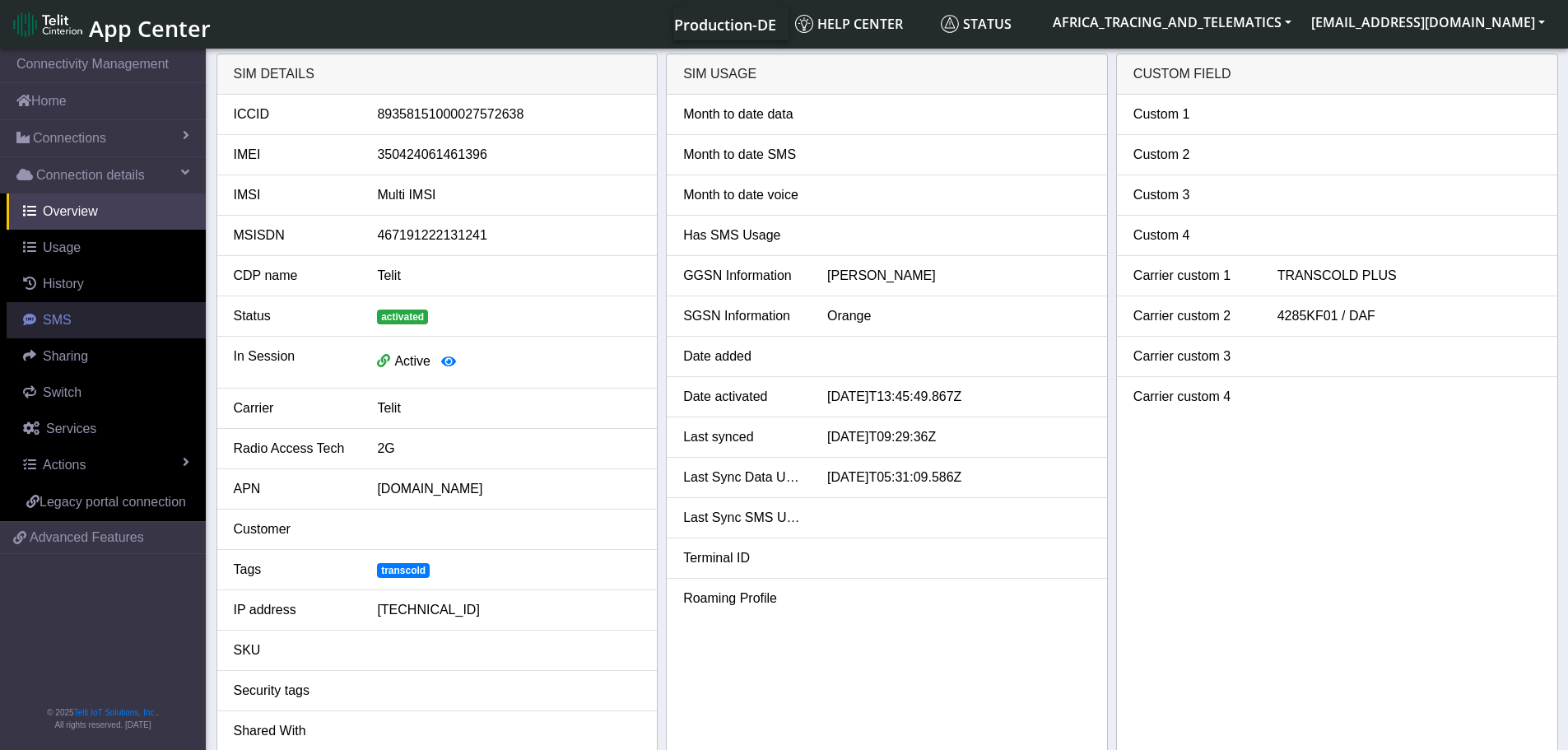
click at [66, 329] on link "SMS" at bounding box center [106, 320] width 199 height 37
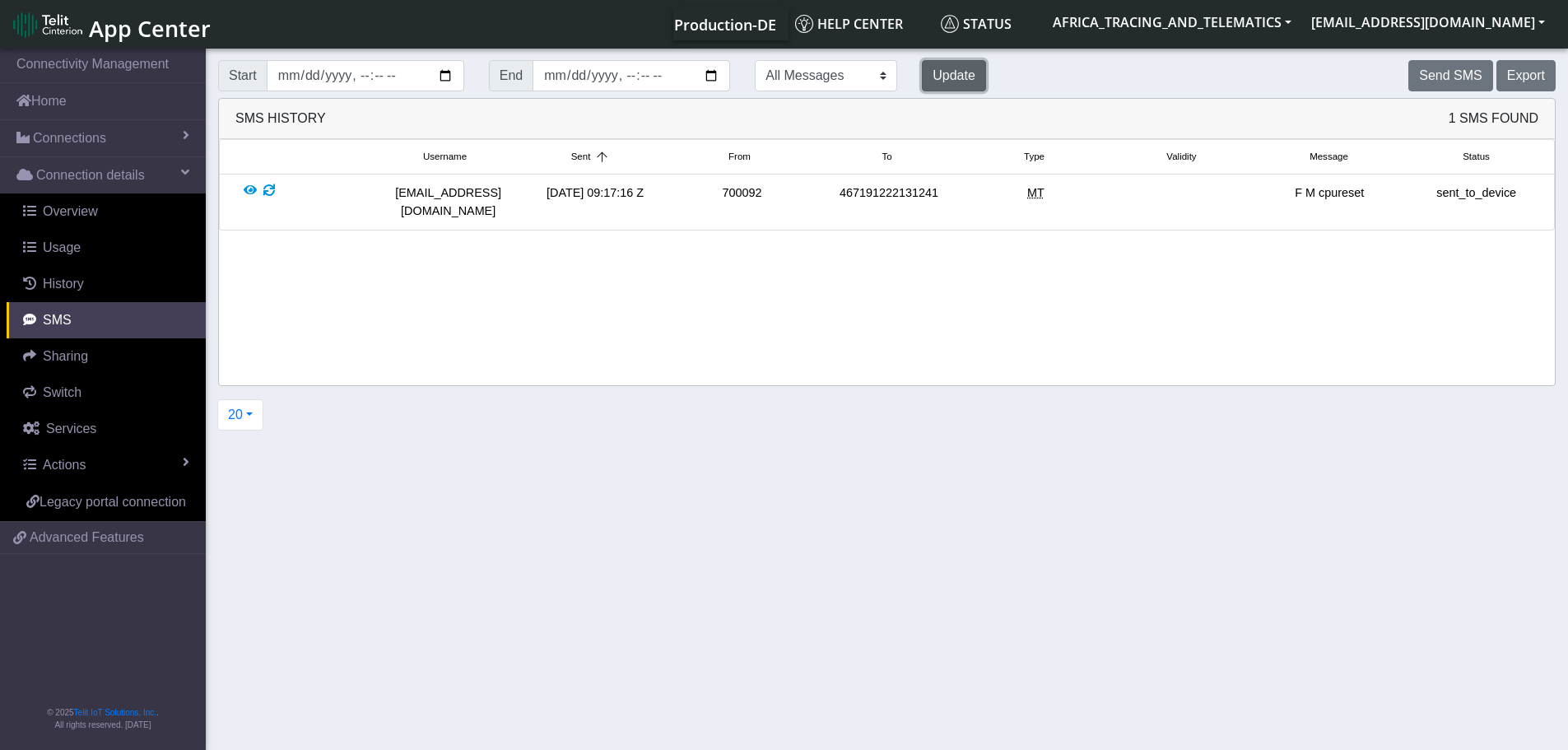
click at [922, 74] on button "Update" at bounding box center [954, 76] width 65 height 31
